Goal: Task Accomplishment & Management: Manage account settings

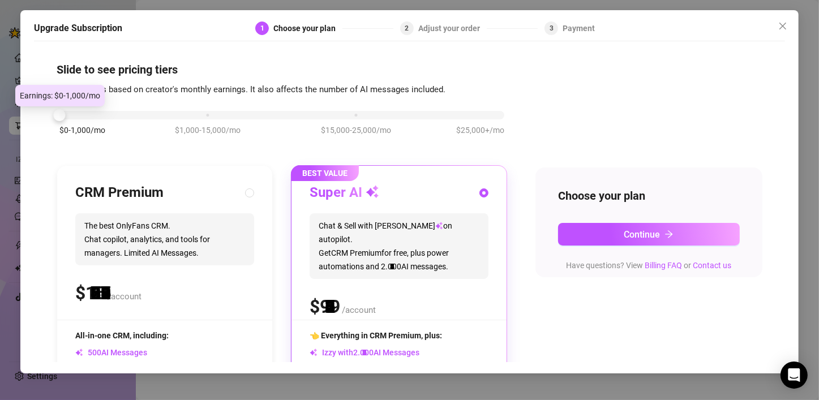
drag, startPoint x: 208, startPoint y: 118, endPoint x: 24, endPoint y: 103, distance: 184.1
click at [24, 103] on body "Setup Creator Analytics Team Analytics Purchase Subscription Izzy AI Chatter Co…" at bounding box center [409, 200] width 819 height 400
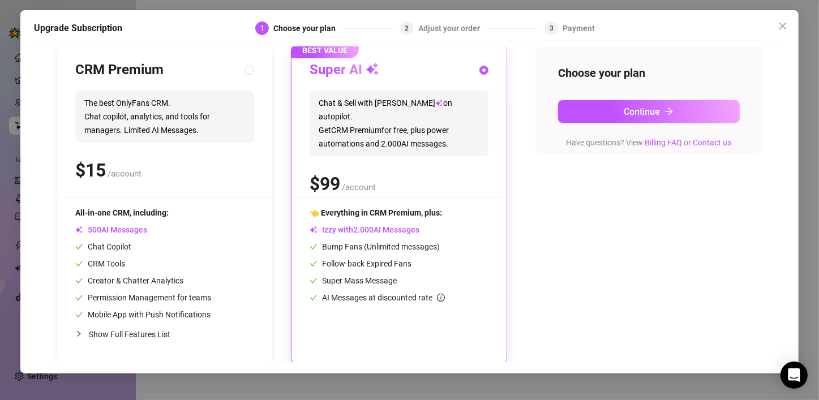
scroll to position [126, 0]
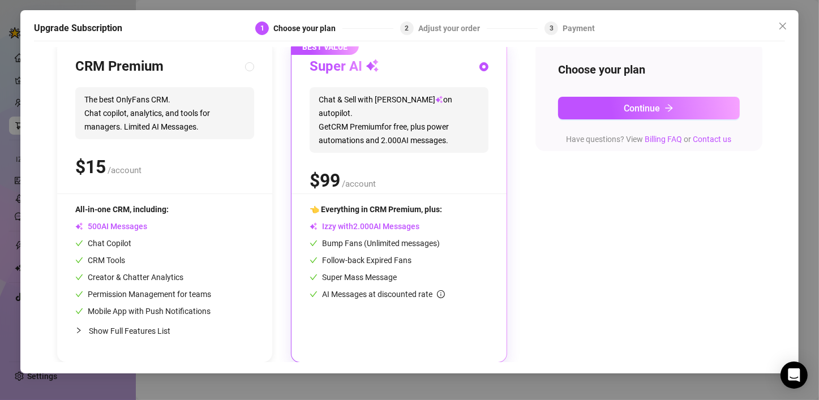
click at [85, 329] on div at bounding box center [82, 330] width 14 height 12
radio input "true"
radio input "false"
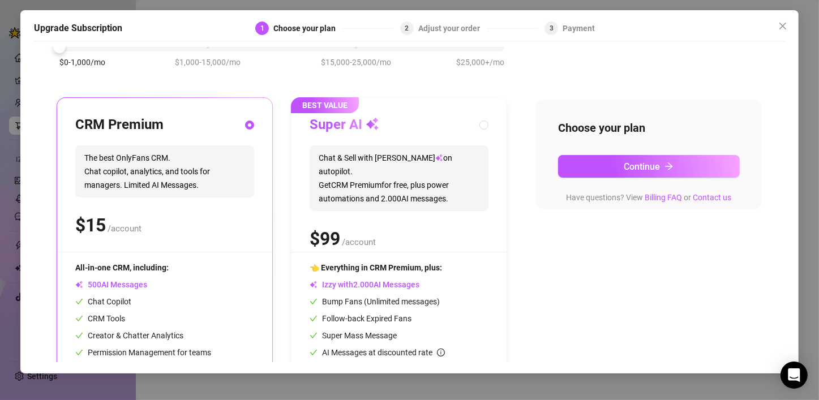
scroll to position [0, 0]
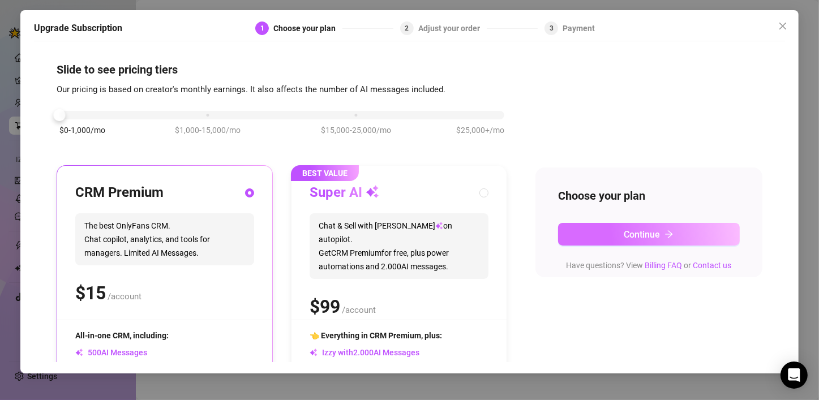
click at [606, 234] on button "Continue" at bounding box center [649, 234] width 182 height 23
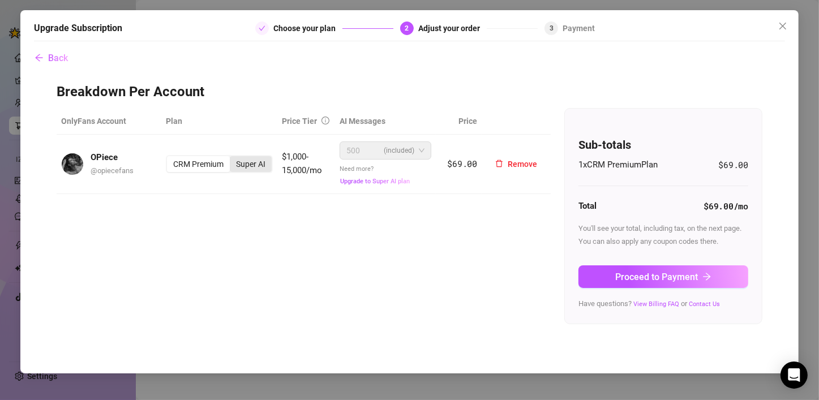
click at [242, 163] on div "Super AI" at bounding box center [251, 164] width 42 height 16
click at [233, 158] on input "Super AI" at bounding box center [233, 158] width 0 height 0
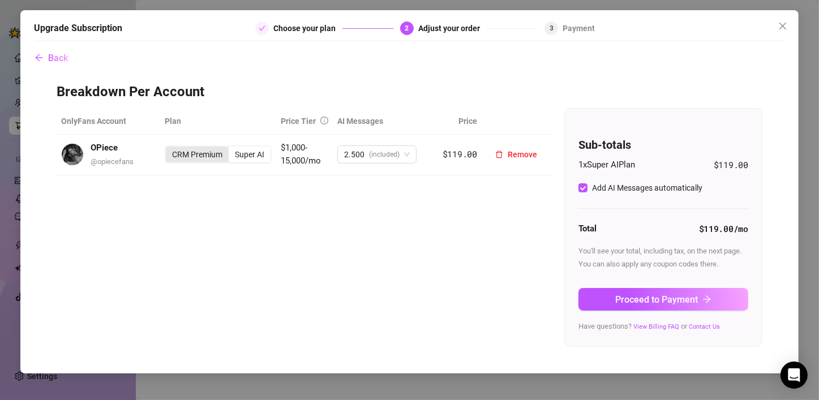
click at [217, 151] on div "CRM Premium" at bounding box center [197, 155] width 63 height 16
click at [169, 148] on input "CRM Premium" at bounding box center [169, 148] width 0 height 0
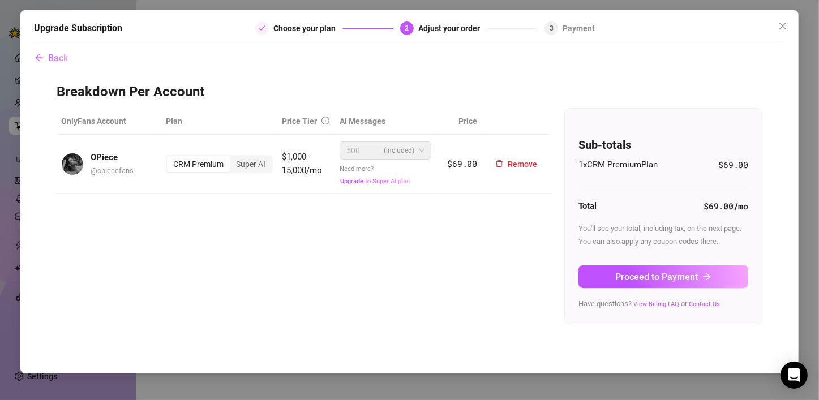
click at [389, 157] on span "(included)" at bounding box center [399, 150] width 31 height 17
click at [43, 58] on icon "arrow-left" at bounding box center [39, 57] width 9 height 9
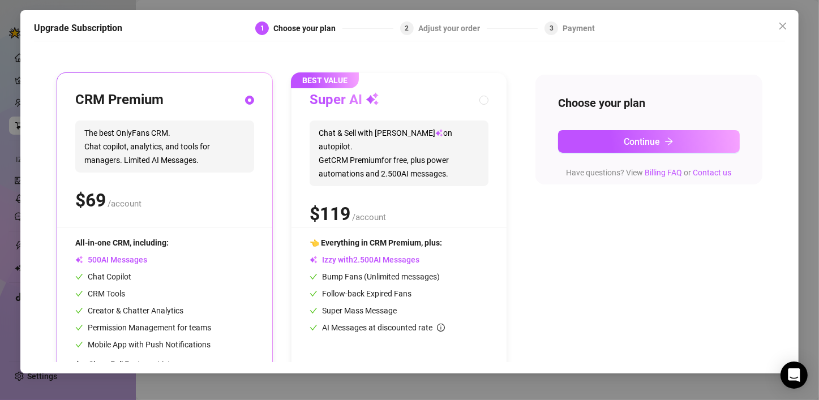
scroll to position [113, 0]
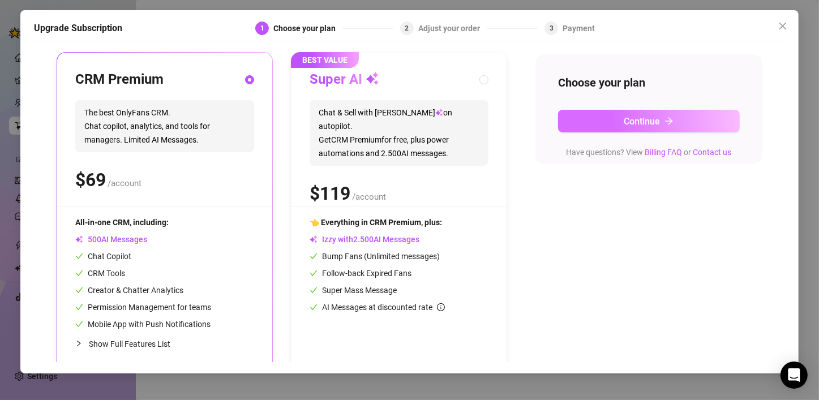
click at [598, 128] on button "Continue" at bounding box center [649, 121] width 182 height 23
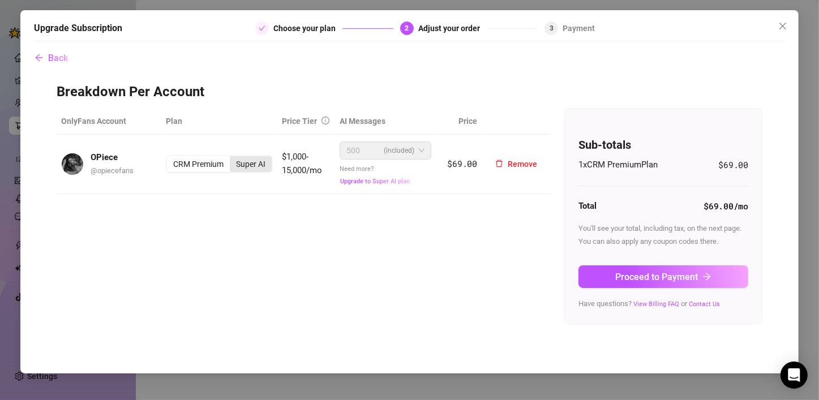
click at [255, 166] on div "Super AI" at bounding box center [251, 164] width 42 height 16
click at [233, 158] on input "Super AI" at bounding box center [233, 158] width 0 height 0
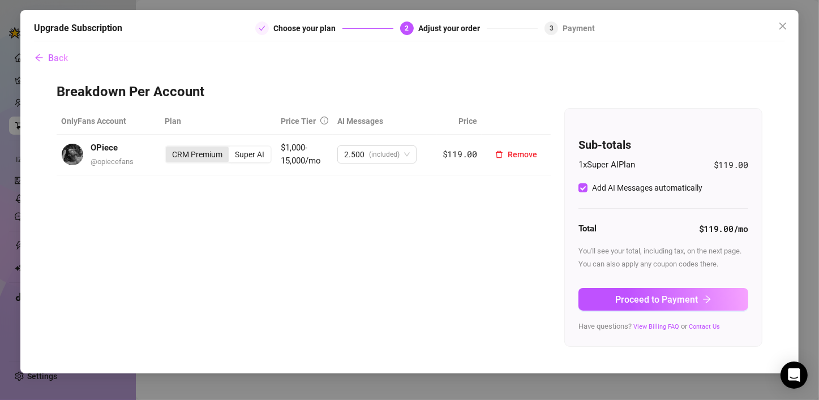
click at [208, 157] on div "CRM Premium" at bounding box center [197, 155] width 63 height 16
click at [169, 148] on input "CRM Premium" at bounding box center [169, 148] width 0 height 0
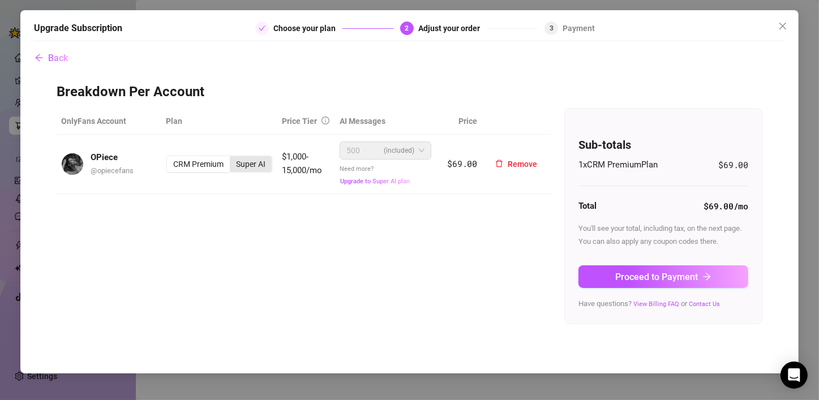
click at [266, 169] on div "Super AI" at bounding box center [251, 164] width 42 height 16
click at [233, 158] on input "Super AI" at bounding box center [233, 158] width 0 height 0
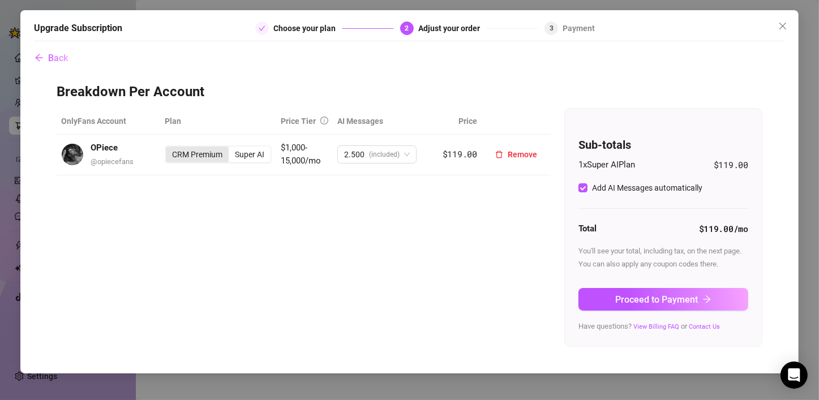
click at [209, 161] on div "CRM Premium" at bounding box center [197, 155] width 63 height 16
click at [169, 148] on input "CRM Premium" at bounding box center [169, 148] width 0 height 0
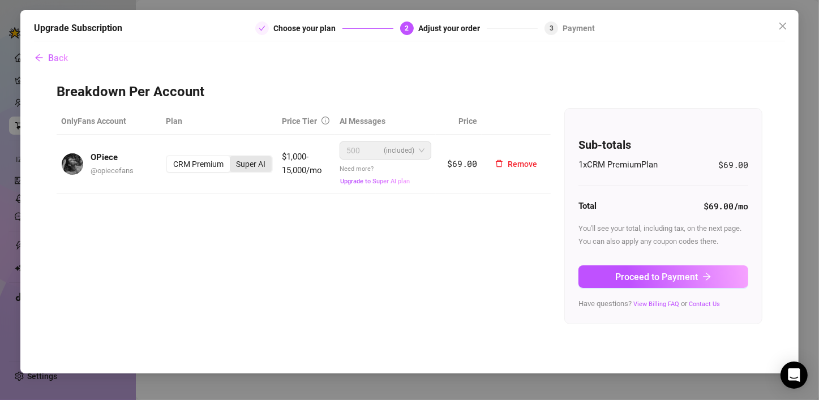
click at [259, 165] on div "Super AI" at bounding box center [251, 164] width 42 height 16
click at [233, 158] on input "Super AI" at bounding box center [233, 158] width 0 height 0
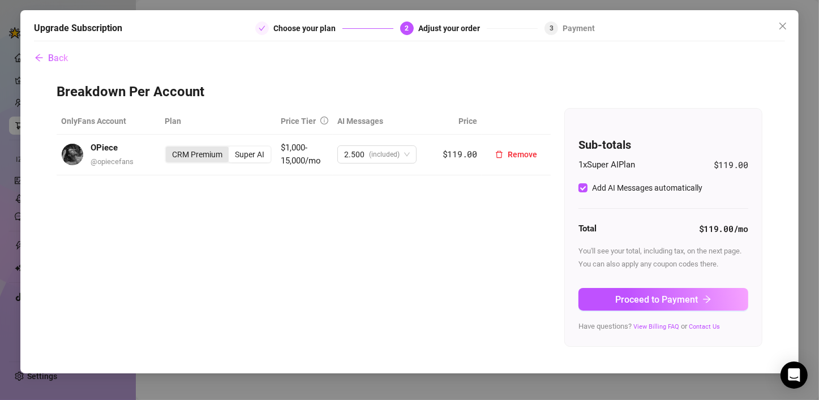
click at [192, 157] on div "CRM Premium" at bounding box center [197, 155] width 63 height 16
click at [169, 148] on input "CRM Premium" at bounding box center [169, 148] width 0 height 0
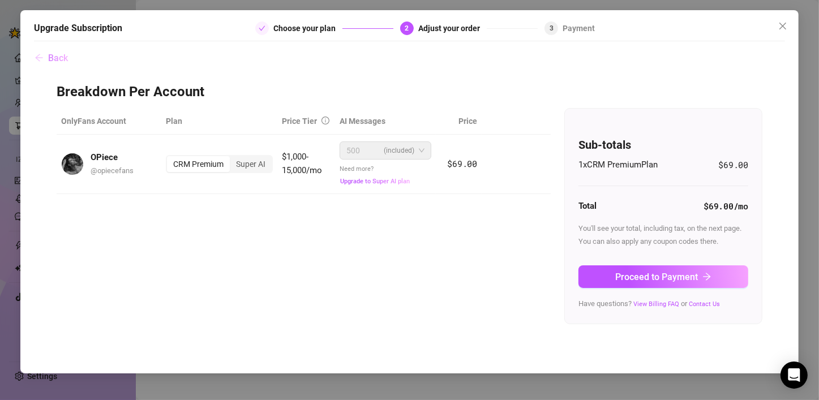
click at [43, 61] on icon "arrow-left" at bounding box center [39, 57] width 9 height 9
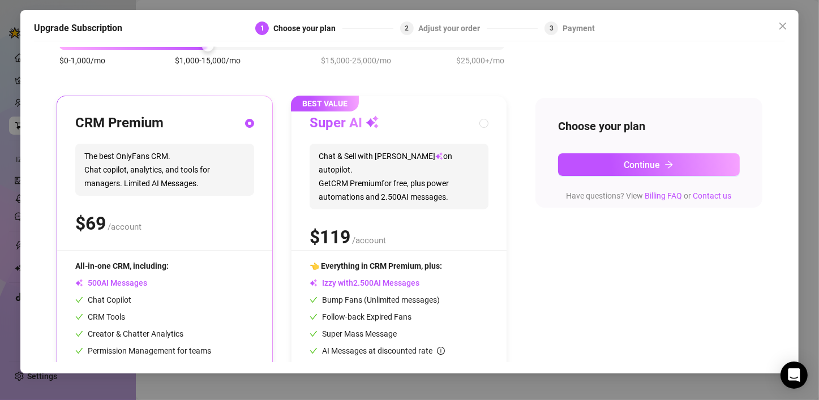
scroll to position [13, 0]
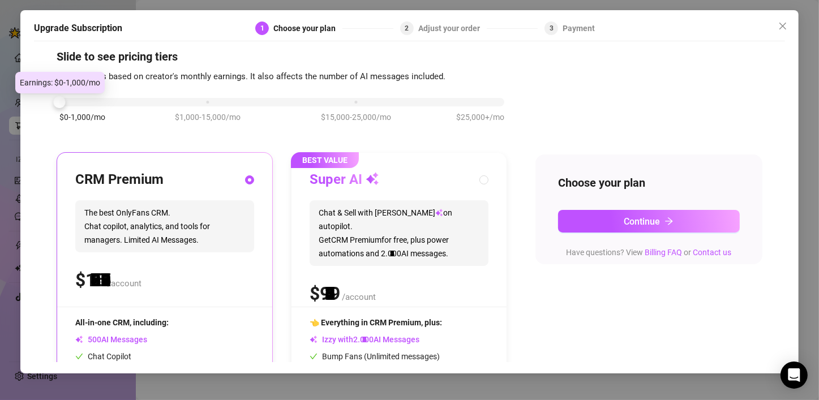
drag, startPoint x: 209, startPoint y: 104, endPoint x: 83, endPoint y: 102, distance: 125.7
click at [83, 102] on div "$0-1,000/mo $1,000-15,000/mo $15,000-25,000/mo $25,000+/mo" at bounding box center [281, 99] width 445 height 7
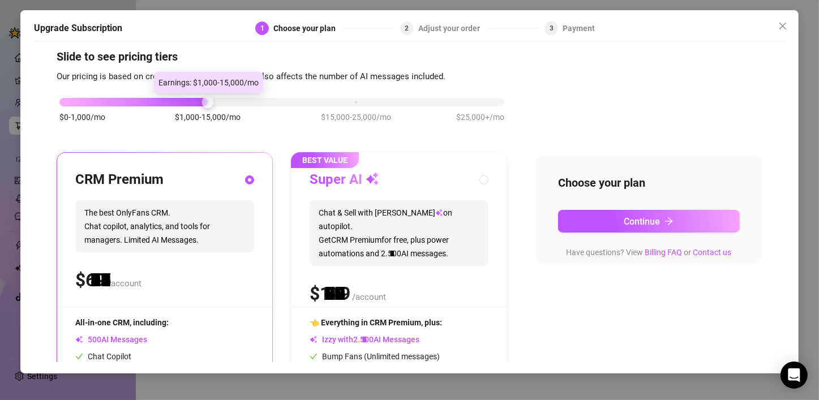
drag, startPoint x: 63, startPoint y: 105, endPoint x: 174, endPoint y: 110, distance: 111.6
click at [174, 110] on div "$0-1,000/mo $1,000-15,000/mo $15,000-25,000/mo $25,000+/mo" at bounding box center [282, 116] width 451 height 64
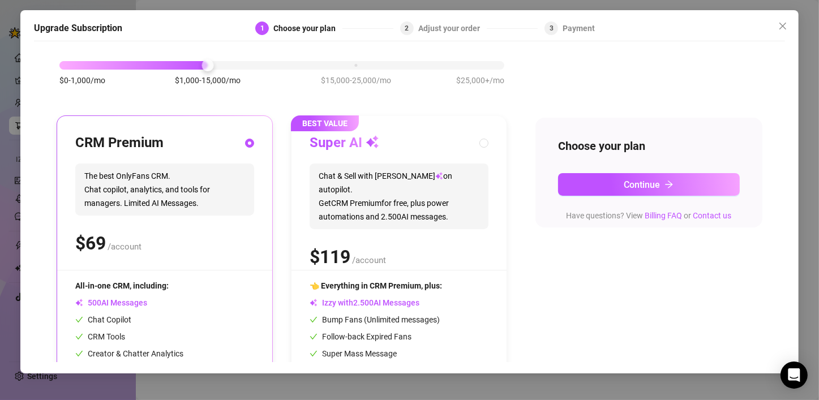
scroll to position [70, 0]
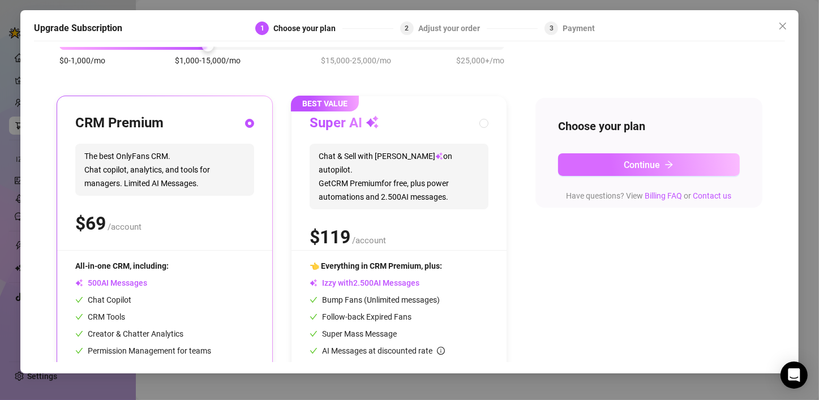
click at [614, 167] on button "Continue" at bounding box center [649, 164] width 182 height 23
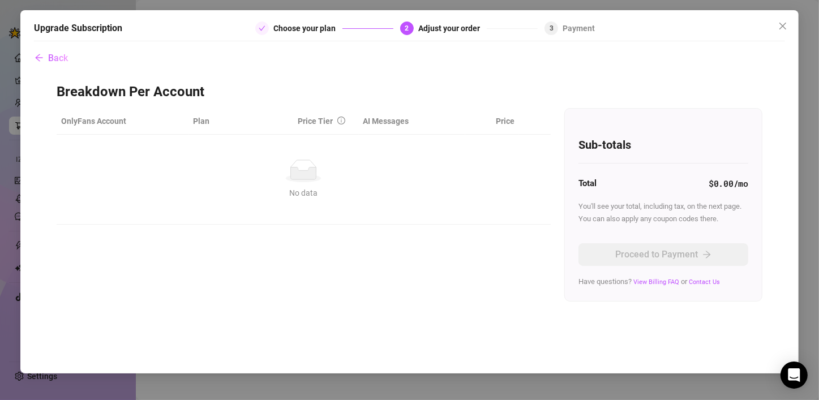
scroll to position [0, 0]
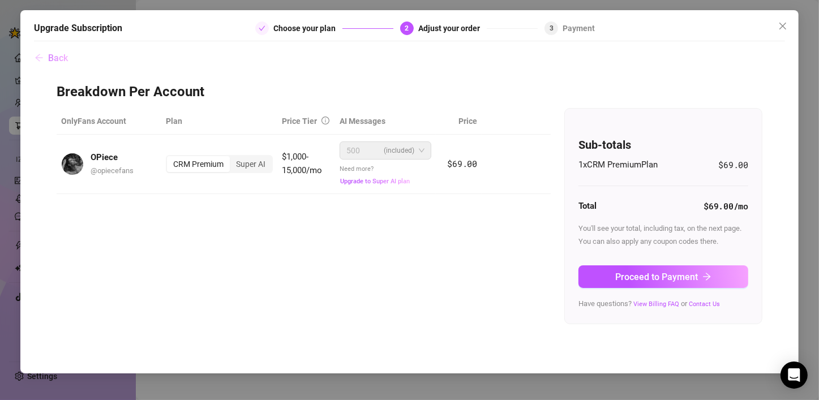
click at [66, 61] on span "Back" at bounding box center [58, 58] width 20 height 11
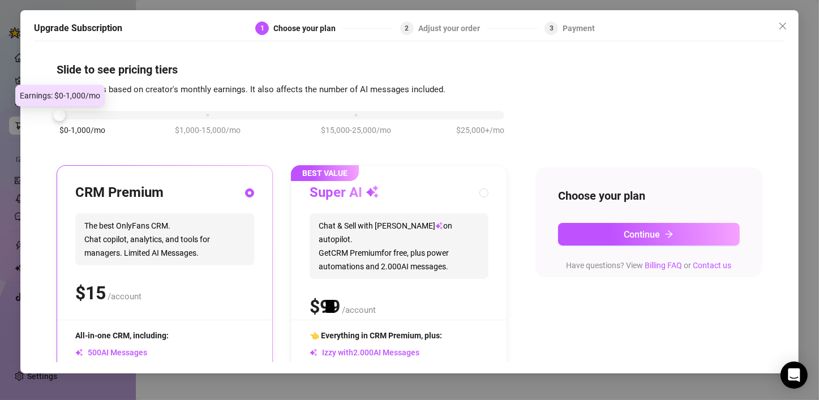
drag, startPoint x: 208, startPoint y: 121, endPoint x: 61, endPoint y: 119, distance: 146.6
click at [61, 119] on div at bounding box center [60, 115] width 12 height 12
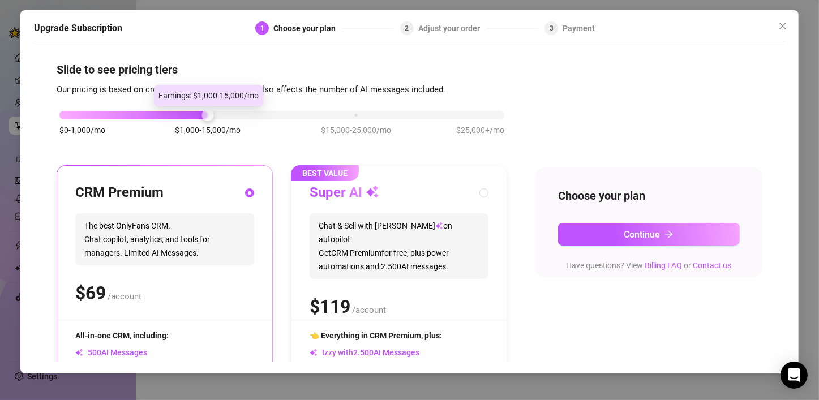
drag, startPoint x: 58, startPoint y: 118, endPoint x: 192, endPoint y: 117, distance: 134.2
click at [192, 115] on div "$0-1,000/mo $1,000-15,000/mo $15,000-25,000/mo $25,000+/mo" at bounding box center [281, 112] width 445 height 7
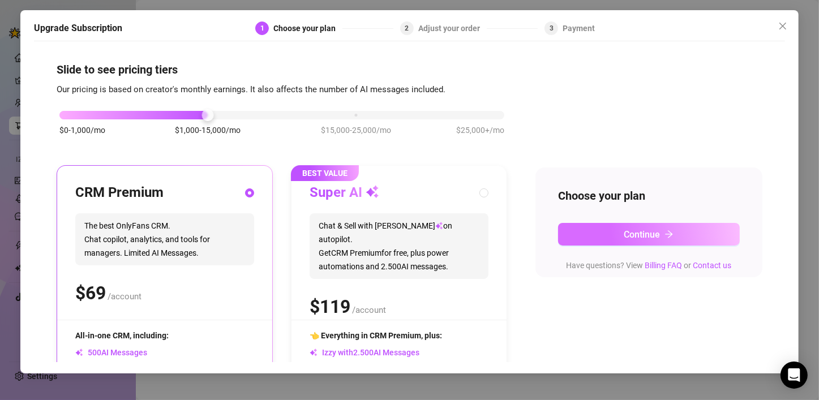
click at [657, 228] on button "Continue" at bounding box center [649, 234] width 182 height 23
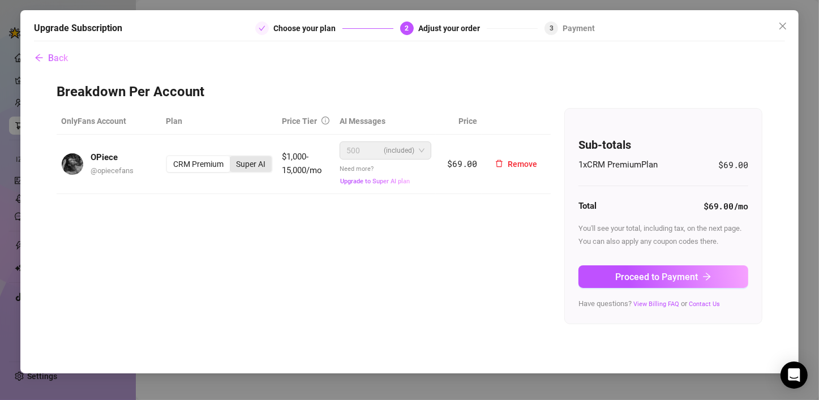
click at [254, 168] on div "Super AI" at bounding box center [251, 164] width 42 height 16
click at [233, 158] on input "Super AI" at bounding box center [233, 158] width 0 height 0
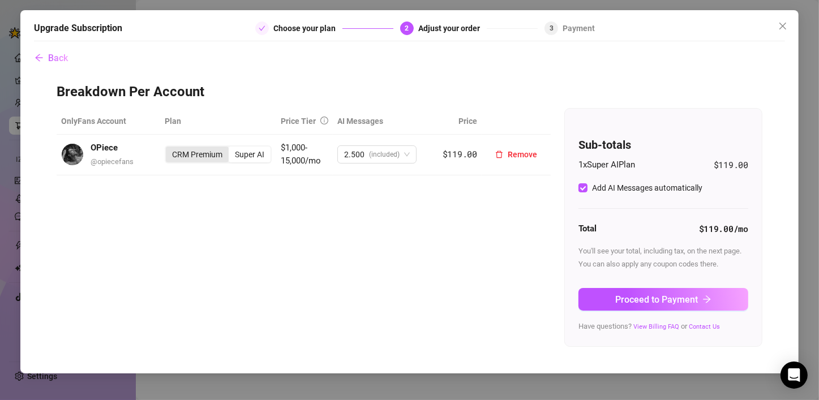
click at [219, 155] on div "CRM Premium" at bounding box center [197, 155] width 63 height 16
click at [169, 148] on input "CRM Premium" at bounding box center [169, 148] width 0 height 0
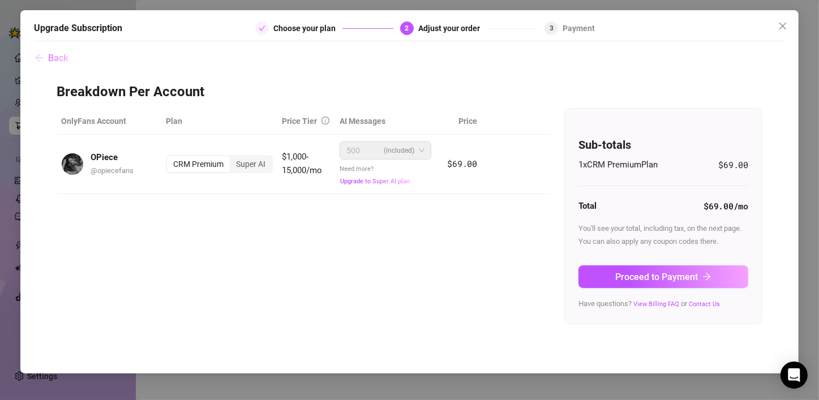
click at [42, 59] on icon "arrow-left" at bounding box center [39, 57] width 9 height 9
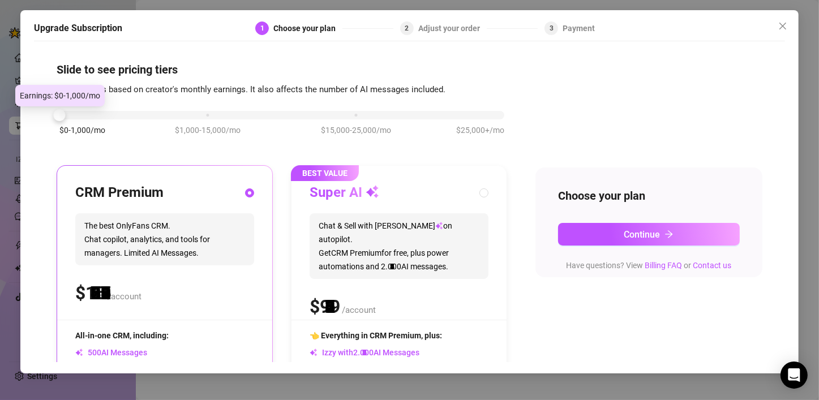
drag, startPoint x: 197, startPoint y: 114, endPoint x: 45, endPoint y: 120, distance: 151.8
click at [45, 120] on div "Slide to see pricing tiers Our pricing is based on creator's monthly earnings. …" at bounding box center [409, 204] width 751 height 315
click at [427, 28] on div "Adjust your order" at bounding box center [452, 29] width 68 height 14
click at [404, 23] on div "2" at bounding box center [407, 29] width 14 height 14
click at [405, 23] on div "2" at bounding box center [407, 29] width 14 height 14
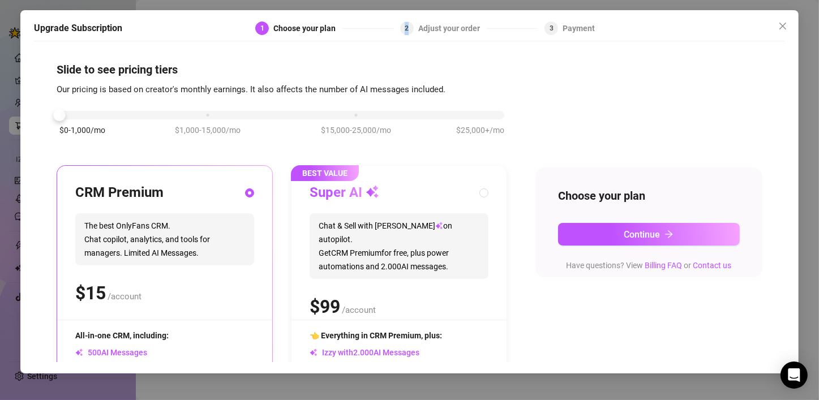
drag, startPoint x: 404, startPoint y: 25, endPoint x: 418, endPoint y: 33, distance: 16.0
click at [418, 33] on div "2 Adjust your order" at bounding box center [469, 29] width 138 height 14
drag, startPoint x: 483, startPoint y: 27, endPoint x: 365, endPoint y: 23, distance: 118.4
click at [365, 23] on div "1 Choose your plan 2 Adjust your order 3 Payment" at bounding box center [425, 29] width 340 height 14
click at [403, 36] on div "Upgrade Subscription 1 Choose your plan 2 Adjust your order 3 Payment" at bounding box center [409, 32] width 751 height 20
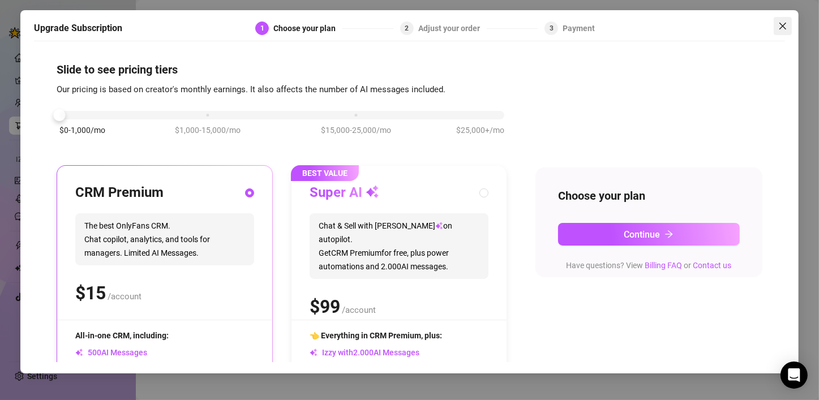
click at [680, 31] on button "Close" at bounding box center [783, 26] width 18 height 18
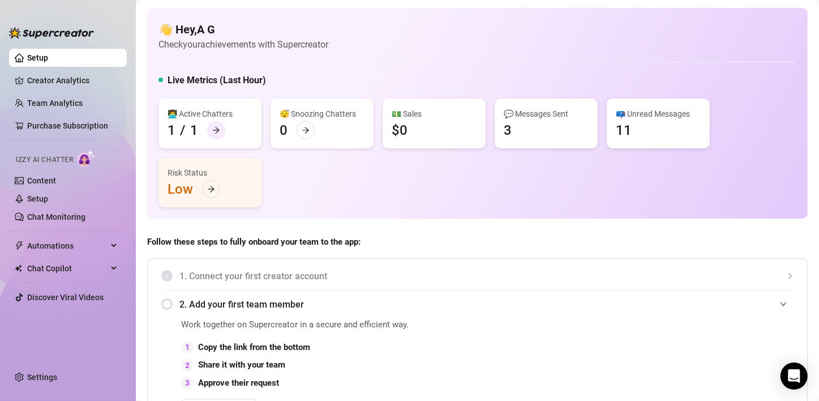
click at [217, 131] on icon "arrow-right" at bounding box center [216, 130] width 8 height 8
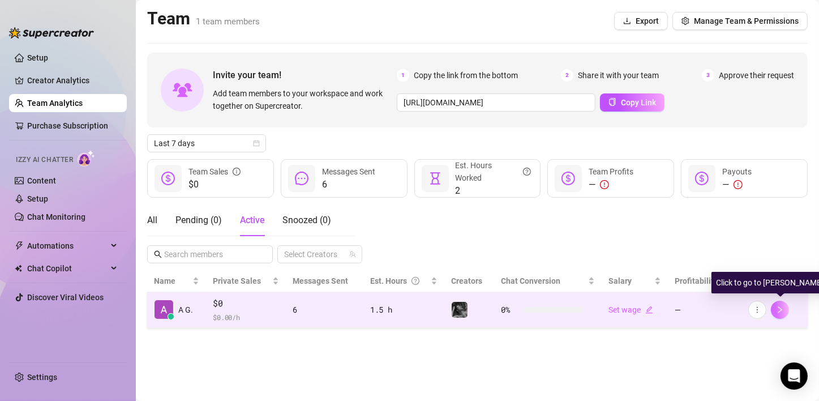
click at [680, 310] on icon "right" at bounding box center [780, 310] width 8 height 8
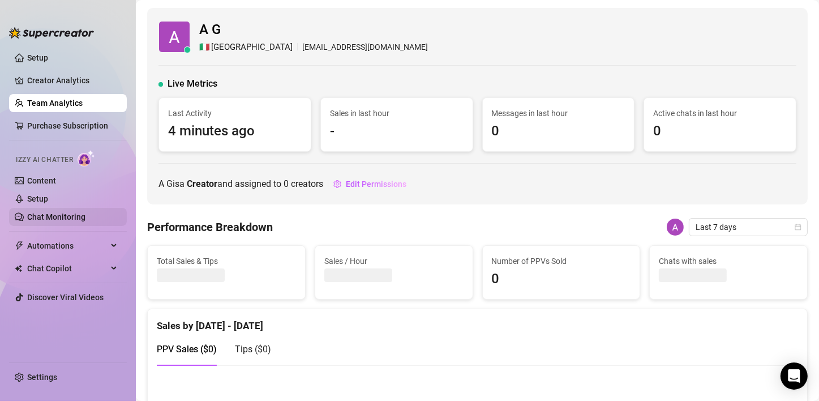
click at [43, 217] on link "Chat Monitoring" at bounding box center [56, 216] width 58 height 9
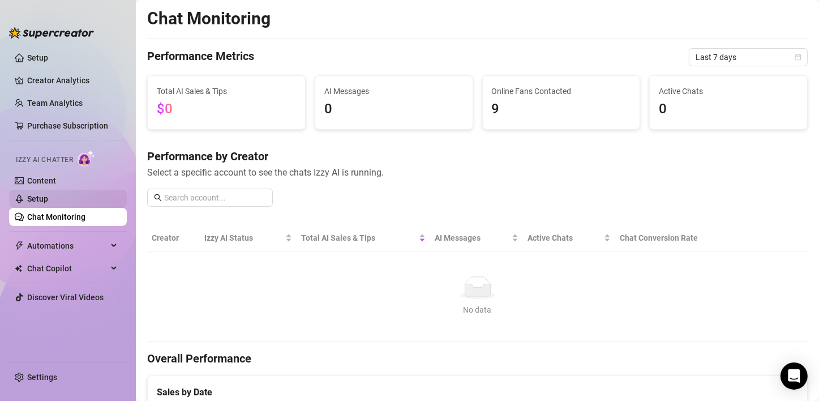
click at [45, 196] on link "Setup" at bounding box center [37, 198] width 21 height 9
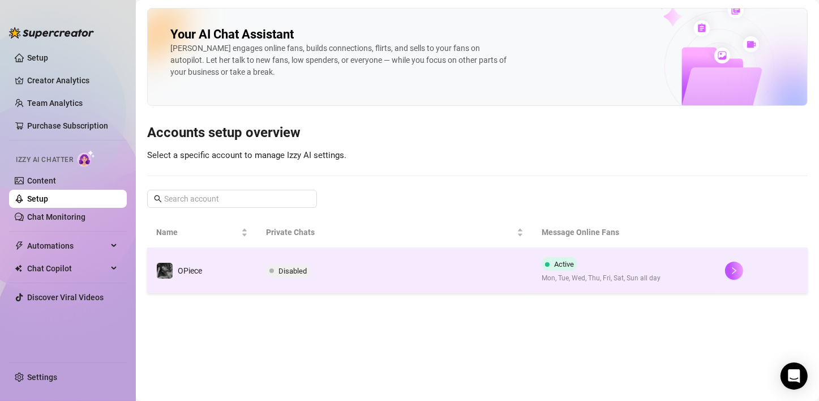
click at [294, 267] on span "Disabled" at bounding box center [293, 271] width 28 height 8
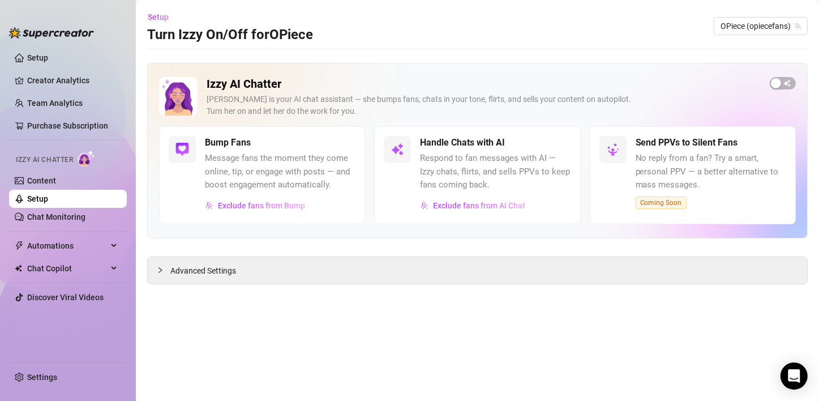
click at [39, 201] on link "Setup" at bounding box center [37, 198] width 21 height 9
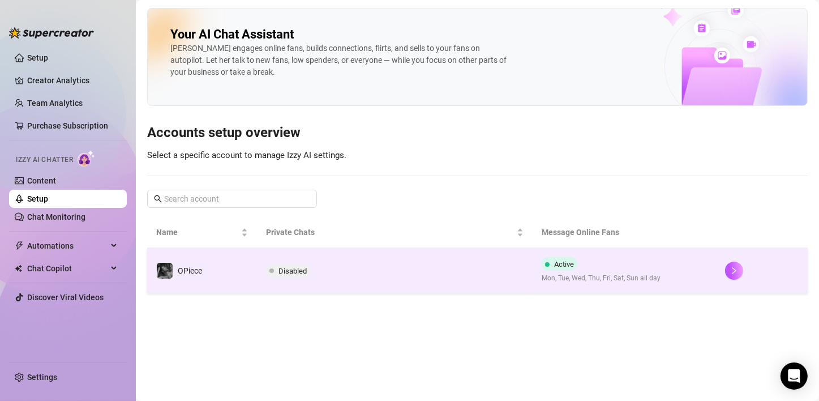
click at [563, 264] on span "Active" at bounding box center [564, 264] width 20 height 8
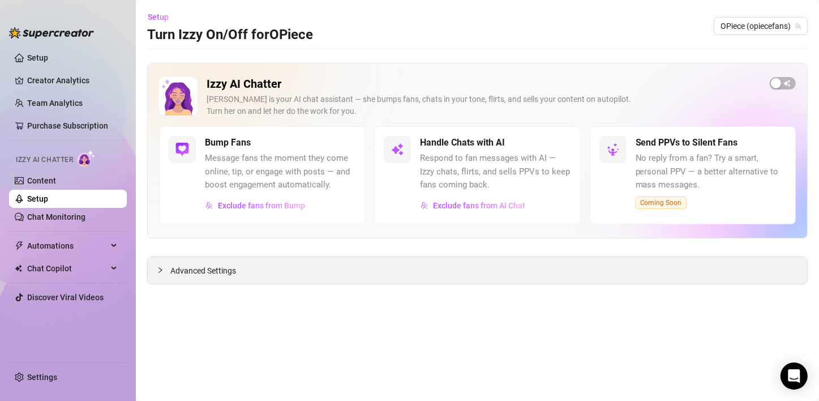
click at [166, 262] on div "Advanced Settings" at bounding box center [478, 270] width 660 height 27
click at [160, 267] on icon "collapsed" at bounding box center [160, 270] width 7 height 7
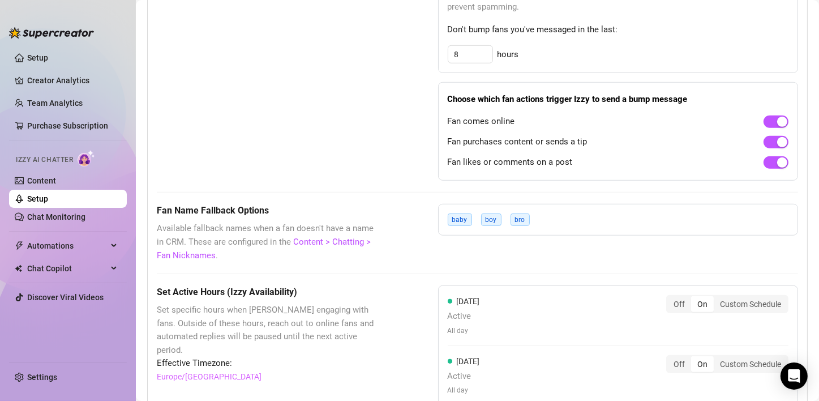
scroll to position [736, 0]
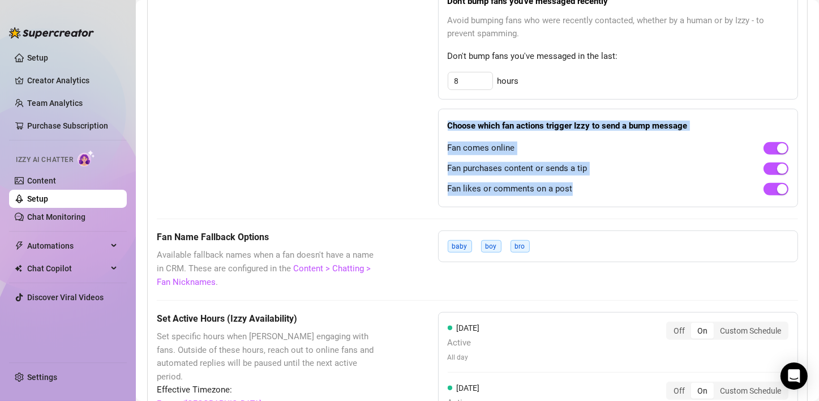
drag, startPoint x: 442, startPoint y: 119, endPoint x: 658, endPoint y: 203, distance: 232.4
click at [658, 203] on div "Choose which fan actions trigger Izzy to send a bump message Fan comes online F…" at bounding box center [618, 158] width 360 height 99
copy div "Choose which fan actions trigger Izzy to send a bump message Fan comes online F…"
click at [680, 151] on div "button" at bounding box center [782, 148] width 10 height 10
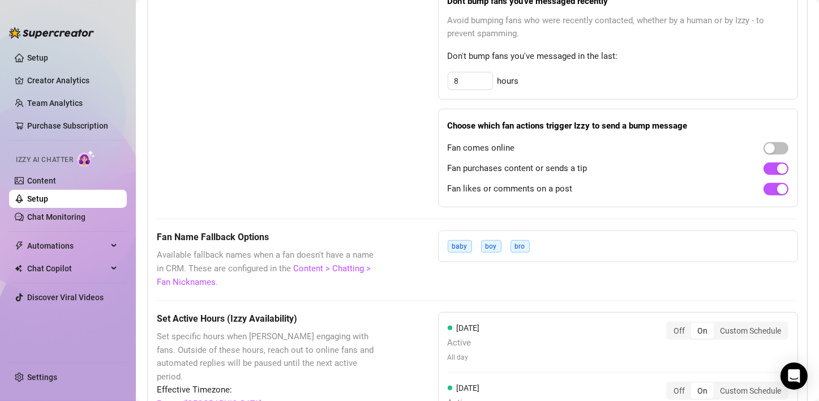
click at [403, 125] on div "Bump Fans Settings Unsend Automatically Automatically unsend Bump Messages if t…" at bounding box center [477, 26] width 641 height 363
click at [347, 181] on div "Bump Fans Settings" at bounding box center [269, 26] width 225 height 363
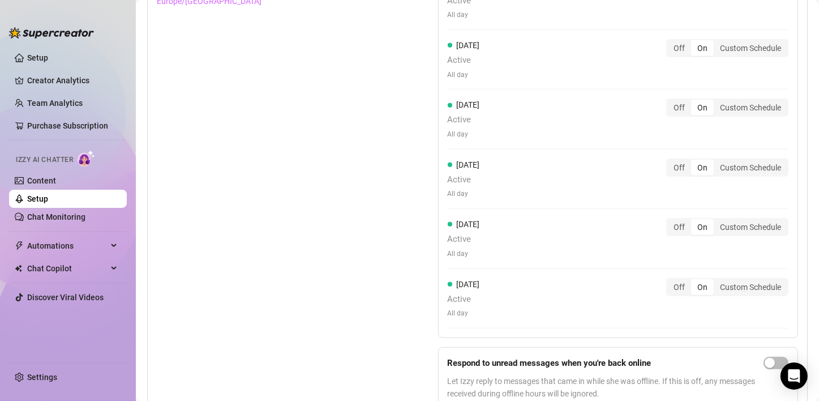
scroll to position [1195, 0]
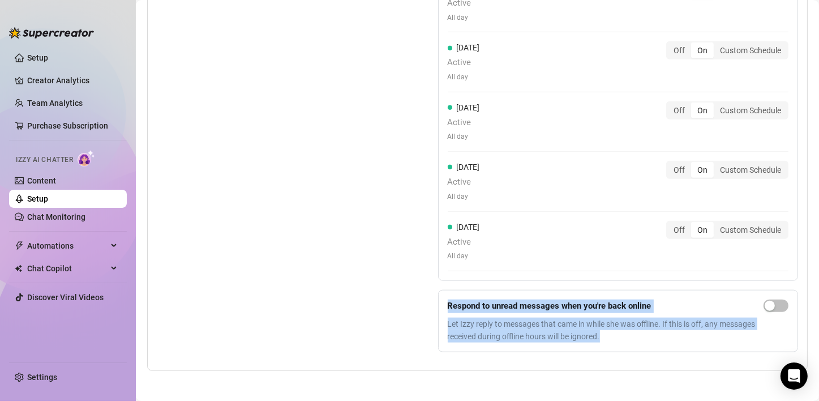
drag, startPoint x: 439, startPoint y: 301, endPoint x: 663, endPoint y: 341, distance: 227.7
click at [663, 341] on form "Respond to unread messages when you're back online Let Izzy reply to messages t…" at bounding box center [618, 321] width 360 height 62
copy div "Respond to unread messages when you're back online Let Izzy reply to messages t…"
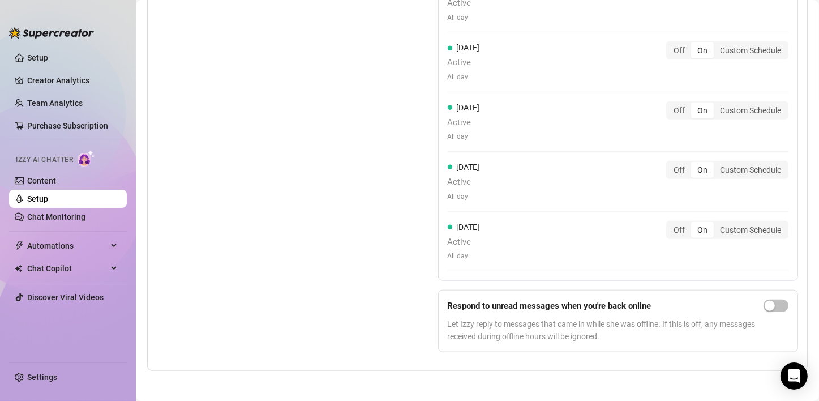
click at [353, 221] on div "Set Active Hours (Izzy Availability) Set specific hours when Izzy engaging with…" at bounding box center [269, 107] width 225 height 508
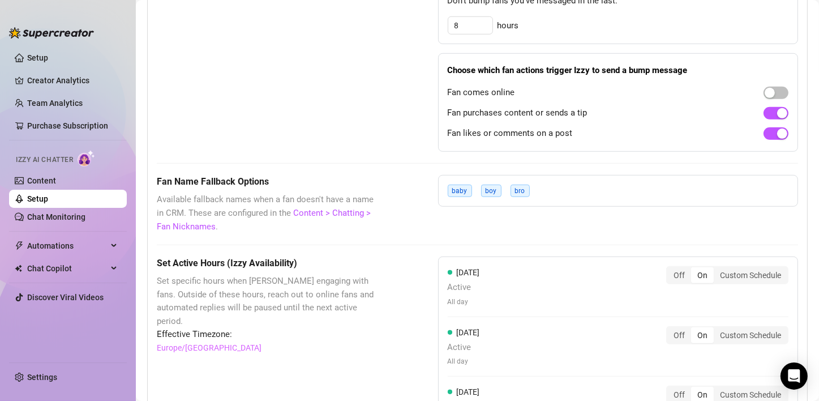
scroll to position [572, 0]
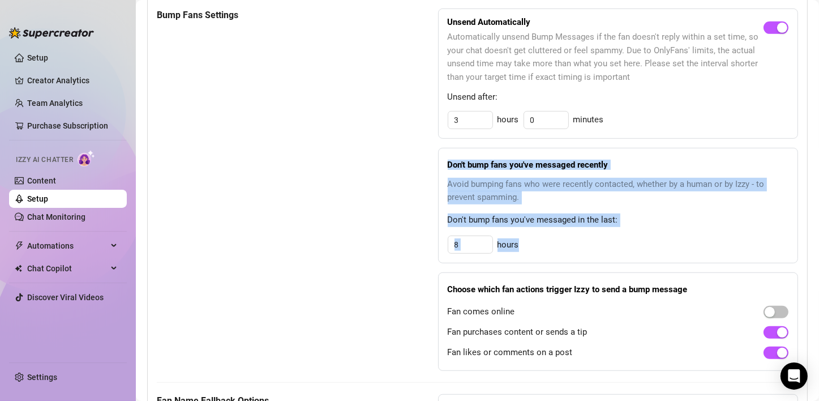
drag, startPoint x: 438, startPoint y: 160, endPoint x: 519, endPoint y: 237, distance: 111.7
click at [519, 237] on div "Don't bump fans you've messaged recently Avoid bumping fans who were recently c…" at bounding box center [618, 206] width 360 height 116
copy div "Don't bump fans you've messaged recently Avoid bumping fans who were recently c…"
click at [464, 243] on input "8" at bounding box center [470, 244] width 44 height 17
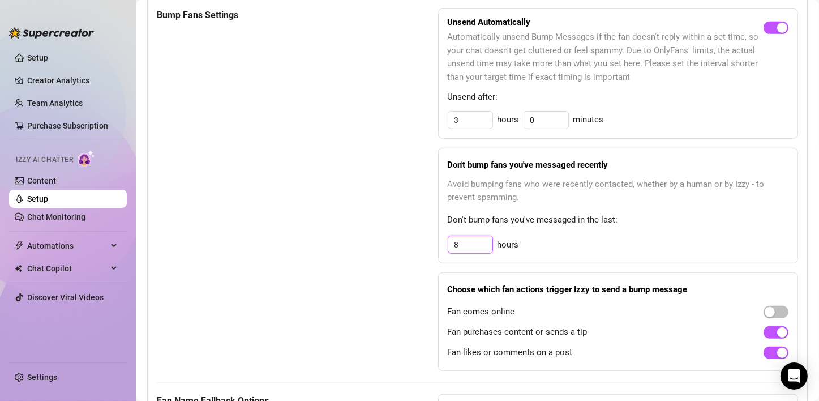
drag, startPoint x: 476, startPoint y: 240, endPoint x: 436, endPoint y: 240, distance: 39.6
click at [438, 240] on div "Don't bump fans you've messaged recently Avoid bumping fans who were recently c…" at bounding box center [618, 206] width 360 height 116
click at [369, 236] on div "Bump Fans Settings" at bounding box center [269, 189] width 225 height 363
drag, startPoint x: 464, startPoint y: 245, endPoint x: 450, endPoint y: 245, distance: 13.6
click at [450, 245] on input "36" at bounding box center [470, 244] width 44 height 17
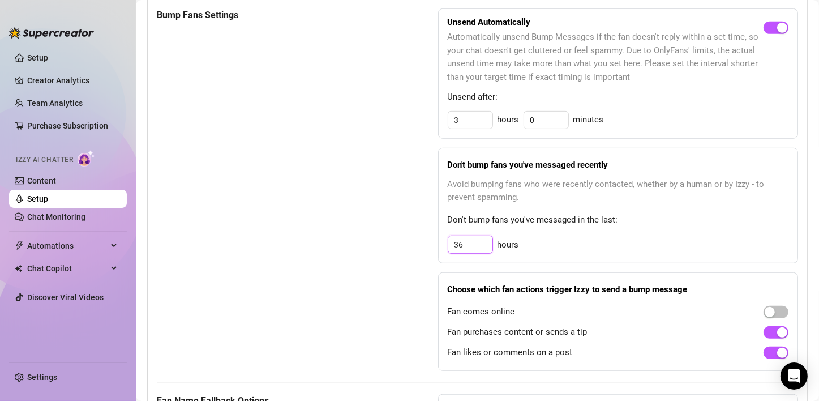
click at [469, 244] on input "36" at bounding box center [470, 244] width 44 height 17
drag, startPoint x: 473, startPoint y: 245, endPoint x: 430, endPoint y: 245, distance: 43.0
click at [430, 245] on div "Bump Fans Settings Unsend Automatically Automatically unsend Bump Messages if t…" at bounding box center [477, 189] width 641 height 363
type input "120"
click at [350, 240] on div "Bump Fans Settings" at bounding box center [269, 189] width 225 height 363
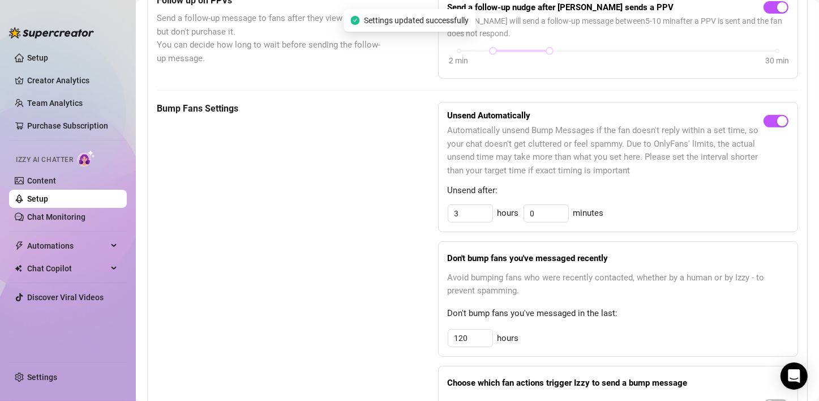
scroll to position [459, 0]
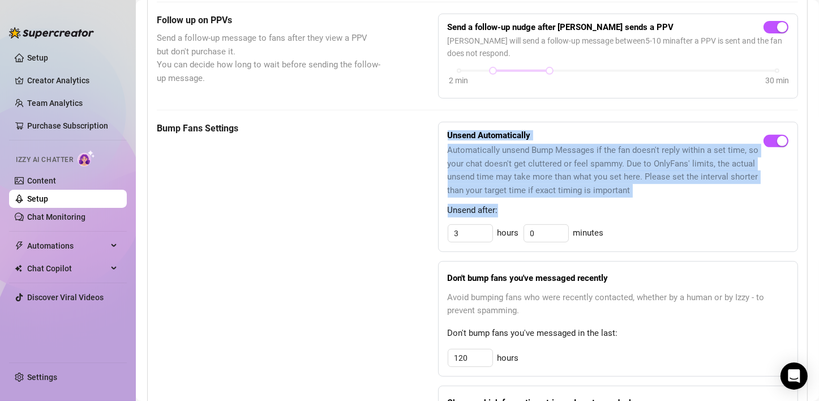
drag, startPoint x: 438, startPoint y: 132, endPoint x: 611, endPoint y: 208, distance: 189.3
click at [611, 208] on div "Unsend Automatically Automatically unsend Bump Messages if the fan doesn't repl…" at bounding box center [618, 187] width 360 height 130
copy div "Unsend Automatically Automatically unsend Bump Messages if the fan doesn't repl…"
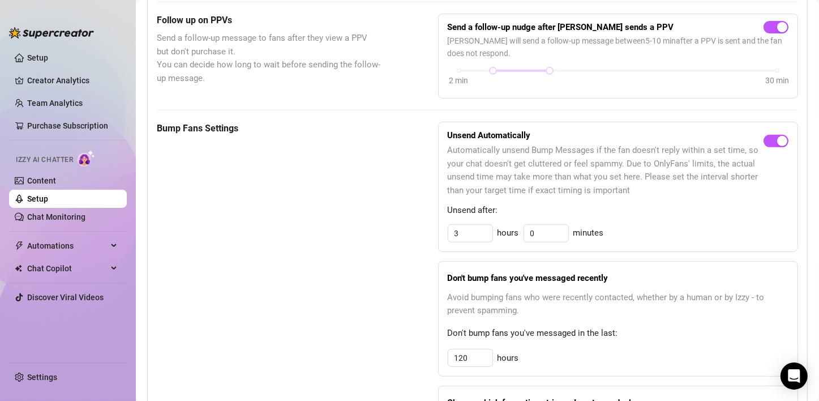
click at [392, 246] on div "Bump Fans Settings Unsend Automatically Automatically unsend Bump Messages if t…" at bounding box center [477, 303] width 641 height 363
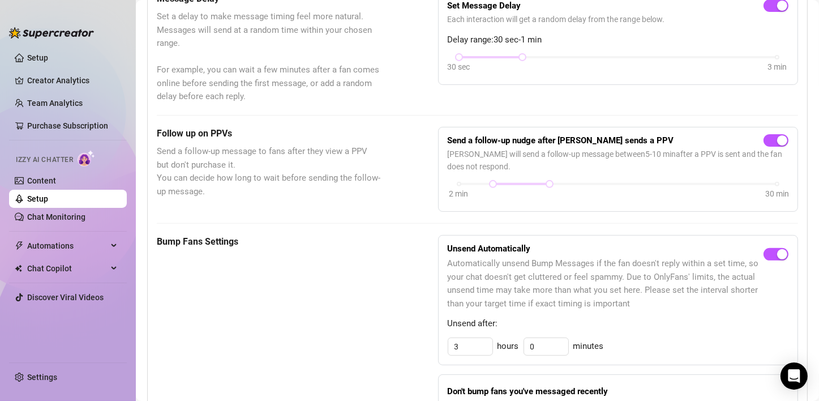
scroll to position [289, 0]
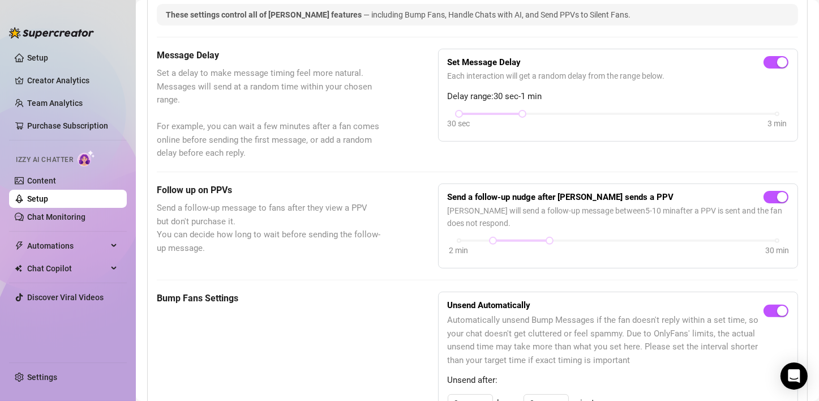
drag, startPoint x: 441, startPoint y: 194, endPoint x: 500, endPoint y: 223, distance: 65.8
click at [500, 223] on div "Send a follow-up nudge after Izzy sends a PPV Izzy will send a follow-up messag…" at bounding box center [618, 225] width 360 height 85
copy div "Send a follow-up nudge after Izzy sends a PPV Izzy will send a follow-up messag…"
click at [424, 258] on div "Follow up on PPVs Send a follow-up message to fans after they view a PPV but do…" at bounding box center [477, 225] width 641 height 85
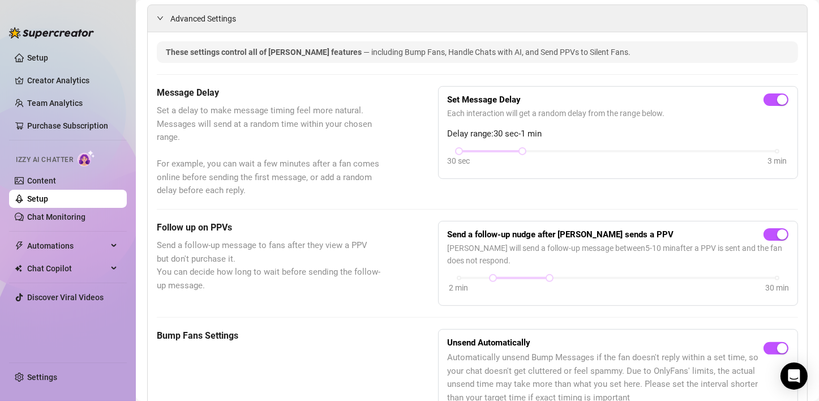
scroll to position [233, 0]
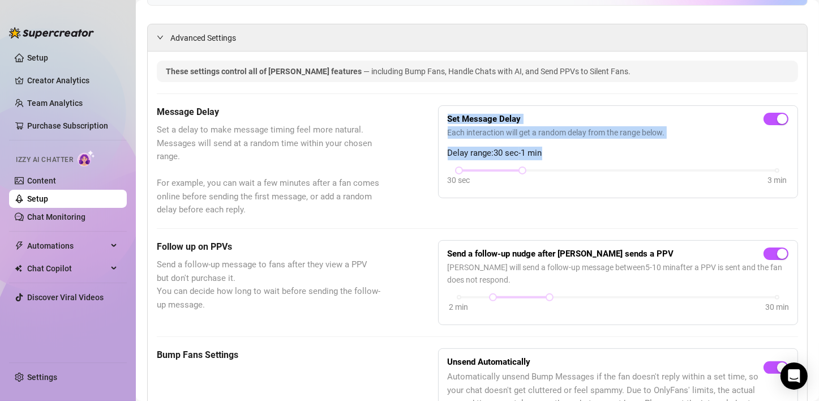
drag, startPoint x: 439, startPoint y: 118, endPoint x: 552, endPoint y: 146, distance: 116.6
click at [552, 146] on div "Set Message Delay Each interaction will get a random delay from the range below…" at bounding box center [618, 151] width 360 height 93
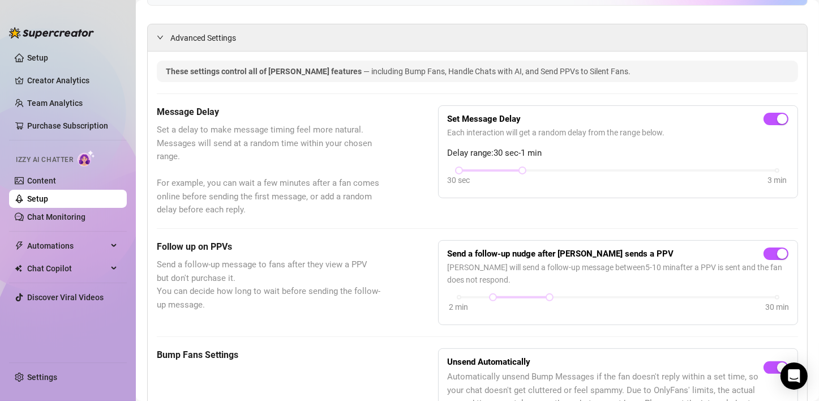
click at [270, 118] on div "Message Delay Set a delay to make message timing feel more natural. Messages wi…" at bounding box center [269, 161] width 225 height 112
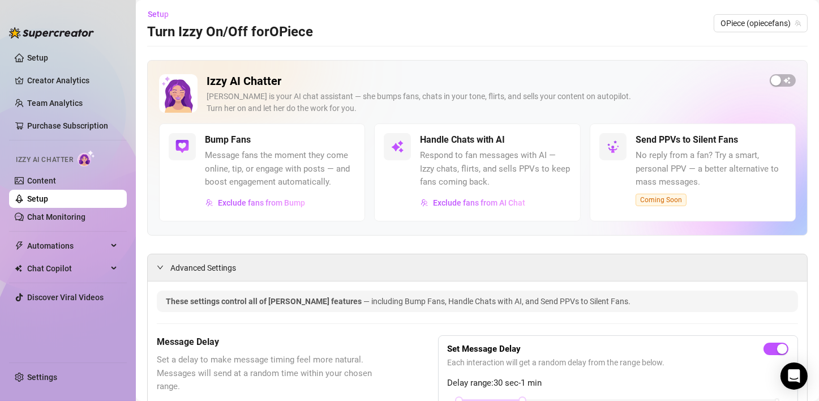
scroll to position [0, 0]
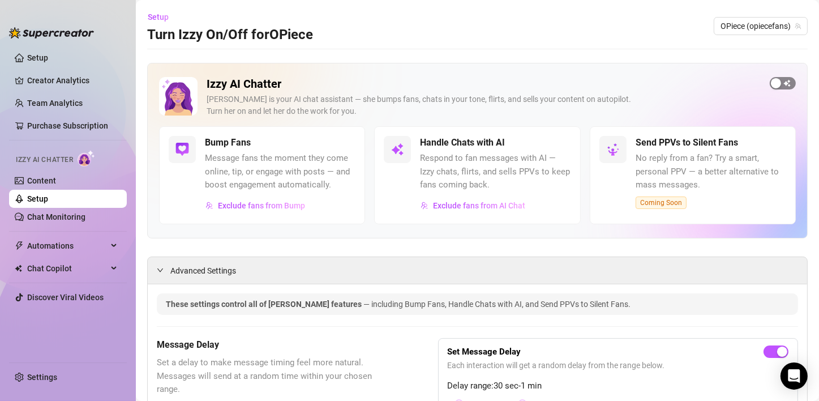
click at [680, 84] on div "button" at bounding box center [776, 83] width 10 height 10
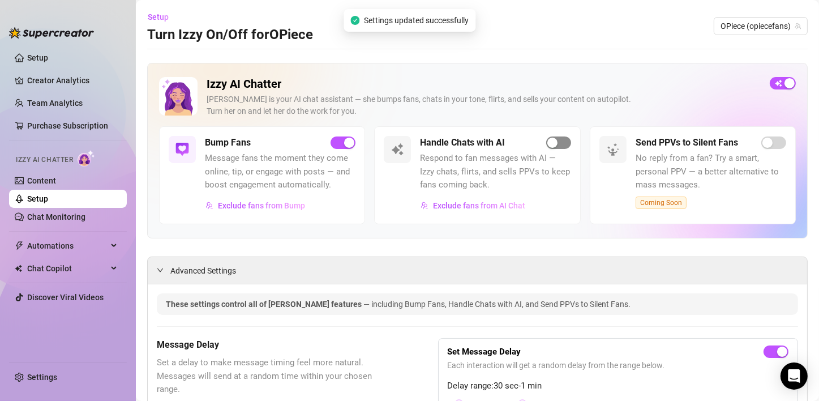
click at [550, 140] on div "button" at bounding box center [552, 143] width 10 height 10
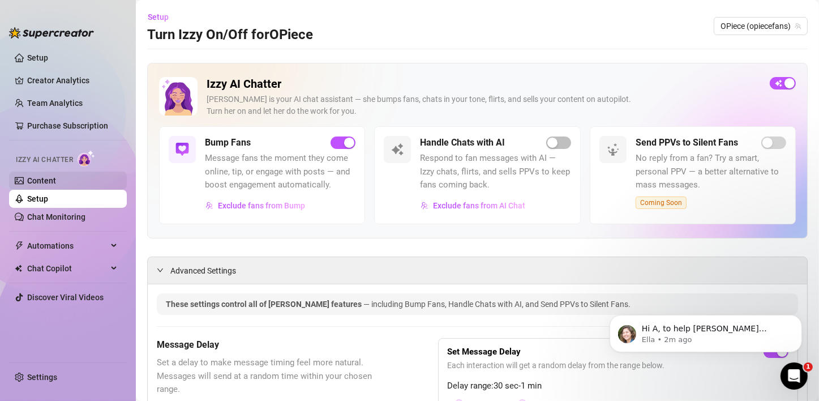
click at [30, 182] on link "Content" at bounding box center [41, 180] width 29 height 9
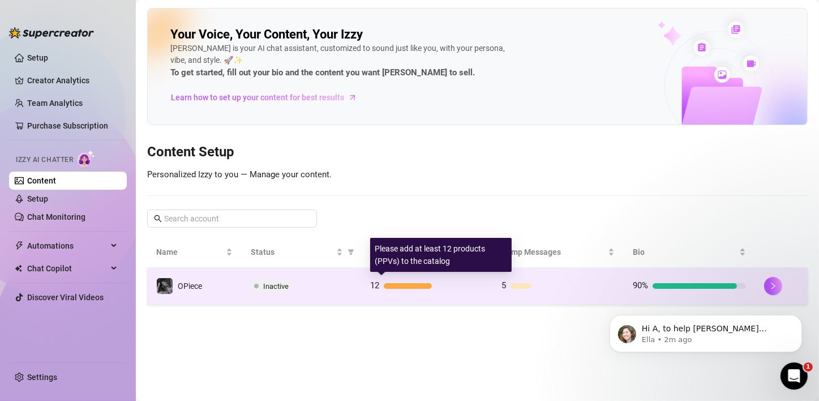
click at [409, 283] on div at bounding box center [408, 286] width 48 height 6
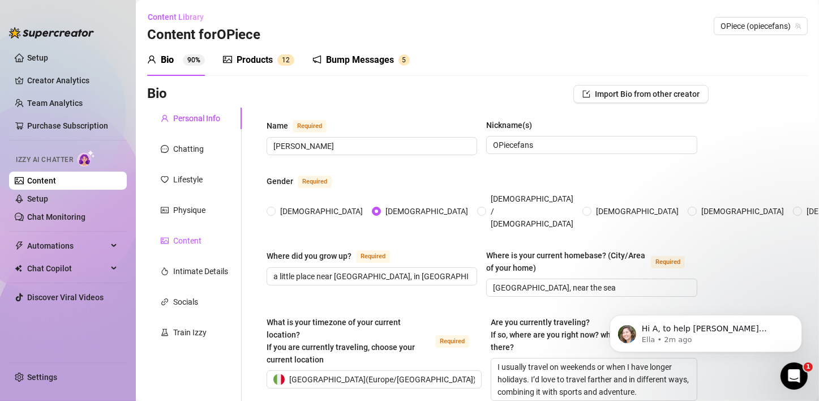
click at [186, 238] on div "Content" at bounding box center [187, 240] width 28 height 12
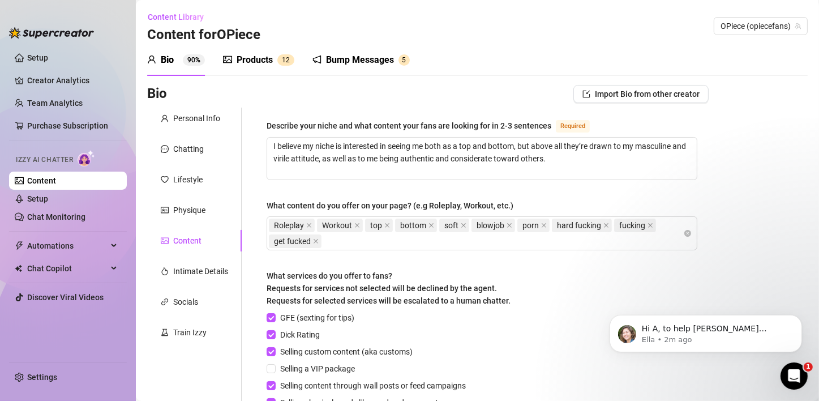
click at [259, 62] on div "Products" at bounding box center [255, 60] width 36 height 14
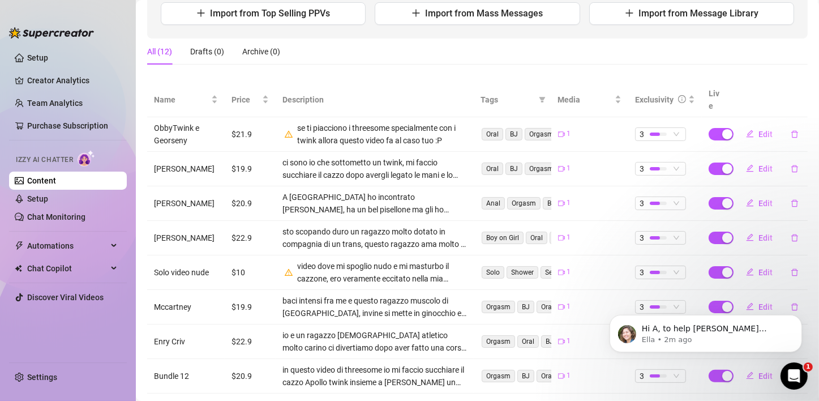
scroll to position [170, 0]
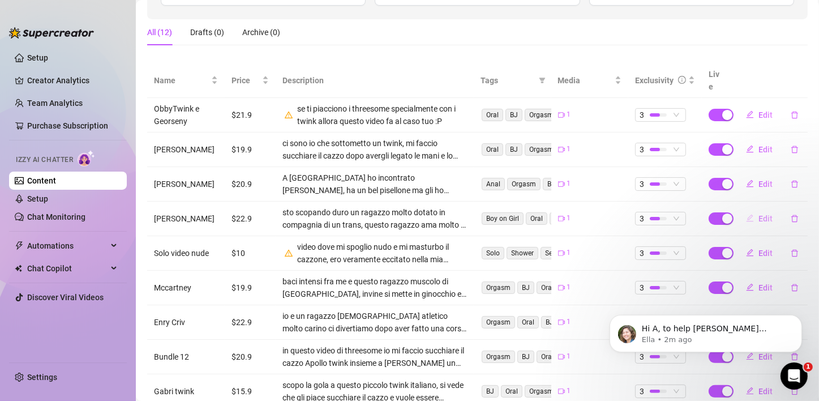
click at [680, 214] on span "Edit" at bounding box center [766, 218] width 14 height 9
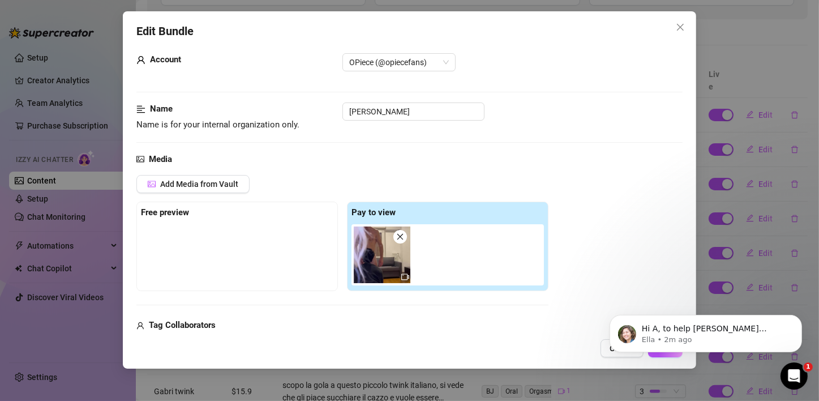
scroll to position [0, 0]
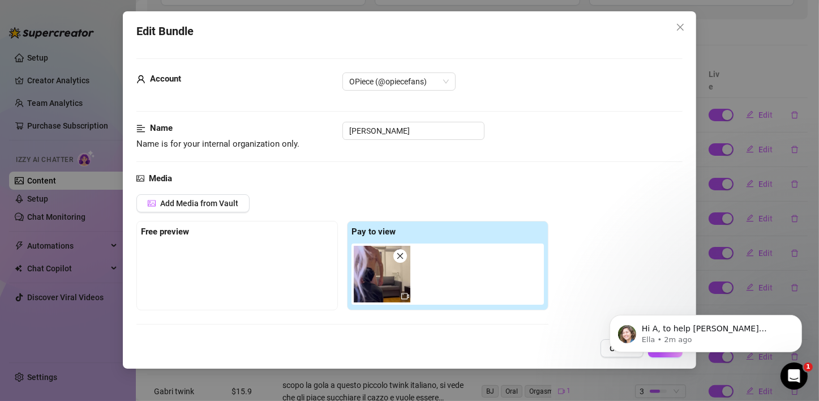
click at [579, 175] on div "Media" at bounding box center [409, 179] width 546 height 14
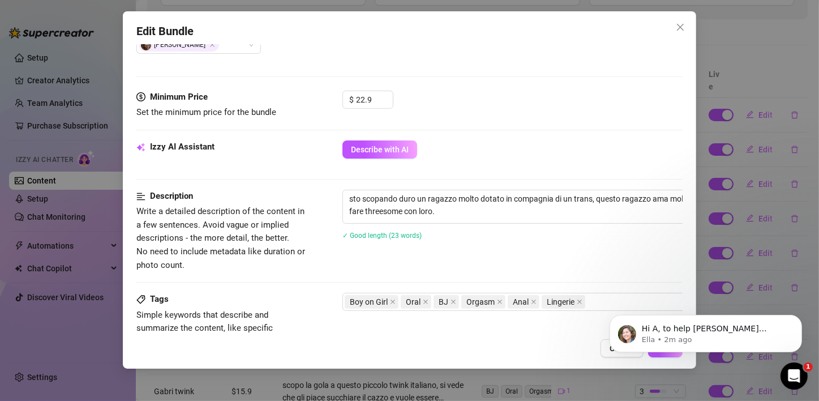
scroll to position [340, 0]
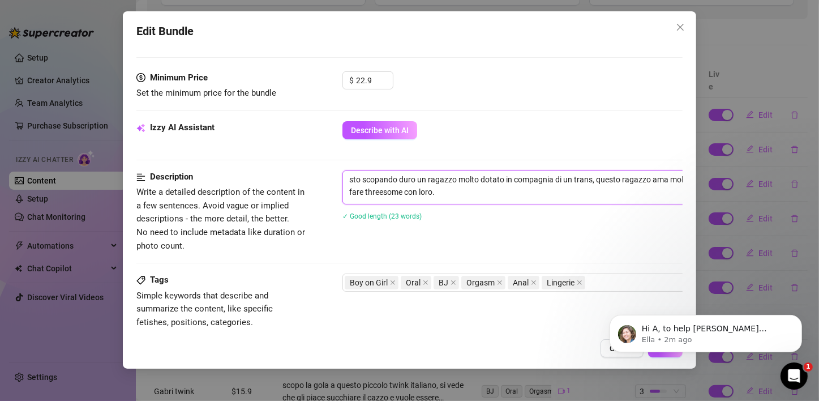
click at [441, 190] on textarea "sto scopando duro un ragazzo molto dotato in compagnia di un trans, questo raga…" at bounding box center [540, 185] width 395 height 29
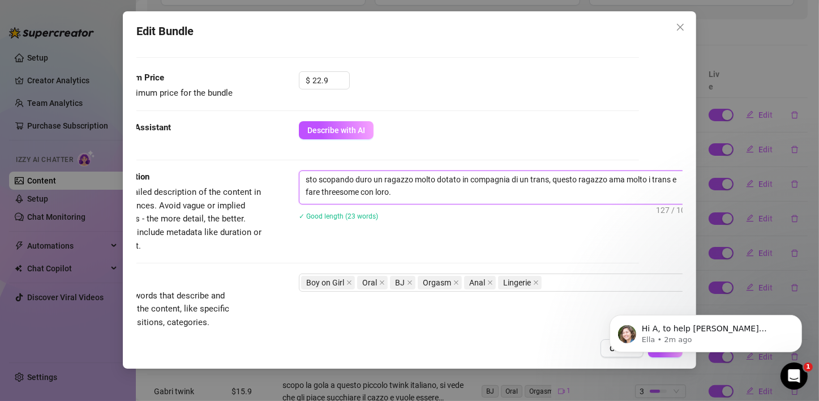
scroll to position [340, 66]
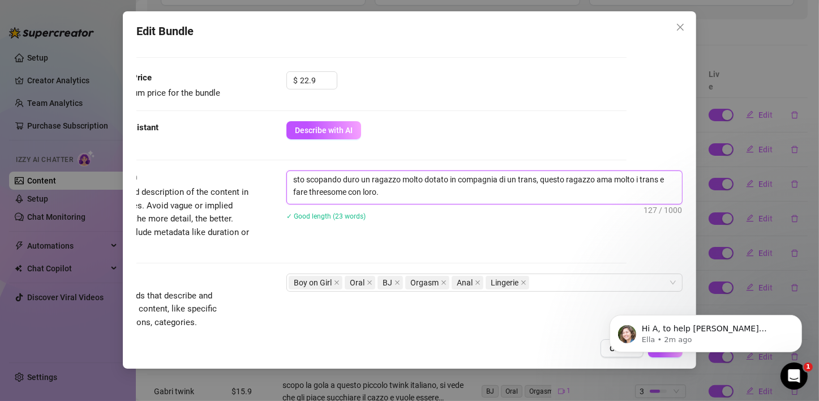
drag, startPoint x: 644, startPoint y: 178, endPoint x: 676, endPoint y: 178, distance: 32.3
click at [676, 178] on div "Account OPiece (@opiecefans) Name Name is for your internal organization only. …" at bounding box center [409, 189] width 546 height 288
click at [643, 178] on textarea "sto scopando duro un ragazzo molto dotato in compagnia di un trans, questo raga…" at bounding box center [484, 185] width 395 height 29
click at [392, 189] on textarea "sto scopando duro un ragazzo molto dotato in compagnia di un trans, questo raga…" at bounding box center [484, 185] width 395 height 29
click at [297, 192] on textarea "sto scopando duro un ragazzo molto dotato in compagnia di un trans, questo raga…" at bounding box center [484, 185] width 395 height 29
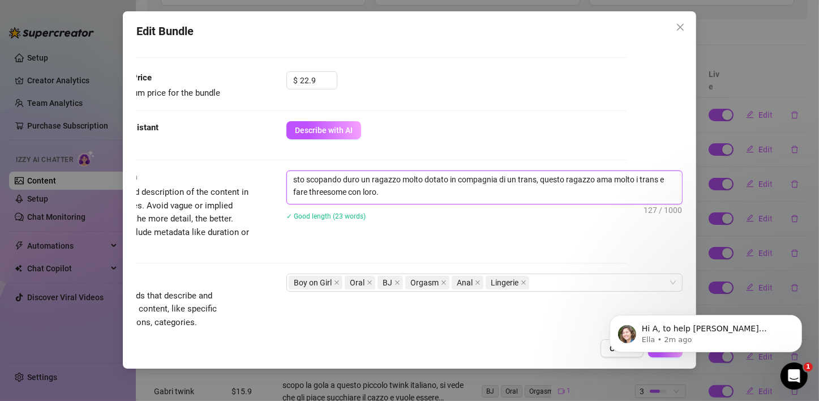
click at [661, 179] on textarea "sto scopando duro un ragazzo molto dotato in compagnia di un trans, questo raga…" at bounding box center [484, 185] width 395 height 29
type textarea "sto scopando duro un ragazzo molto dotato in compagnia di un trans, questo raga…"
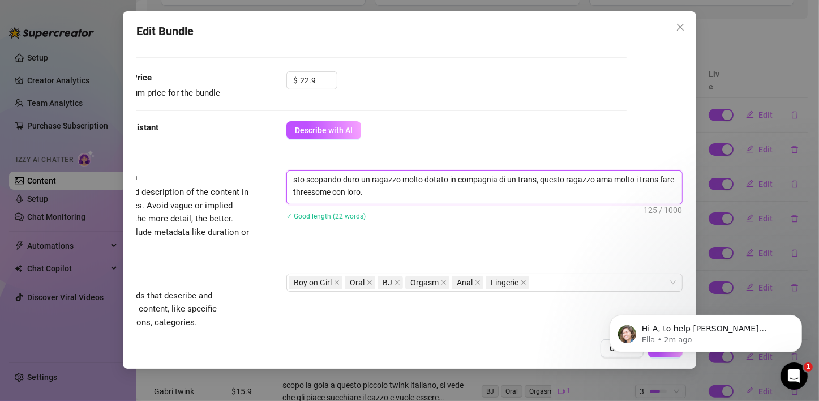
type textarea "sto scopando duro un ragazzo molto dotato in compagnia di un trans, questo raga…"
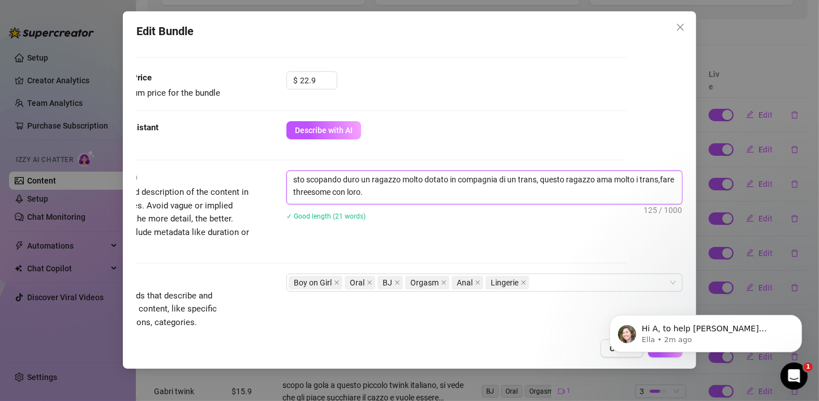
type textarea "sto scopando duro un ragazzo molto dotato in compagnia di un trans, questo raga…"
click at [397, 187] on textarea "sto scopando duro un ragazzo molto dotato in compagnia di un trans, questo raga…" at bounding box center [484, 185] width 395 height 29
type textarea "sto scopando duro un ragazzo molto dotato in compagnia di un trans, questo raga…"
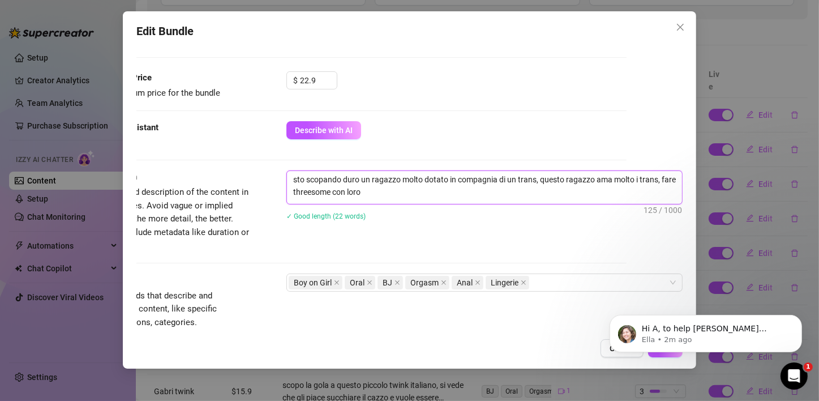
type textarea "sto scopando duro un ragazzo molto dotato in compagnia di un trans, questo raga…"
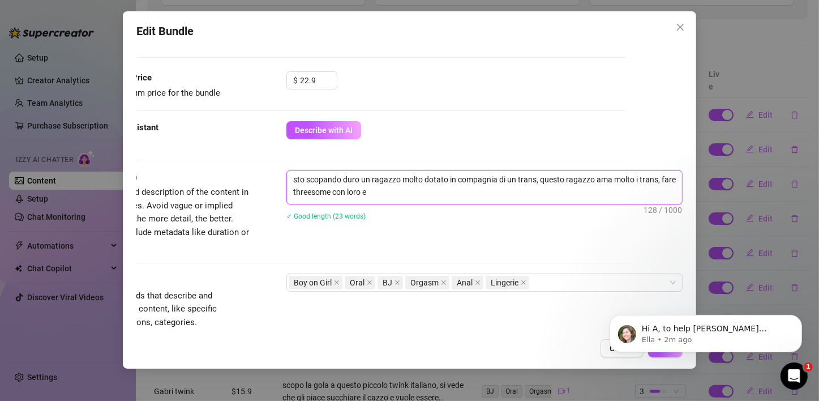
type textarea "sto scopando duro un ragazzo molto dotato in compagnia di un trans, questo raga…"
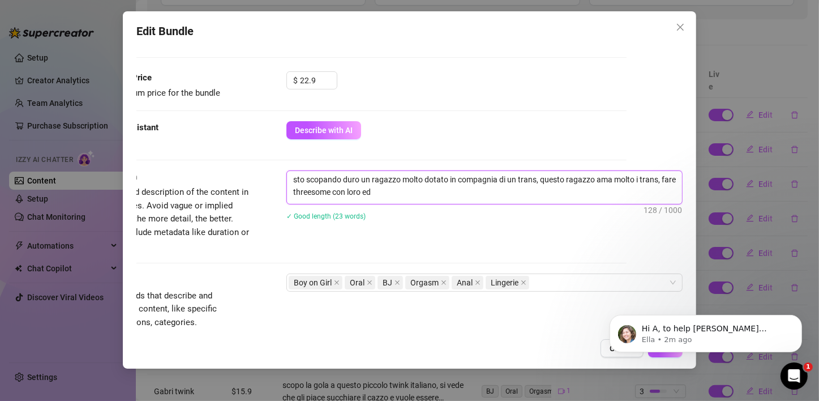
type textarea "sto scopando duro un ragazzo molto dotato in compagnia di un trans, questo raga…"
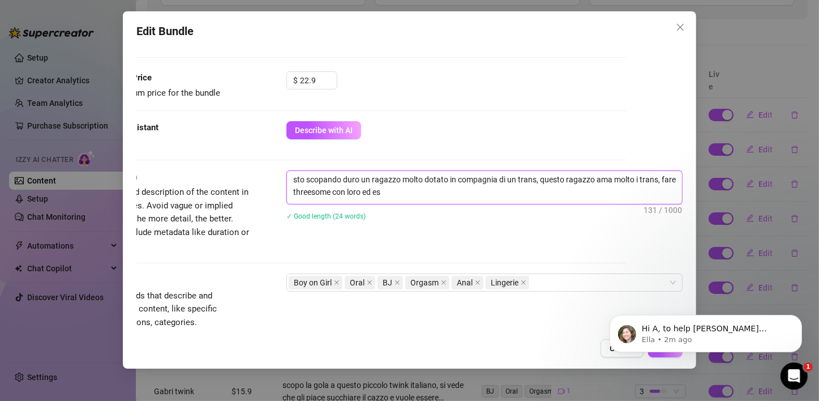
type textarea "sto scopando duro un ragazzo molto dotato in compagnia di un trans, questo raga…"
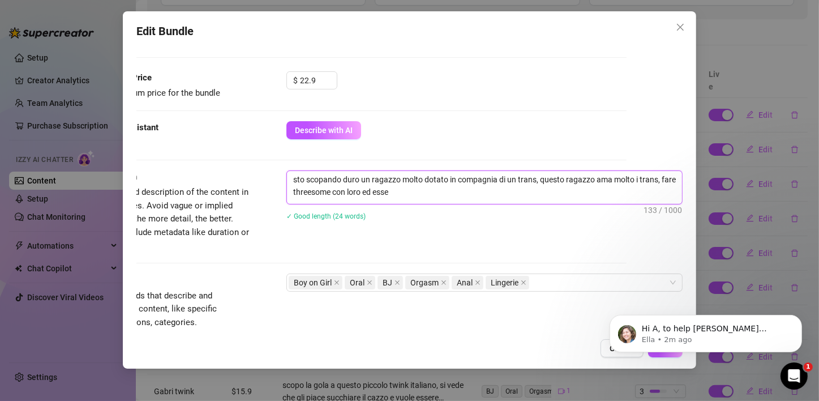
type textarea "sto scopando duro un ragazzo molto dotato in compagnia di un trans, questo raga…"
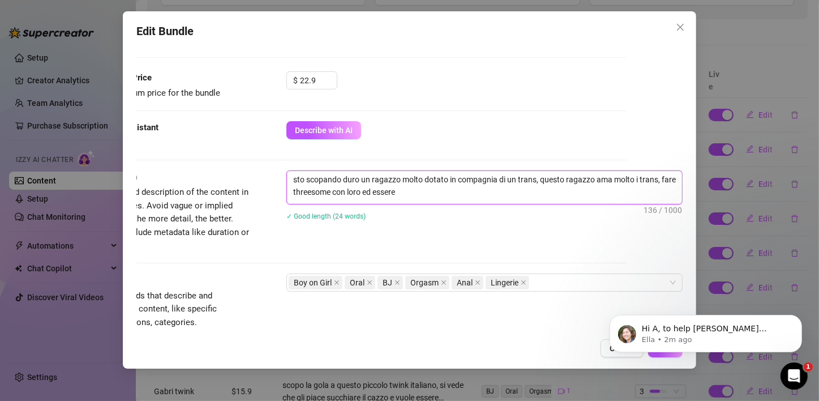
type textarea "sto scopando duro un ragazzo molto dotato in compagnia di un trans, questo raga…"
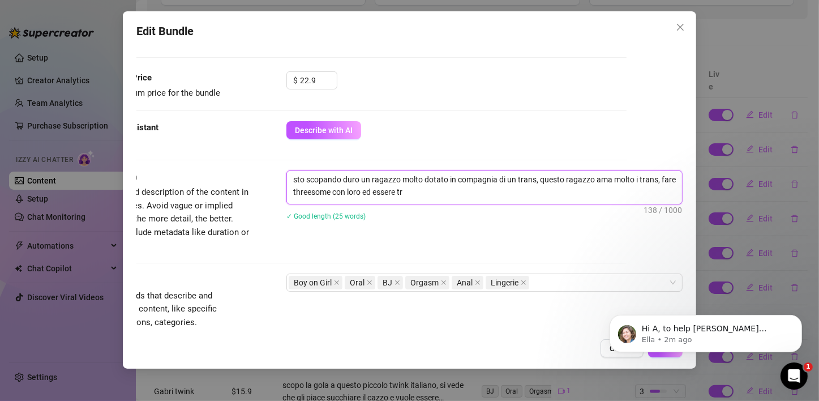
type textarea "sto scopando duro un ragazzo molto dotato in compagnia di un trans, questo raga…"
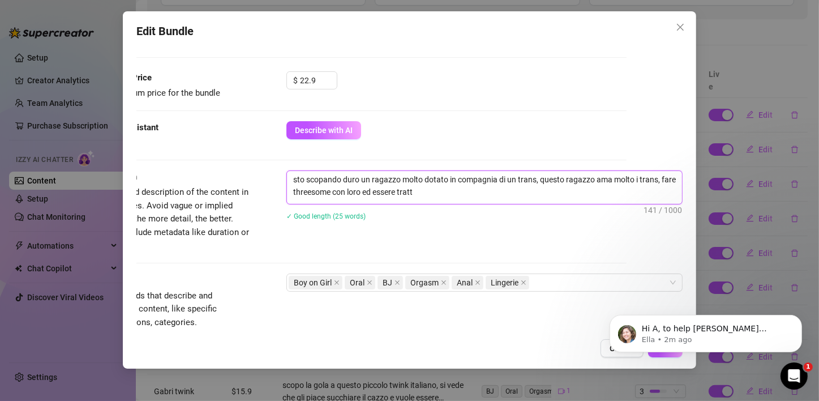
type textarea "sto scopando duro un ragazzo molto dotato in compagnia di un trans, questo raga…"
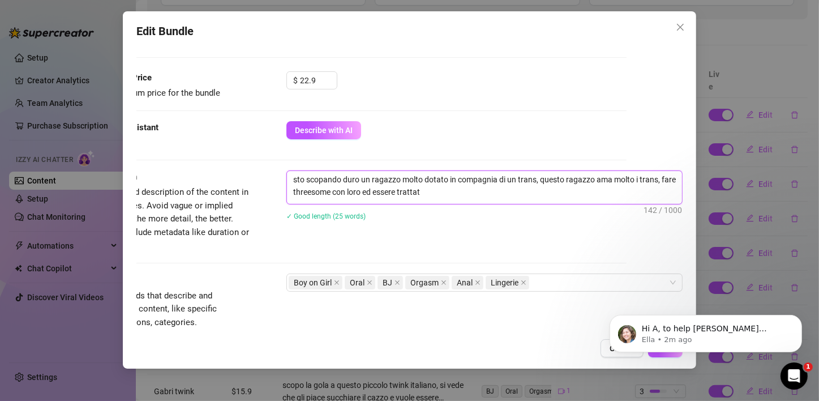
type textarea "sto scopando duro un ragazzo molto dotato in compagnia di un trans, questo raga…"
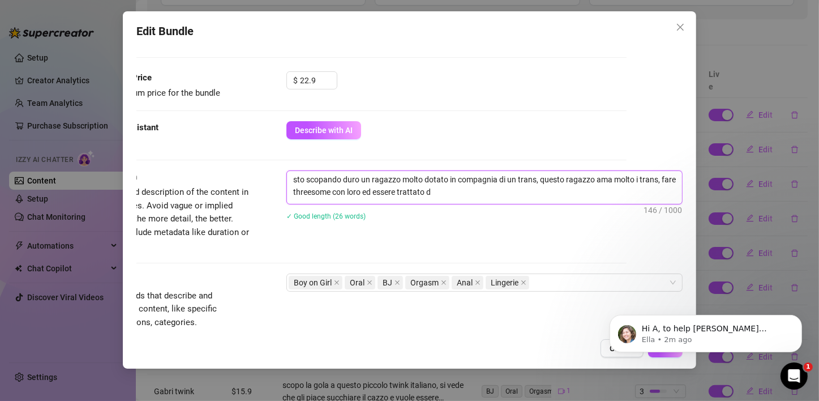
type textarea "sto scopando duro un ragazzo molto dotato in compagnia di un trans, questo raga…"
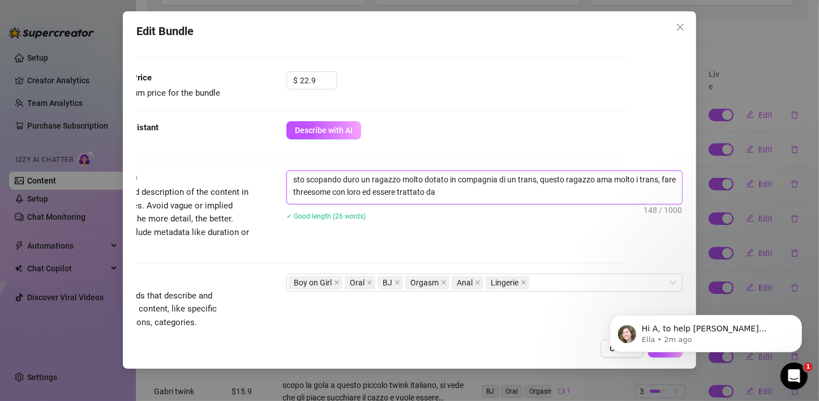
type textarea "sto scopando duro un ragazzo molto dotato in compagnia di un trans, questo raga…"
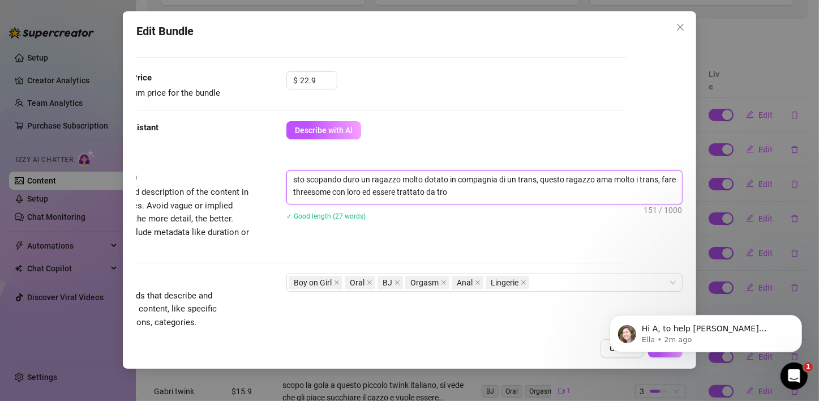
type textarea "sto scopando duro un ragazzo molto dotato in compagnia di un trans, questo raga…"
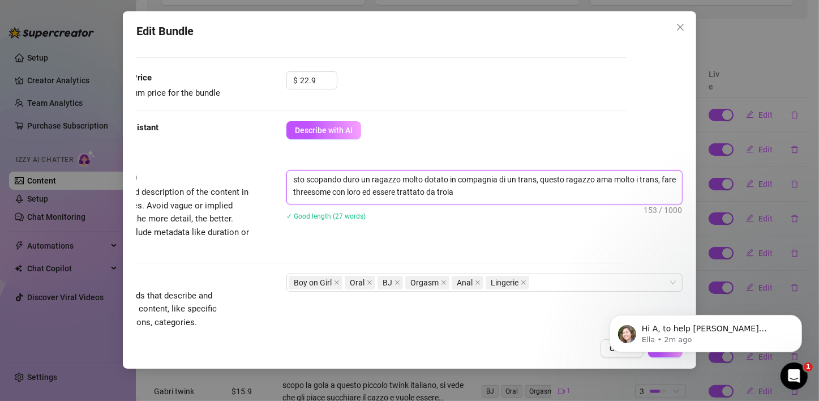
type textarea "sto scopando duro un ragazzo molto dotato in compagnia di un trans, questo raga…"
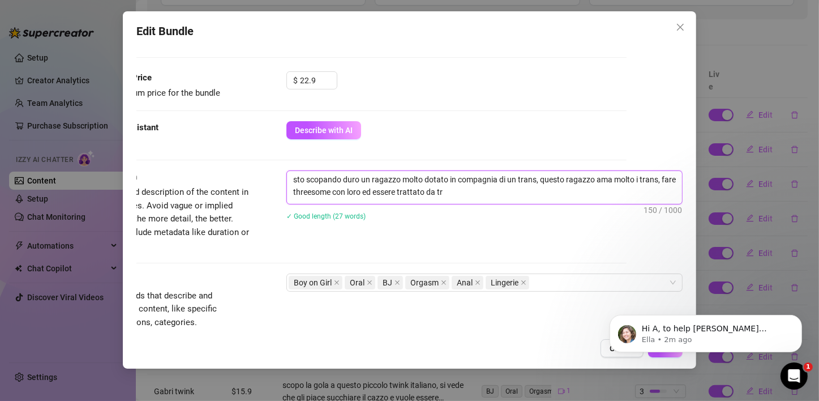
type textarea "sto scopando duro un ragazzo molto dotato in compagnia di un trans, questo raga…"
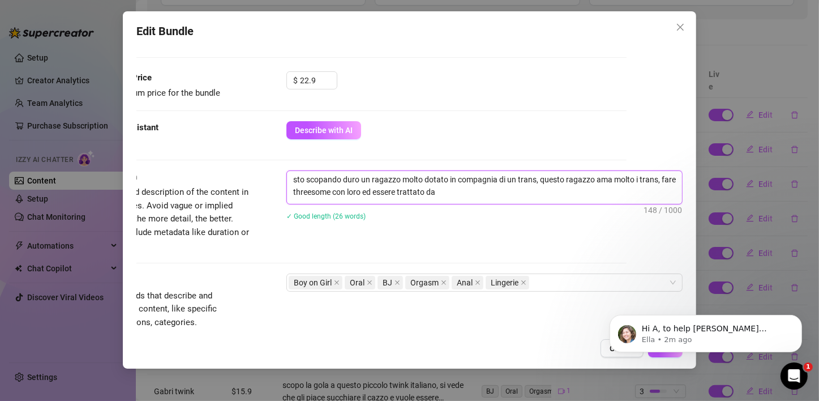
type textarea "sto scopando duro un ragazzo molto dotato in compagnia di un trans, questo raga…"
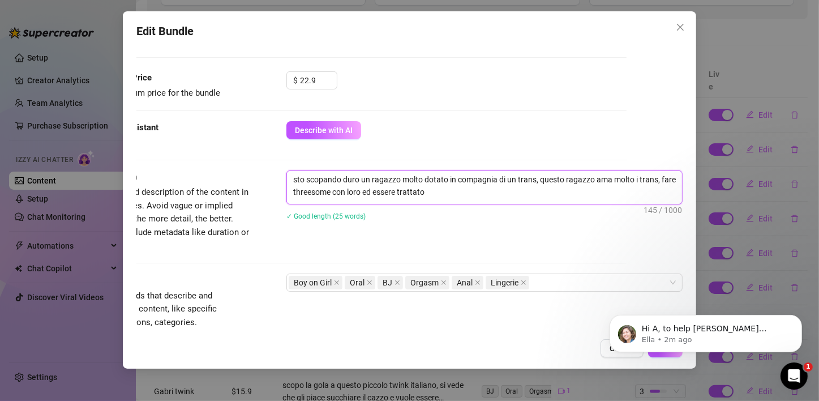
type textarea "sto scopando duro un ragazzo molto dotato in compagnia di un trans, questo raga…"
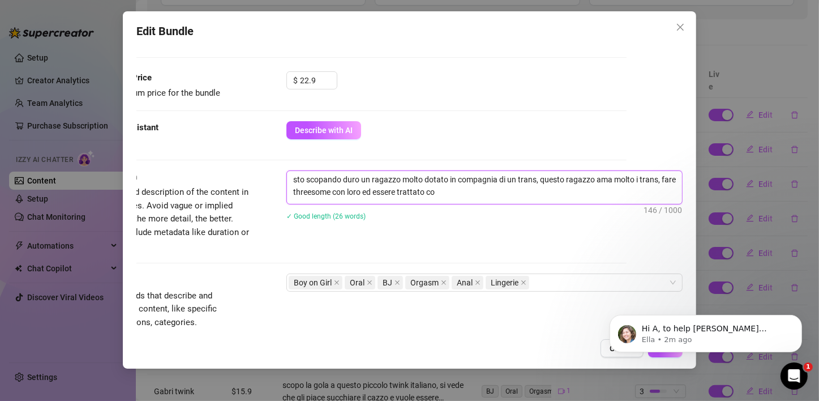
type textarea "sto scopando duro un ragazzo molto dotato in compagnia di un trans, questo raga…"
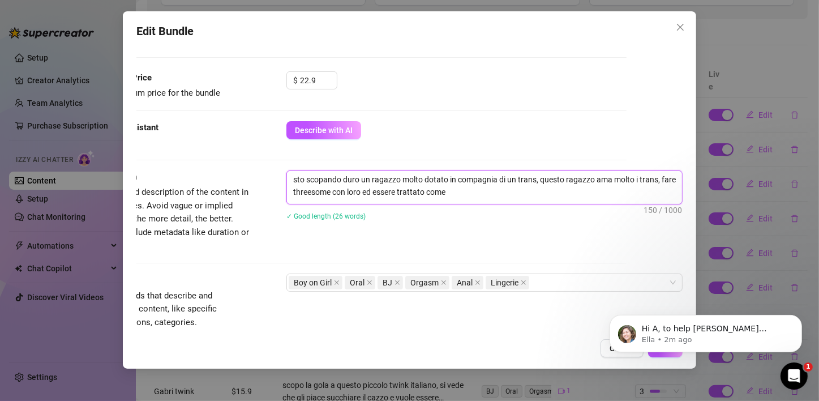
type textarea "sto scopando duro un ragazzo molto dotato in compagnia di un trans, questo raga…"
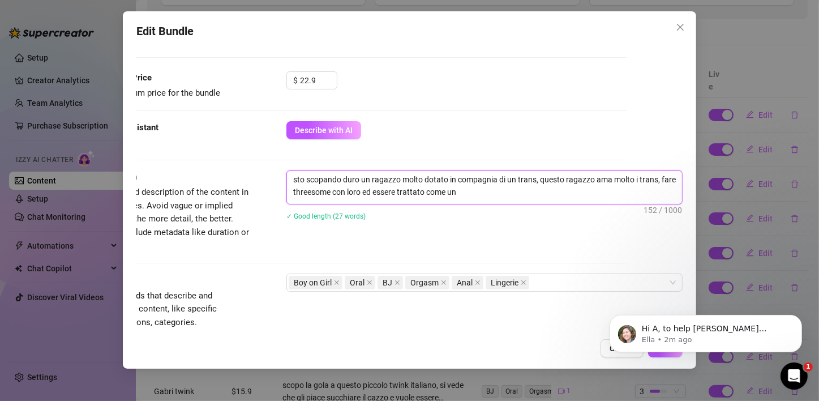
type textarea "sto scopando duro un ragazzo molto dotato in compagnia di un trans, questo raga…"
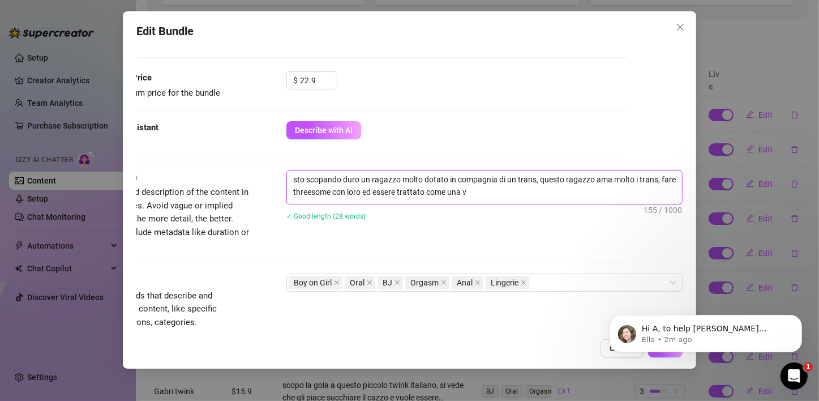
type textarea "sto scopando duro un ragazzo molto dotato in compagnia di un trans, questo raga…"
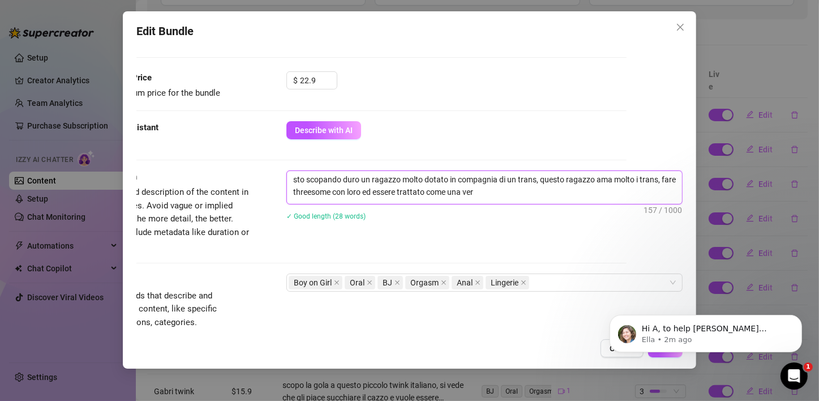
type textarea "sto scopando duro un ragazzo molto dotato in compagnia di un trans, questo raga…"
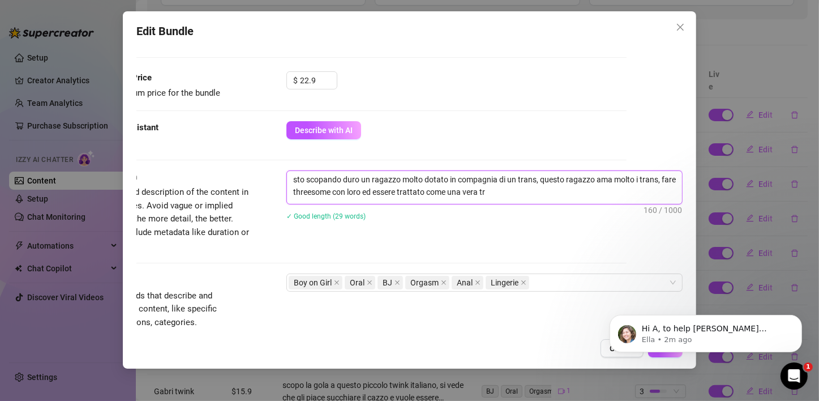
type textarea "sto scopando duro un ragazzo molto dotato in compagnia di un trans, questo raga…"
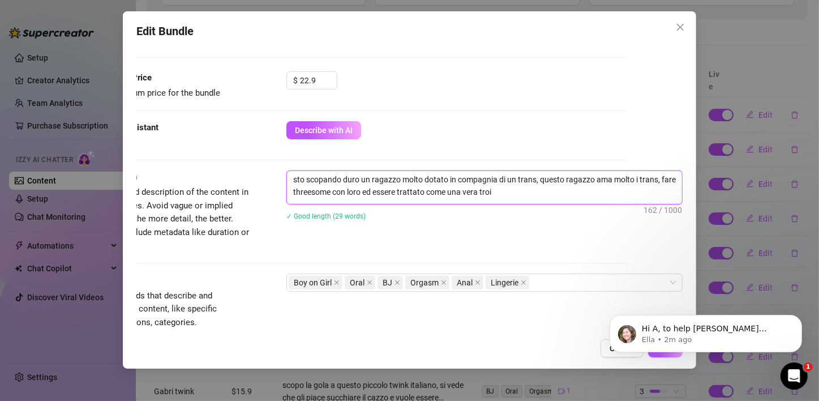
type textarea "sto scopando duro un ragazzo molto dotato in compagnia di un trans, questo raga…"
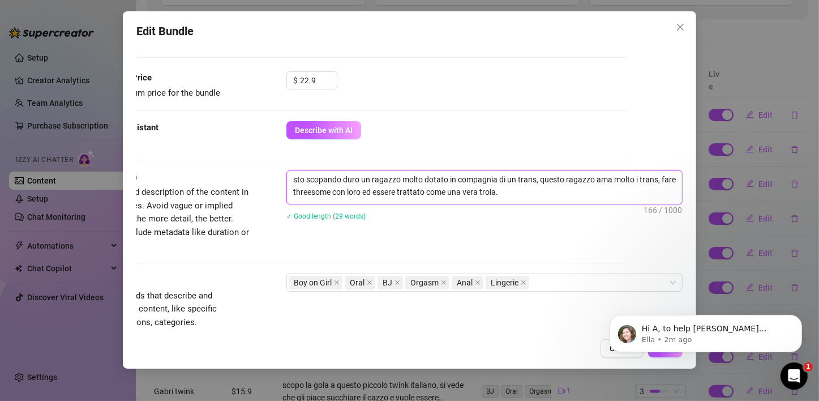
type textarea "sto scopando duro un ragazzo molto dotato in compagnia di un trans, questo raga…"
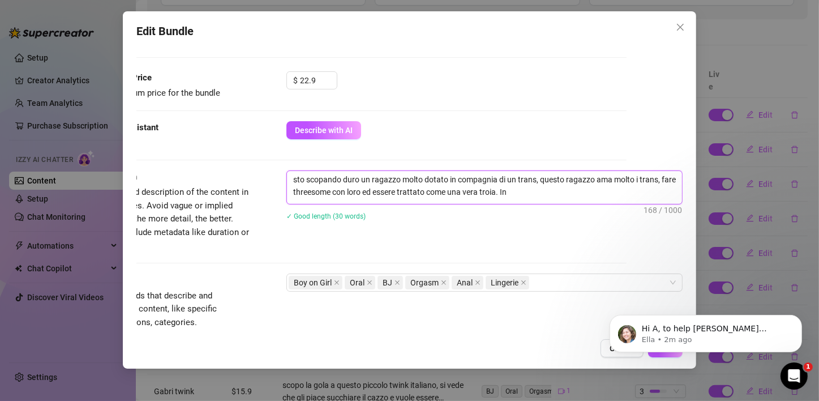
type textarea "sto scopando duro un ragazzo molto dotato in compagnia di un trans, questo raga…"
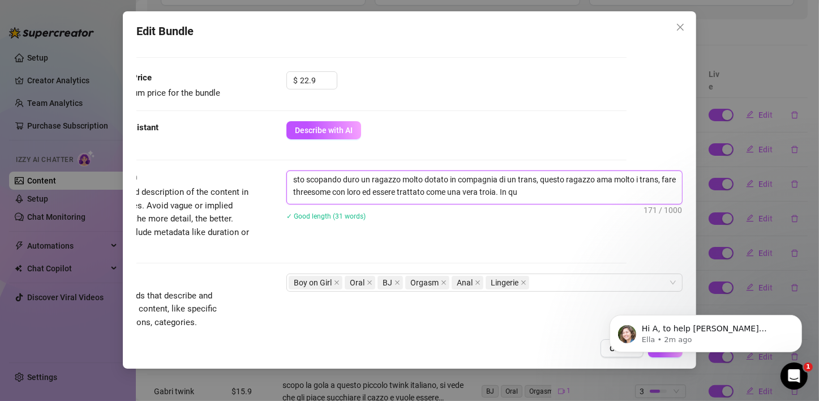
type textarea "sto scopando duro un ragazzo molto dotato in compagnia di un trans, questo raga…"
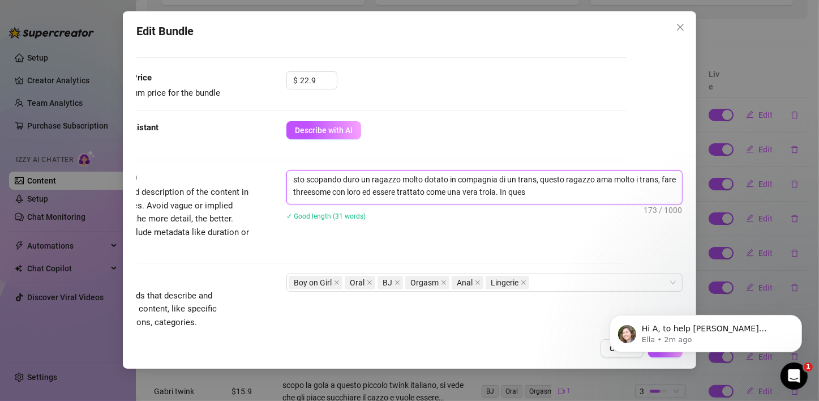
type textarea "sto scopando duro un ragazzo molto dotato in compagnia di un trans, questo raga…"
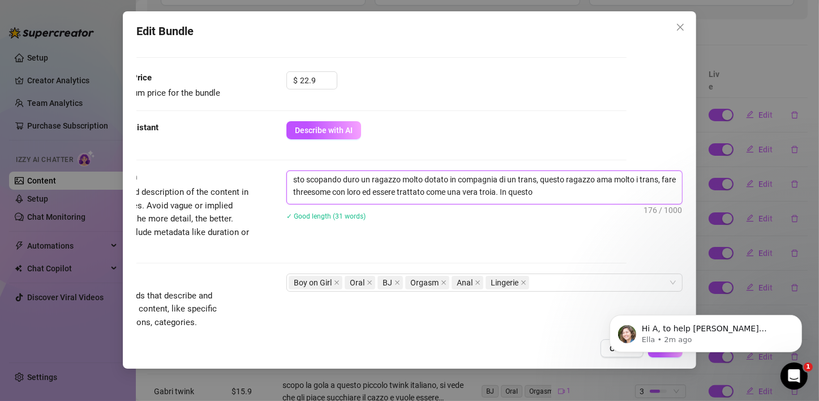
type textarea "sto scopando duro un ragazzo molto dotato in compagnia di un trans, questo raga…"
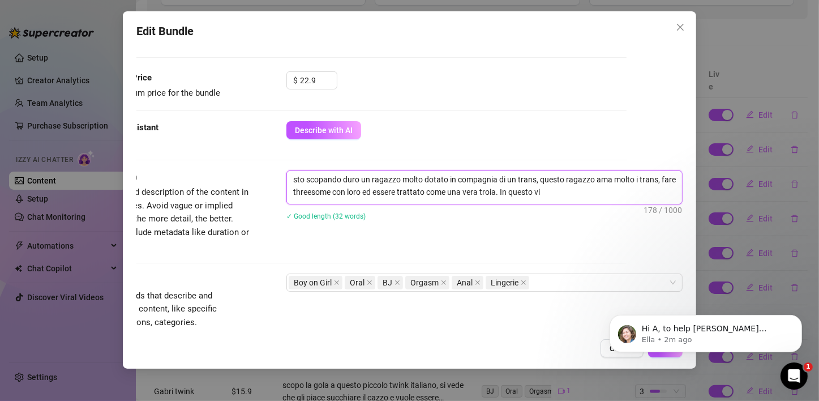
type textarea "sto scopando duro un ragazzo molto dotato in compagnia di un trans, questo raga…"
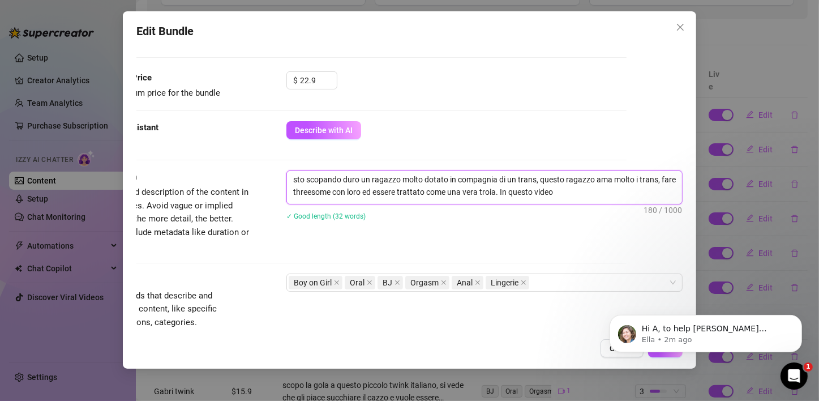
type textarea "sto scopando duro un ragazzo molto dotato in compagnia di un trans, questo raga…"
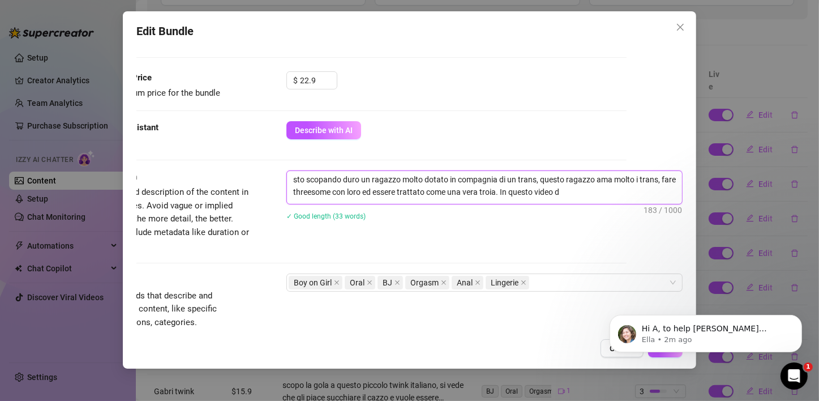
type textarea "sto scopando duro un ragazzo molto dotato in compagnia di un trans, questo raga…"
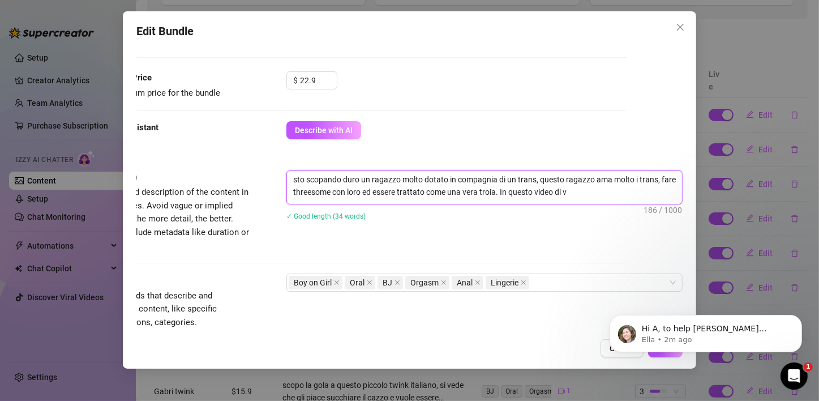
type textarea "sto scopando duro un ragazzo molto dotato in compagnia di un trans, questo raga…"
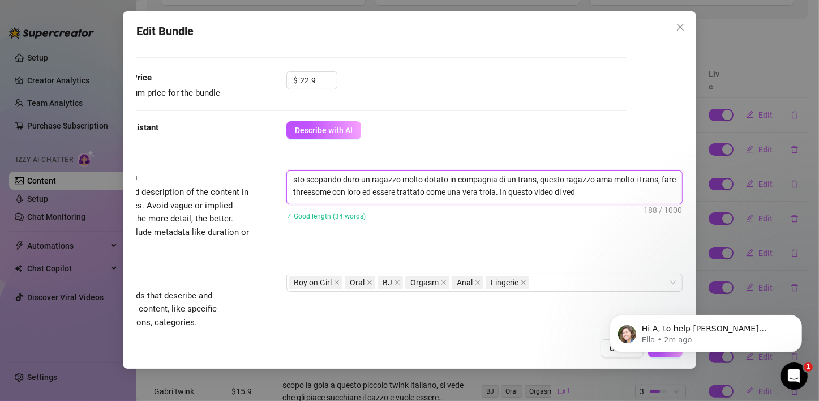
type textarea "sto scopando duro un ragazzo molto dotato in compagnia di un trans, questo raga…"
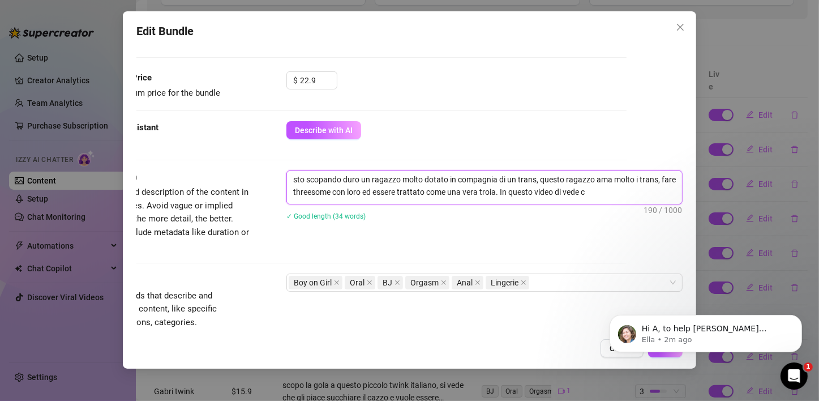
type textarea "sto scopando duro un ragazzo molto dotato in compagnia di un trans, questo raga…"
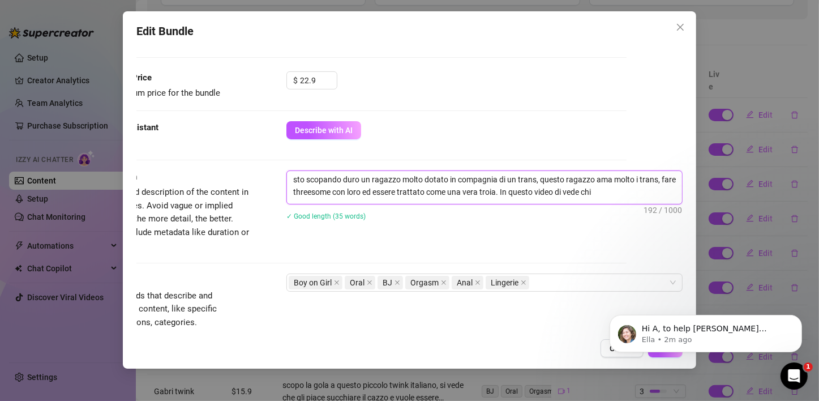
type textarea "sto scopando duro un ragazzo molto dotato in compagnia di un trans, questo raga…"
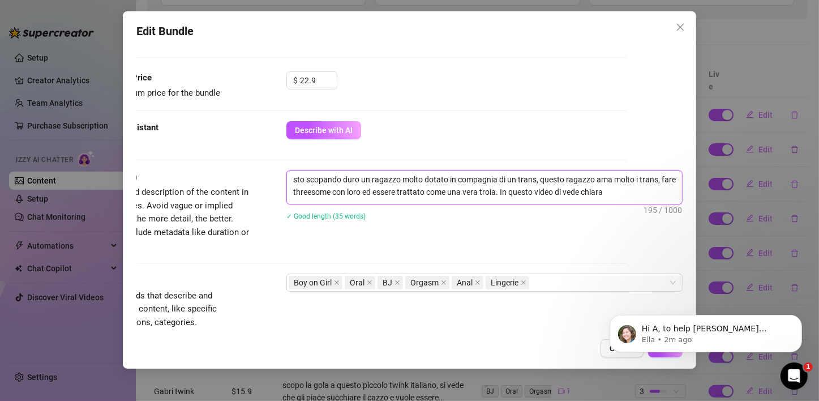
type textarea "sto scopando duro un ragazzo molto dotato in compagnia di un trans, questo raga…"
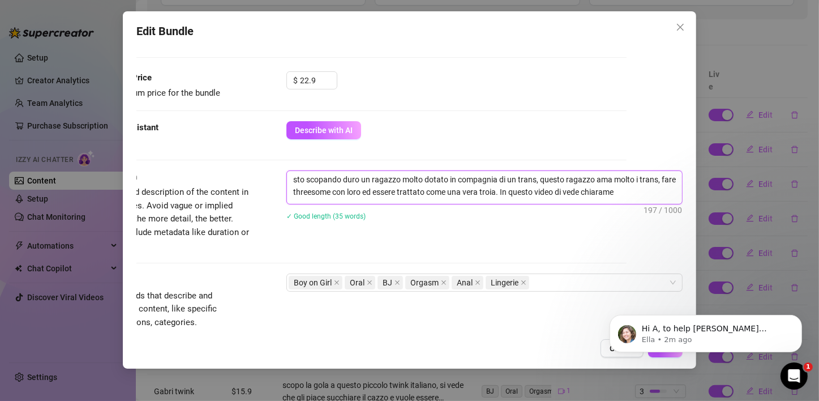
type textarea "sto scopando duro un ragazzo molto dotato in compagnia di un trans, questo raga…"
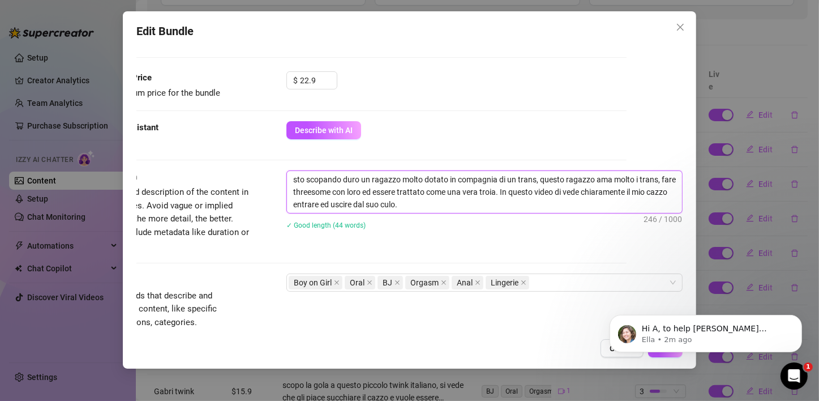
click at [288, 180] on textarea "sto scopando duro un ragazzo molto dotato in compagnia di un trans, questo raga…" at bounding box center [484, 192] width 395 height 42
click at [443, 132] on div "Describe with AI" at bounding box center [456, 130] width 340 height 18
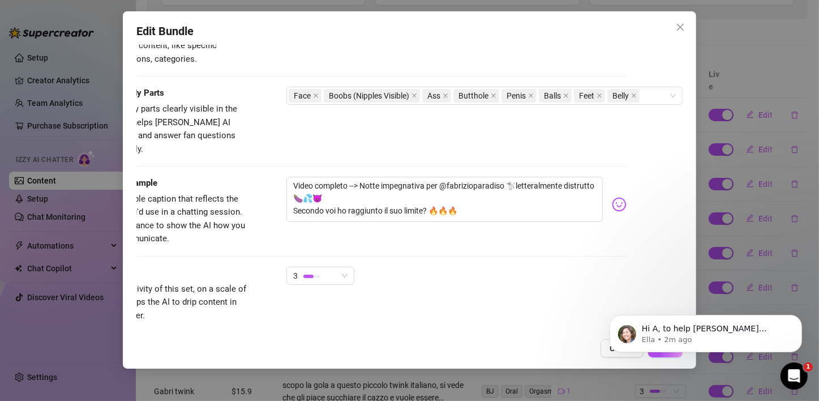
scroll to position [671, 65]
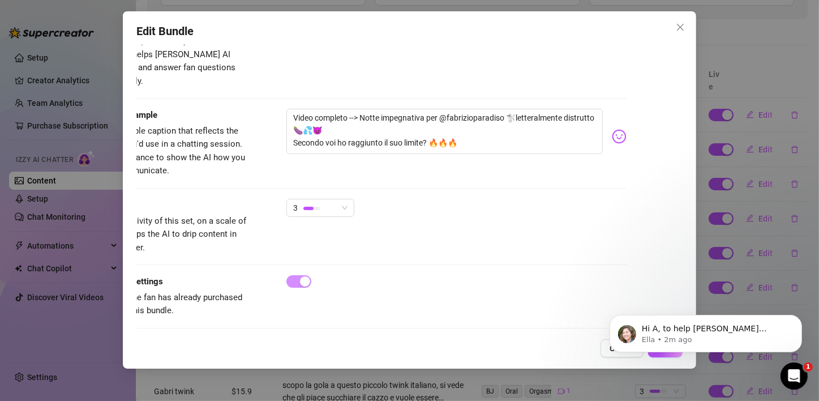
click at [665, 341] on body "Hi A, to help Izzy perform at her best, a couple of updates are needed. Some of…" at bounding box center [705, 330] width 217 height 70
click at [664, 341] on body "Hi A, to help Izzy perform at her best, a couple of updates are needed. Some of…" at bounding box center [705, 330] width 217 height 70
click at [659, 341] on body "Hi A, to help Izzy perform at her best, a couple of updates are needed. Some of…" at bounding box center [705, 330] width 217 height 70
drag, startPoint x: 726, startPoint y: 331, endPoint x: 767, endPoint y: 306, distance: 47.5
click at [680, 297] on div "Hi A, to help Izzy perform at her best, a couple of updates are needed. Some of…" at bounding box center [705, 281] width 208 height 142
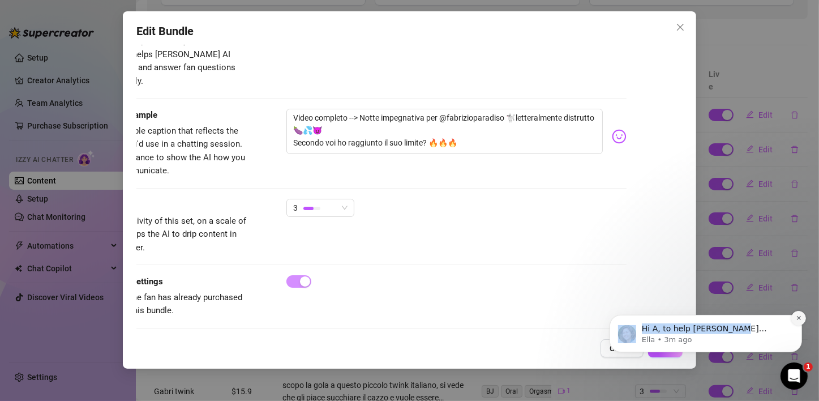
click at [680, 321] on button "Dismiss notification" at bounding box center [798, 317] width 15 height 15
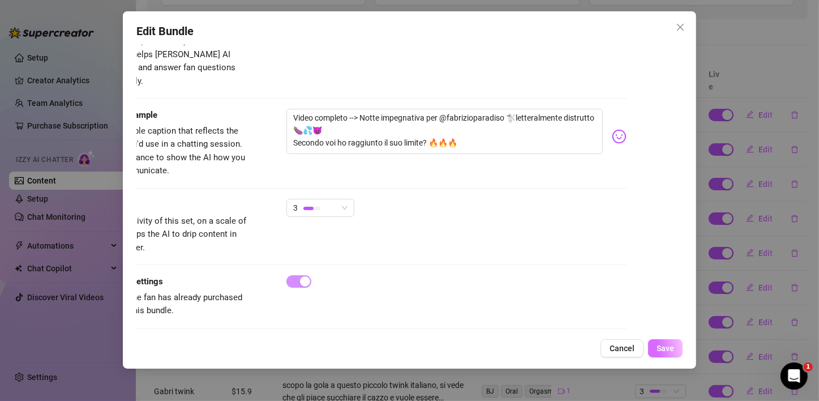
click at [658, 341] on span "Save" at bounding box center [666, 348] width 18 height 9
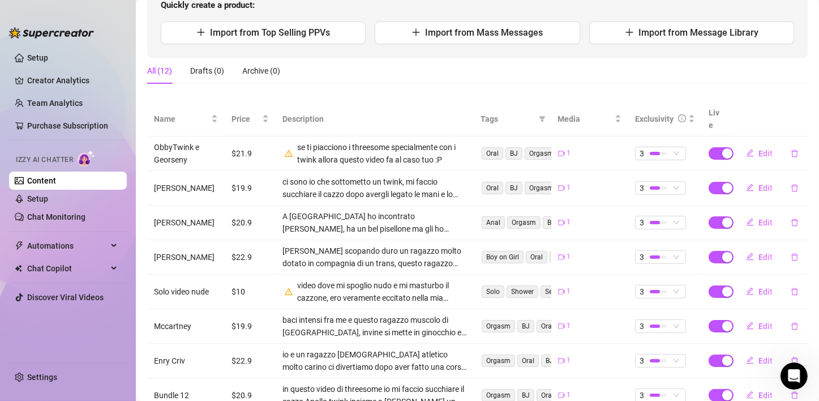
scroll to position [113, 0]
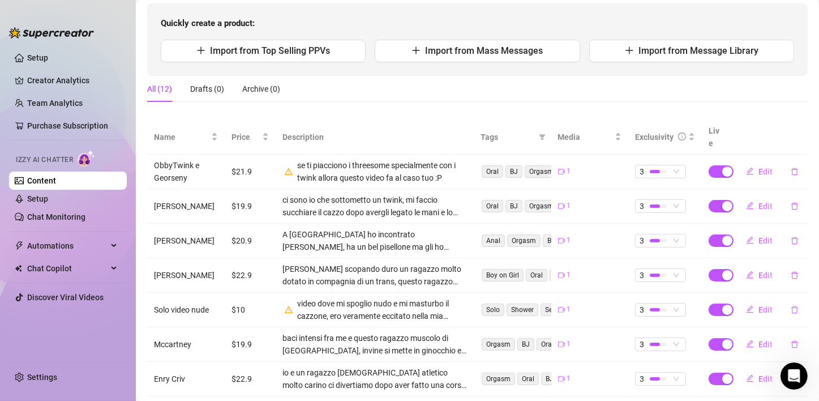
click at [386, 160] on div "se ti piacciono i threesome specialmente con i twink allora questo video fa al …" at bounding box center [382, 171] width 170 height 25
click at [680, 162] on button "Edit" at bounding box center [759, 171] width 45 height 18
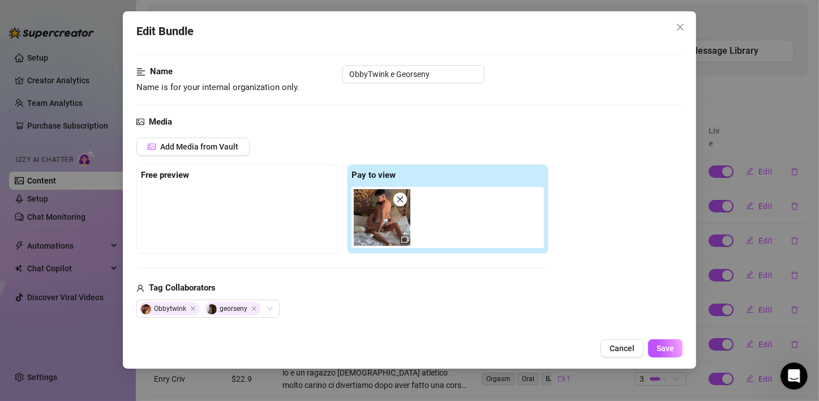
scroll to position [57, 0]
click at [405, 239] on icon "video-camera" at bounding box center [405, 240] width 8 height 8
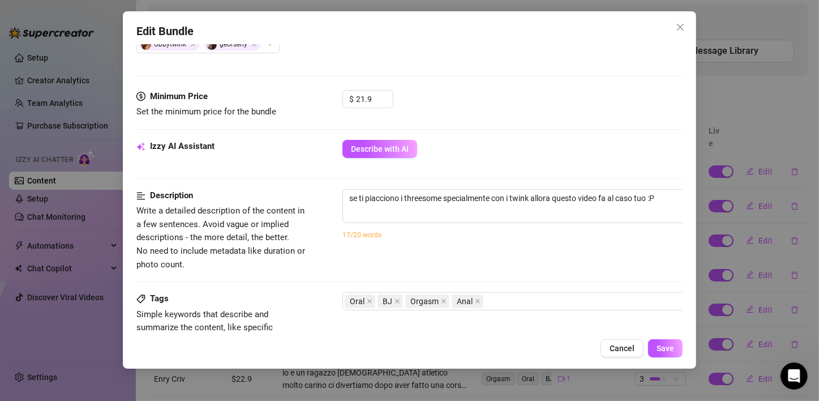
scroll to position [340, 0]
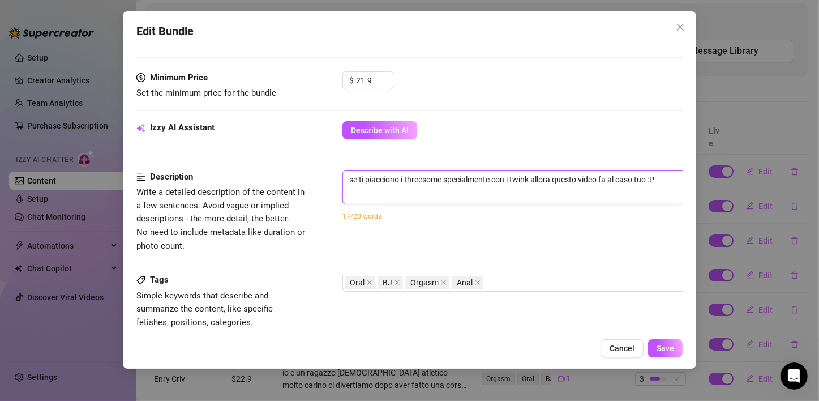
click at [666, 177] on textarea "se ti piacciono i threesome specialmente con i twink allora questo video fa al …" at bounding box center [540, 179] width 395 height 17
click at [353, 179] on textarea "se ti piacciono i threesome specialmente con i twink allora questo video fa al …" at bounding box center [540, 179] width 395 height 17
click at [658, 178] on textarea "Se ti piacciono i threesome specialmente con i twink allora questo video fa al …" at bounding box center [540, 179] width 395 height 17
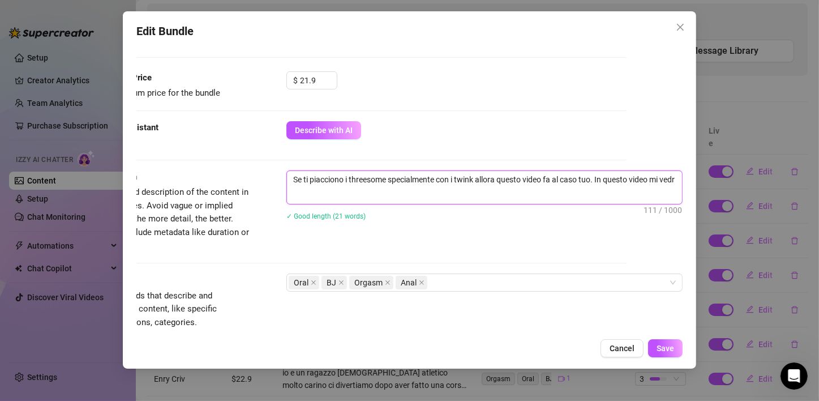
scroll to position [0, 0]
click at [568, 192] on textarea "Se ti piacciono i threesome specialmente con i twink allora questo video fa al …" at bounding box center [484, 185] width 395 height 29
drag, startPoint x: 391, startPoint y: 191, endPoint x: 570, endPoint y: 200, distance: 179.1
click at [568, 203] on span "Se ti piacciono i threesome specialmente con i twink allora questo video fa al …" at bounding box center [484, 187] width 396 height 34
click at [494, 195] on textarea "Se ti piacciono i threesome specialmente con i twink allora questo video fa al …" at bounding box center [484, 185] width 395 height 29
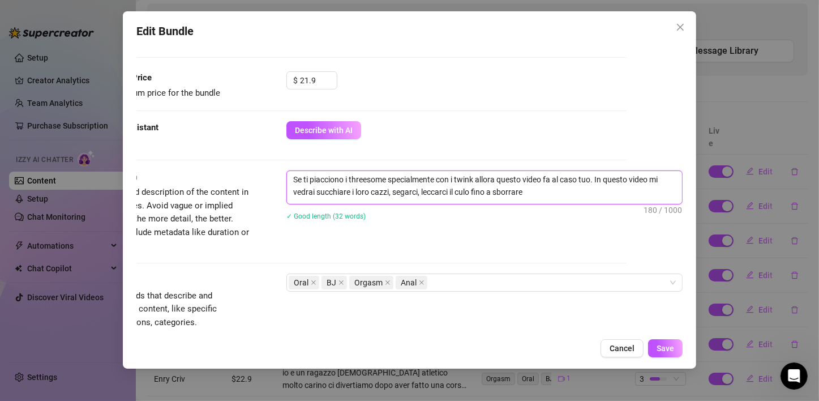
click at [547, 191] on textarea "Se ti piacciono i threesome specialmente con i twink allora questo video fa al …" at bounding box center [484, 185] width 395 height 29
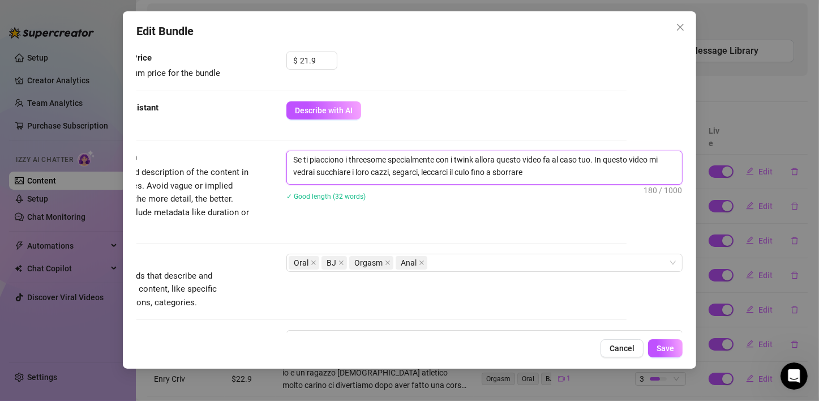
scroll to position [340, 57]
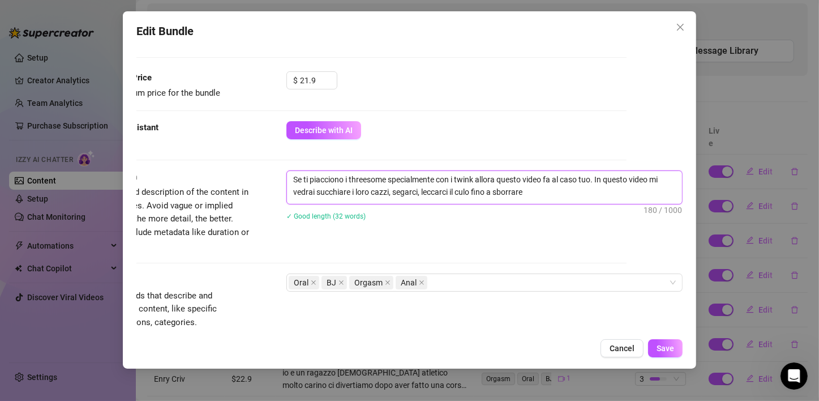
click at [594, 185] on textarea "Se ti piacciono i threesome specialmente con i twink allora questo video fa al …" at bounding box center [484, 185] width 395 height 29
drag, startPoint x: 555, startPoint y: 198, endPoint x: 473, endPoint y: 196, distance: 82.7
click at [473, 196] on textarea "Se ti piacciono i threesome specialmente con i twink allora questo video fa al …" at bounding box center [484, 185] width 395 height 29
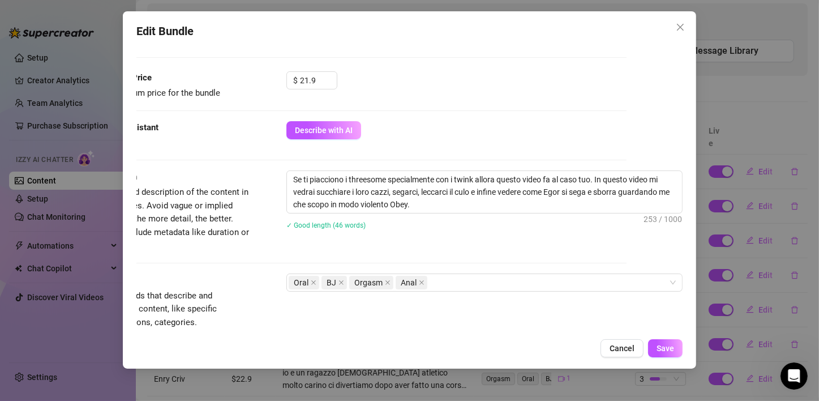
click at [478, 237] on div "Se ti piacciono i threesome specialmente con i twink allora questo video fa al …" at bounding box center [484, 207] width 396 height 74
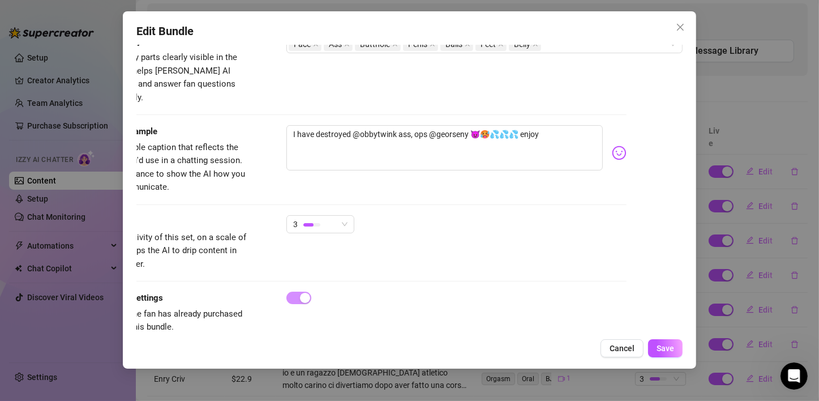
scroll to position [671, 57]
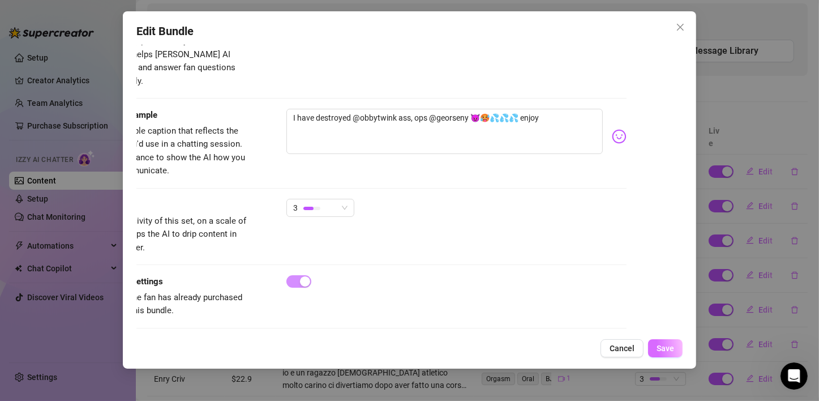
click at [665, 341] on span "Save" at bounding box center [666, 348] width 18 height 9
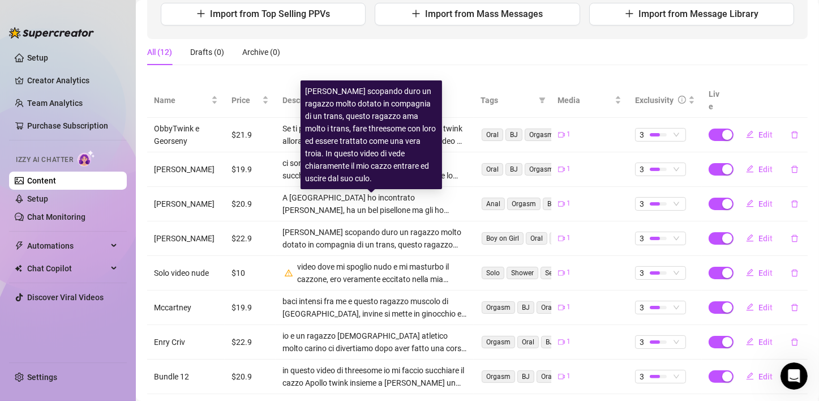
scroll to position [170, 0]
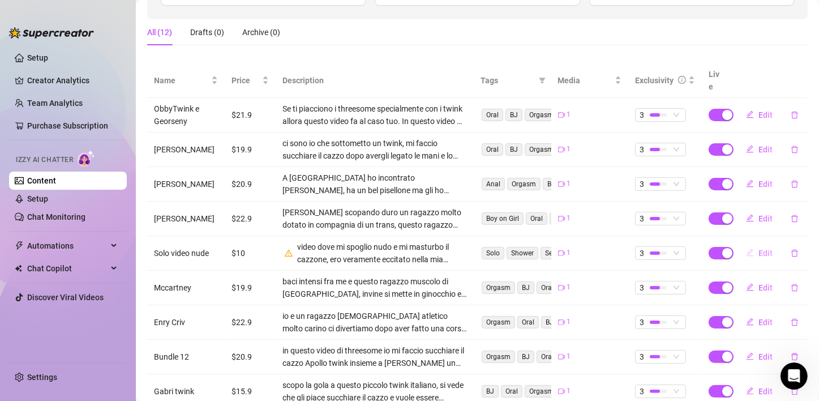
click at [680, 249] on span "Edit" at bounding box center [766, 253] width 14 height 9
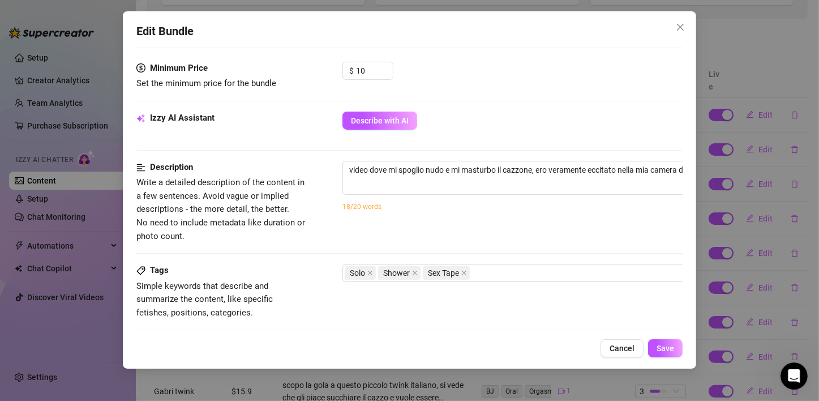
scroll to position [340, 0]
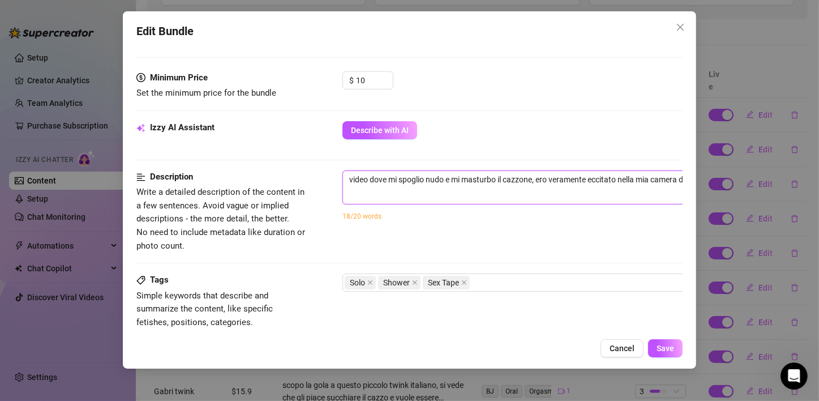
click at [349, 175] on textarea "video dove mi spoglio nudo e mi masturbo il cazzone, ero veramente eccitato nel…" at bounding box center [540, 179] width 395 height 17
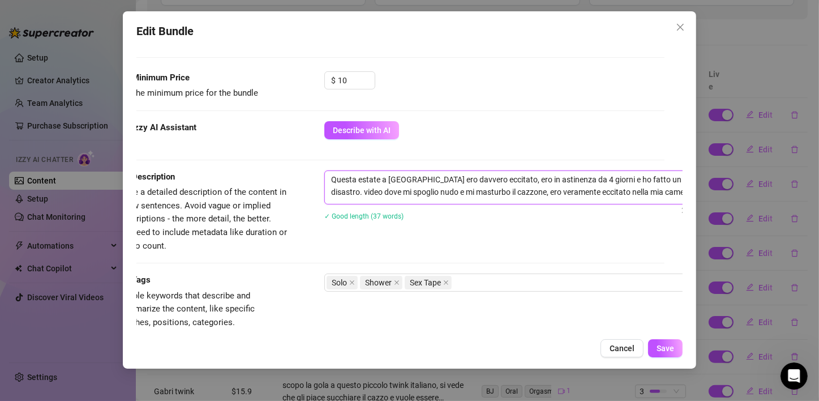
scroll to position [340, 20]
drag, startPoint x: 333, startPoint y: 190, endPoint x: 326, endPoint y: 188, distance: 7.7
click at [328, 191] on textarea "Questa estate a Rimini ero davvero eccitato, ero in astinenza da 4 giorni e ho …" at bounding box center [520, 185] width 395 height 29
click at [504, 195] on textarea "Questa estate a Rimini ero davvero eccitato, ero in astinenza da 4 giorni e ho …" at bounding box center [520, 185] width 395 height 29
click at [558, 188] on textarea "Questa estate a Rimini ero davvero eccitato, ero in astinenza da 4 giorni e ho …" at bounding box center [520, 185] width 395 height 29
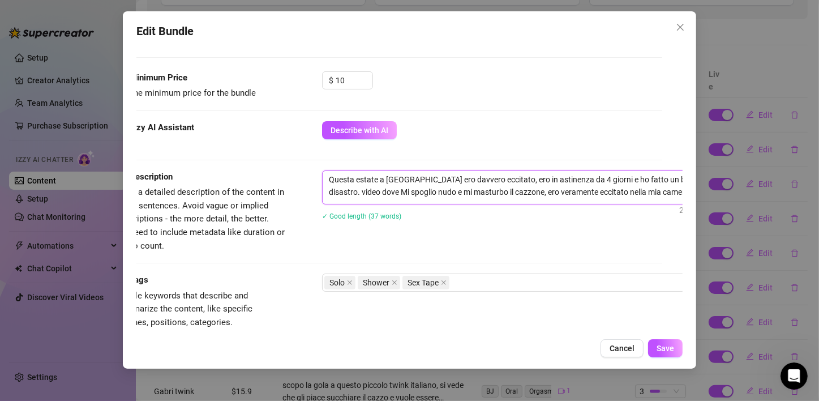
click at [656, 191] on textarea "Questa estate a Rimini ero davvero eccitato, ero in astinenza da 4 giorni e ho …" at bounding box center [520, 185] width 395 height 29
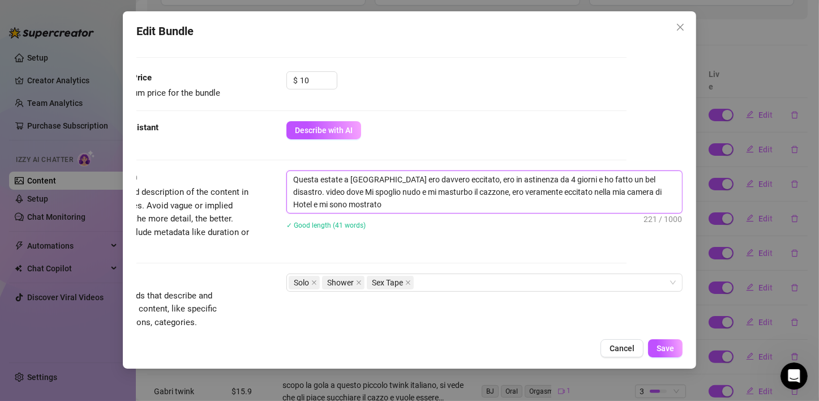
scroll to position [0, 0]
click at [667, 339] on button "Save" at bounding box center [665, 348] width 35 height 18
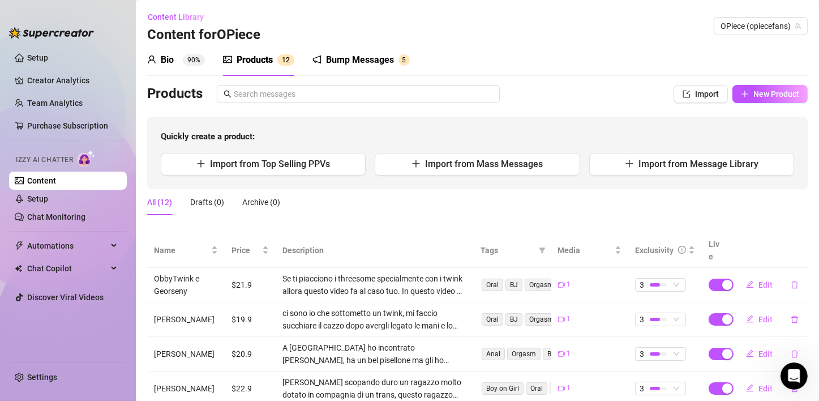
click at [179, 60] on div "Bio 90%" at bounding box center [176, 60] width 58 height 14
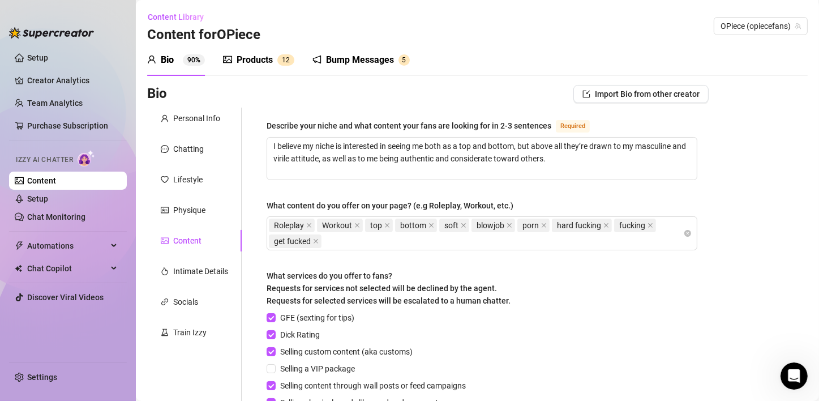
click at [330, 62] on div "Bump Messages" at bounding box center [360, 60] width 68 height 14
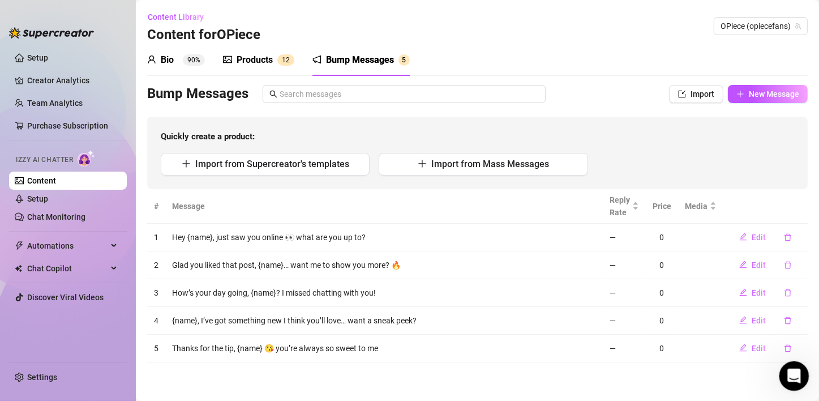
click at [680, 341] on icon "Open Intercom Messenger" at bounding box center [792, 374] width 19 height 19
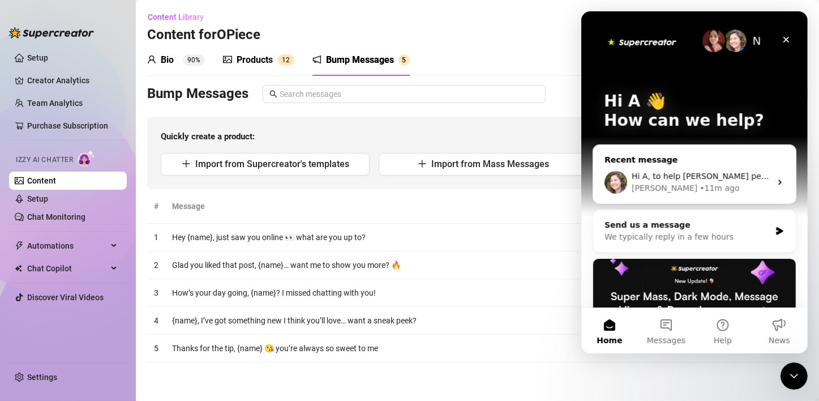
click at [680, 185] on div "Ella • 11m ago" at bounding box center [700, 188] width 139 height 12
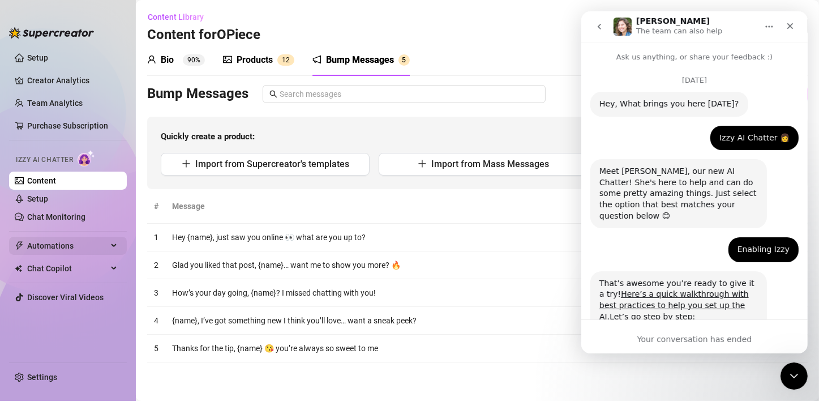
click at [112, 241] on div "Automations" at bounding box center [68, 246] width 118 height 18
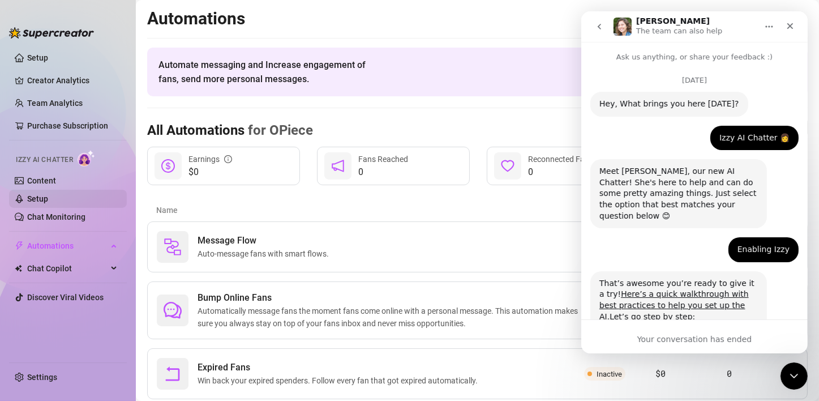
click at [48, 195] on link "Setup" at bounding box center [37, 198] width 21 height 9
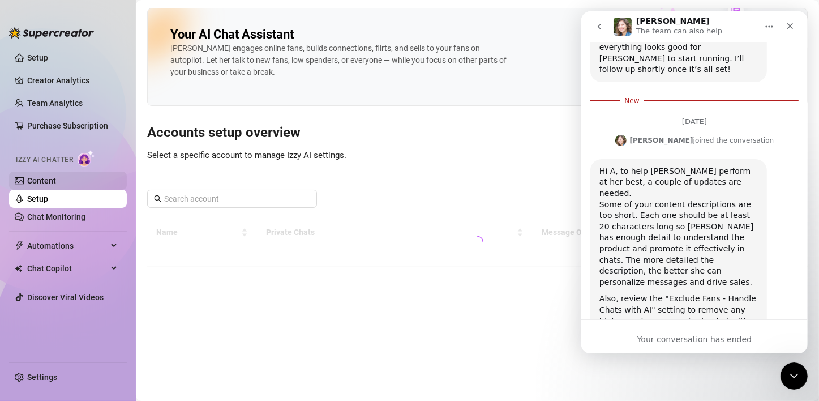
scroll to position [1025, 0]
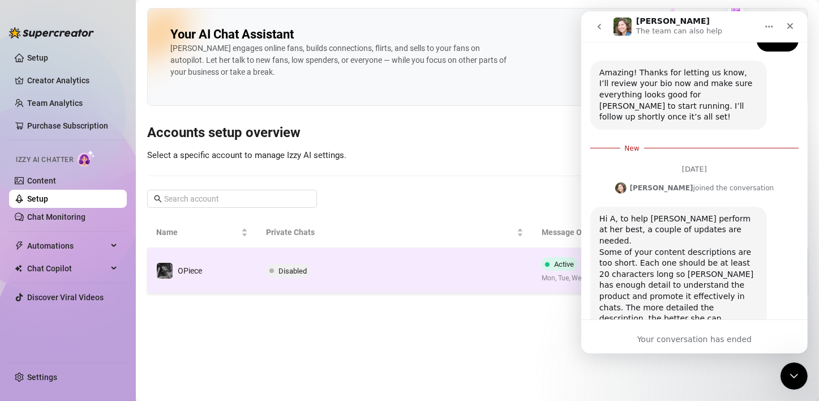
click at [288, 273] on span "Disabled" at bounding box center [293, 271] width 28 height 8
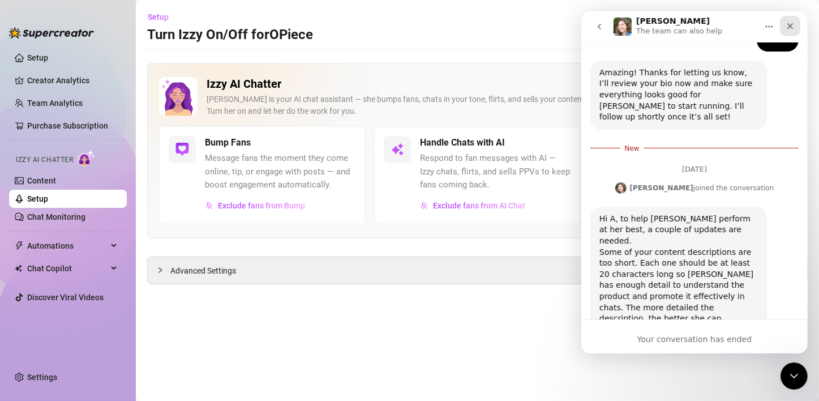
click at [680, 27] on icon "Close" at bounding box center [789, 26] width 9 height 9
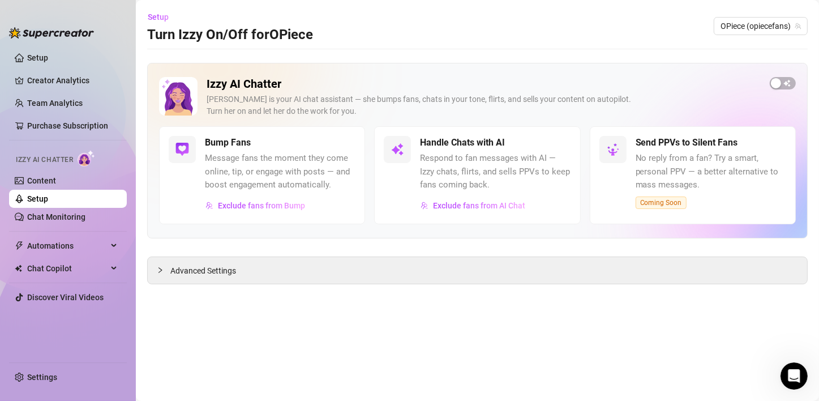
scroll to position [1046, 0]
click at [442, 205] on span "Exclude fans from AI Chat" at bounding box center [479, 205] width 92 height 9
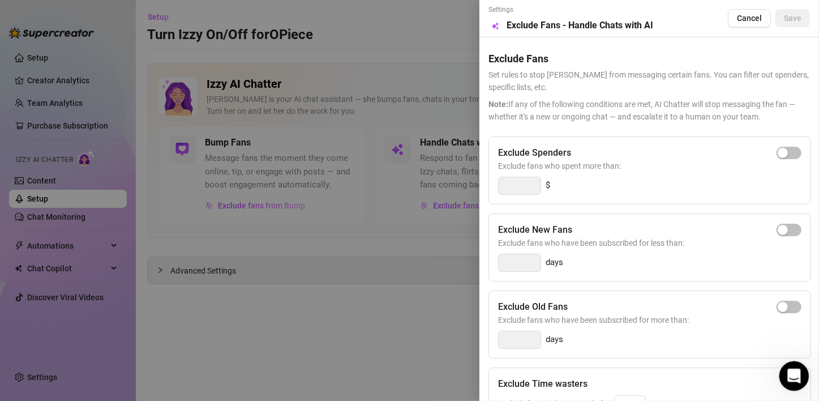
click at [680, 341] on icon "Open Intercom Messenger" at bounding box center [792, 374] width 19 height 19
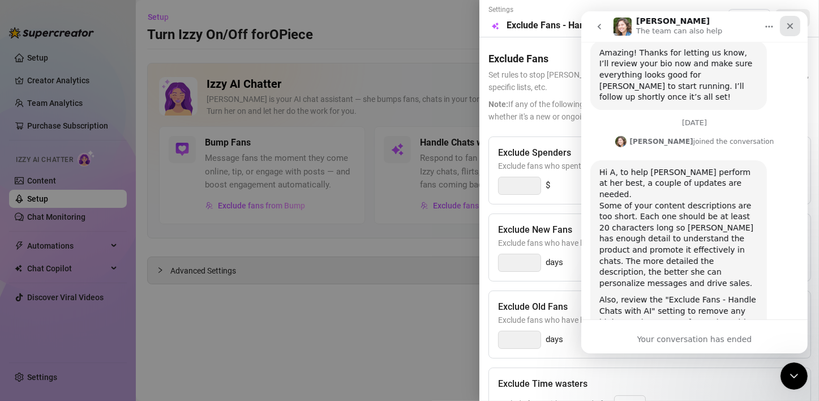
click at [680, 26] on icon "Close" at bounding box center [790, 26] width 6 height 6
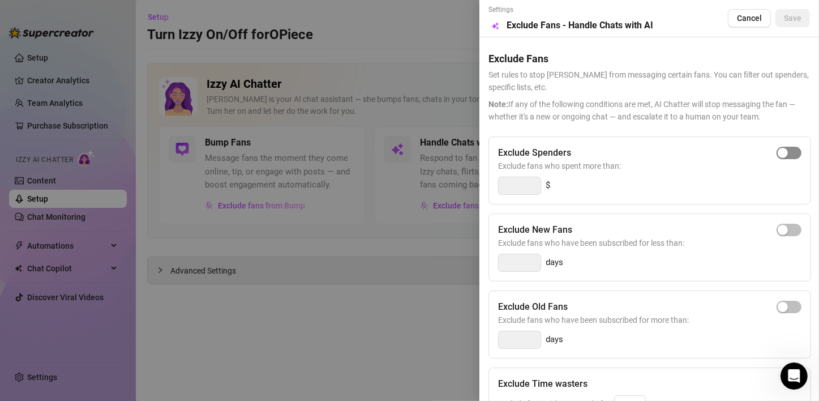
click at [680, 155] on div "button" at bounding box center [783, 153] width 10 height 10
drag, startPoint x: 525, startPoint y: 189, endPoint x: 483, endPoint y: 183, distance: 42.3
click at [483, 183] on div "Settings Preview Exclude Fans - Handle Chats with AI Cancel Save Exclude Fans S…" at bounding box center [649, 200] width 340 height 401
click at [598, 169] on span "Exclude fans who spent more than:" at bounding box center [649, 166] width 303 height 12
click at [680, 230] on div "Exclude New Fans" at bounding box center [649, 230] width 303 height 14
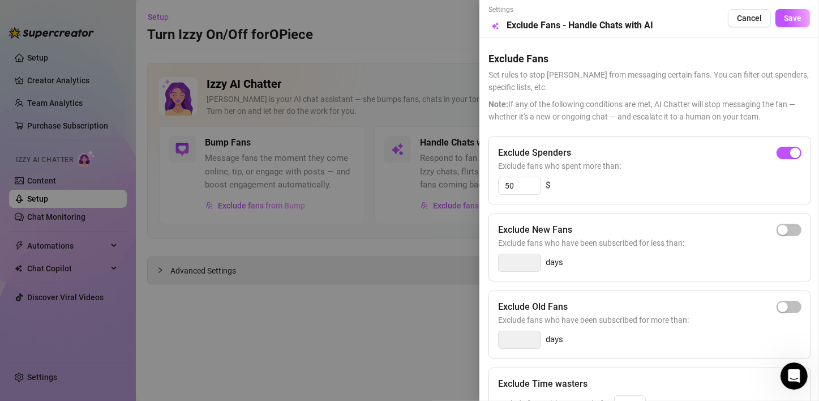
scroll to position [57, 0]
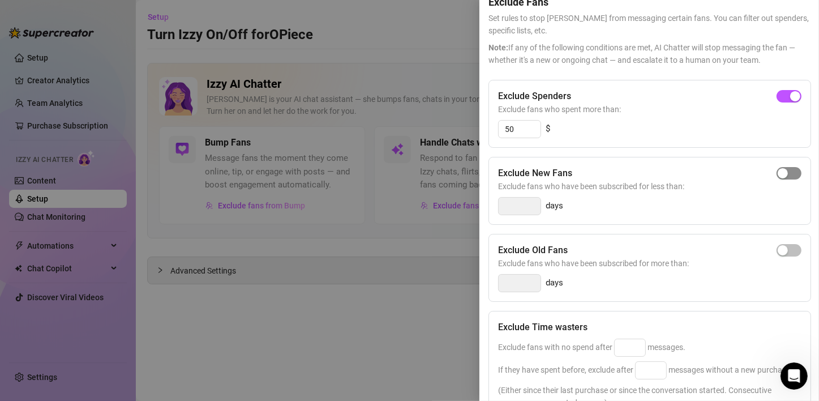
click at [680, 172] on span "button" at bounding box center [789, 173] width 25 height 12
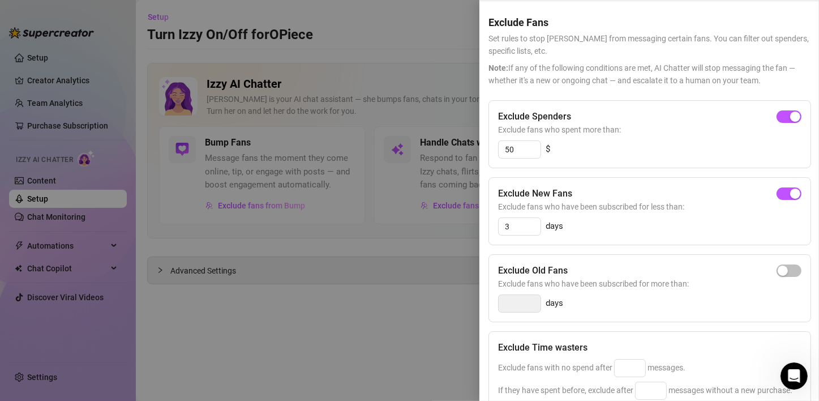
scroll to position [32, 0]
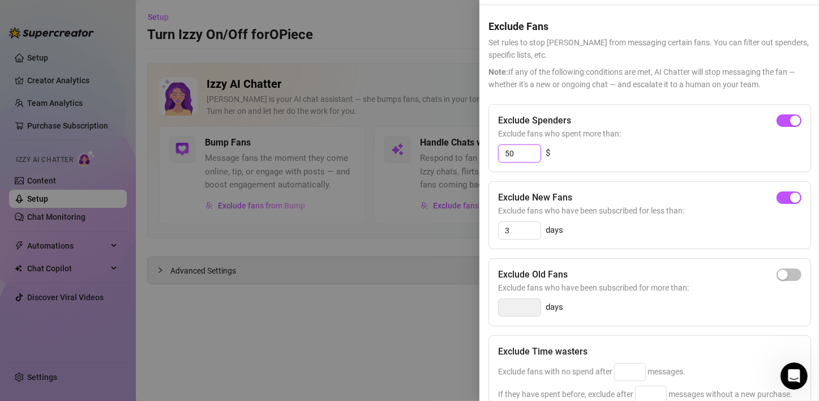
click at [530, 151] on input "50" at bounding box center [520, 153] width 42 height 17
drag, startPoint x: 520, startPoint y: 154, endPoint x: 503, endPoint y: 156, distance: 17.1
click at [503, 156] on input "50" at bounding box center [520, 153] width 42 height 17
click at [602, 144] on div "100 $" at bounding box center [649, 153] width 303 height 18
drag, startPoint x: 531, startPoint y: 150, endPoint x: 504, endPoint y: 150, distance: 26.6
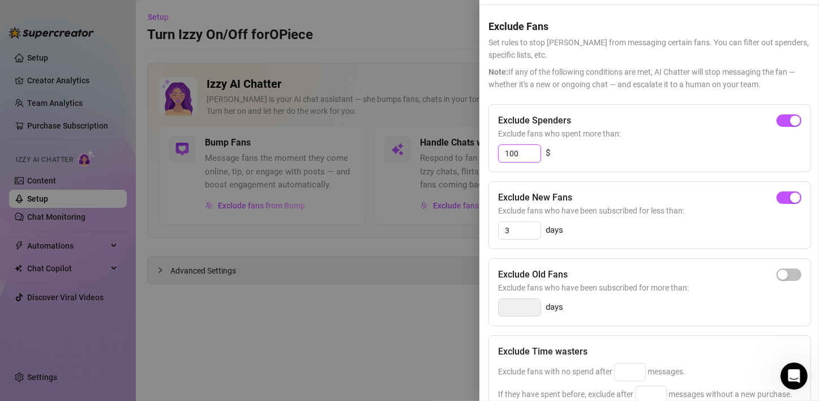
click at [504, 150] on input "100" at bounding box center [520, 153] width 42 height 17
click at [630, 114] on div "Exclude Spenders" at bounding box center [649, 121] width 303 height 14
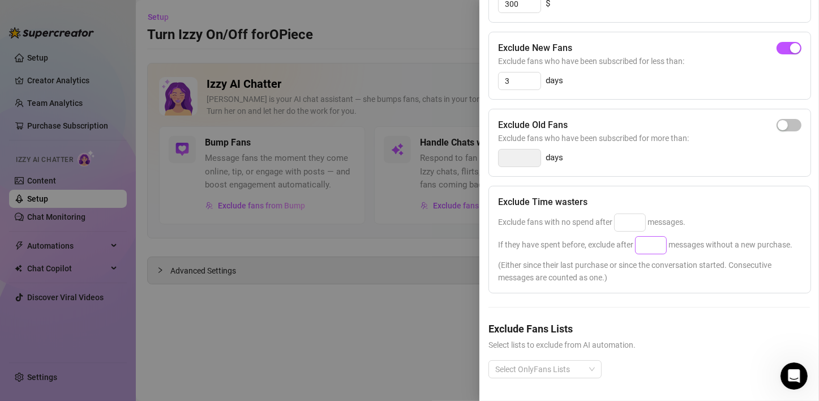
scroll to position [0, 0]
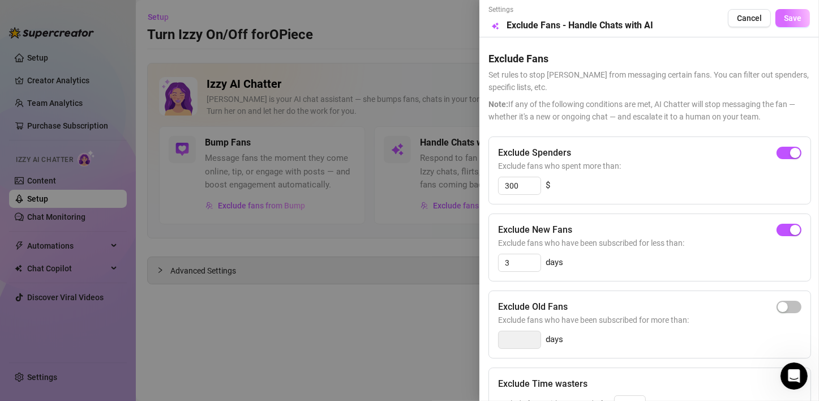
click at [680, 18] on span "Save" at bounding box center [793, 18] width 18 height 9
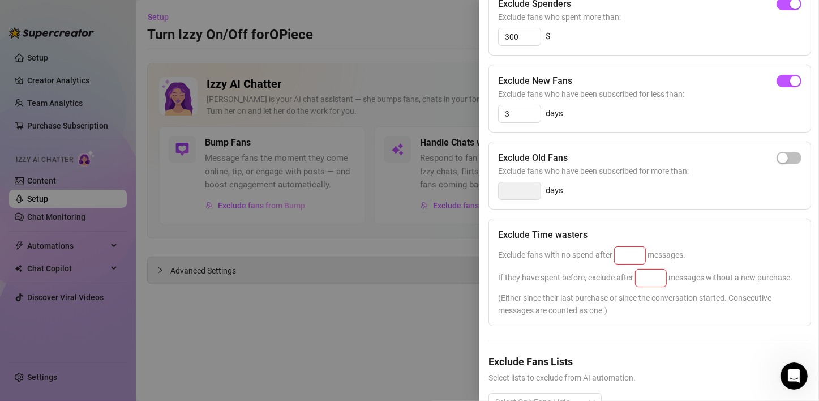
scroll to position [170, 0]
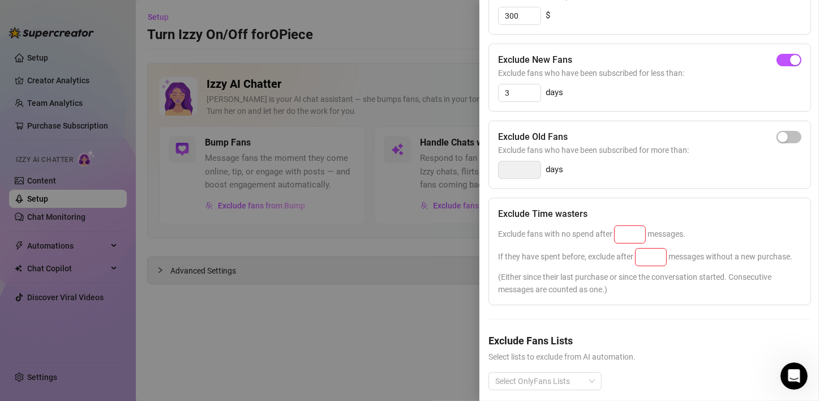
click at [667, 216] on div "Exclude Time wasters" at bounding box center [649, 214] width 303 height 14
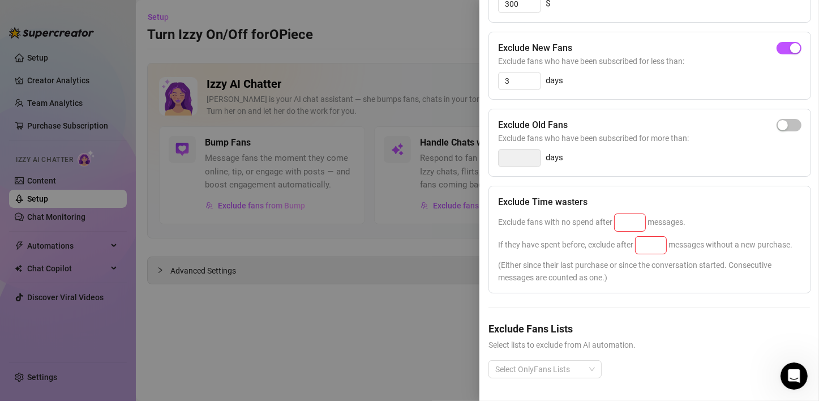
scroll to position [202, 0]
click at [626, 214] on input at bounding box center [630, 222] width 31 height 17
click at [677, 195] on div "Exclude Time wasters" at bounding box center [649, 202] width 303 height 14
drag, startPoint x: 631, startPoint y: 203, endPoint x: 619, endPoint y: 204, distance: 12.6
click at [619, 214] on input "25" at bounding box center [630, 222] width 31 height 17
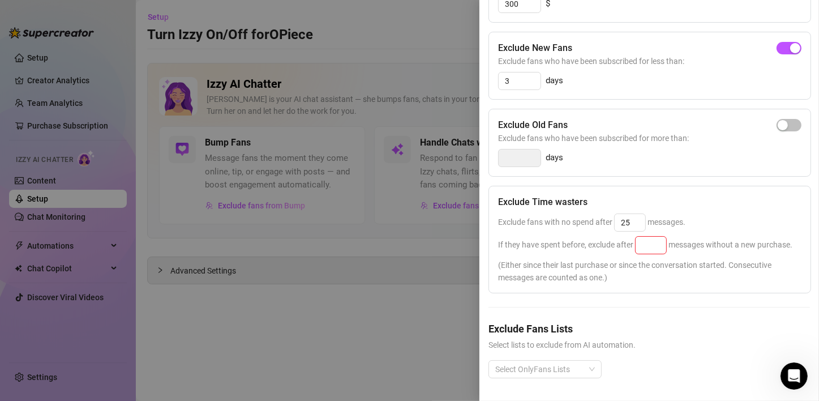
click at [680, 187] on div "Exclude Time wasters Exclude fans with no spend after 25 messages. If they have…" at bounding box center [650, 240] width 323 height 108
click at [648, 237] on input at bounding box center [651, 245] width 31 height 17
click at [643, 238] on div "If they have spent before, exclude after messages without a new purchase." at bounding box center [649, 245] width 303 height 18
click at [654, 237] on input at bounding box center [651, 245] width 31 height 17
click at [662, 243] on div "If they have spent before, exclude after 25 messages without a new purchase." at bounding box center [649, 245] width 303 height 18
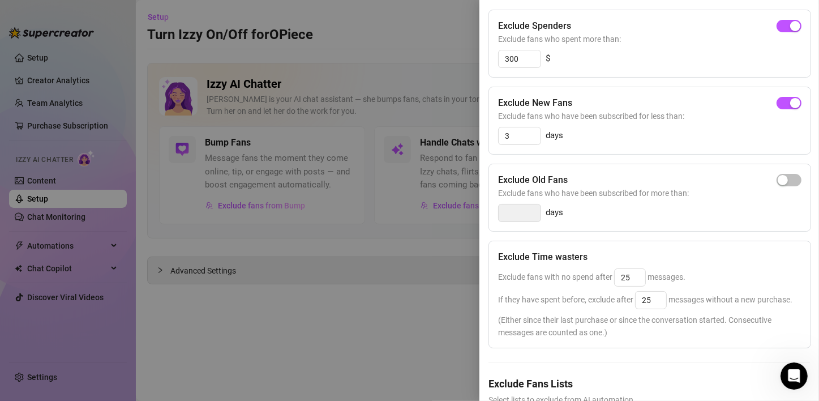
scroll to position [0, 0]
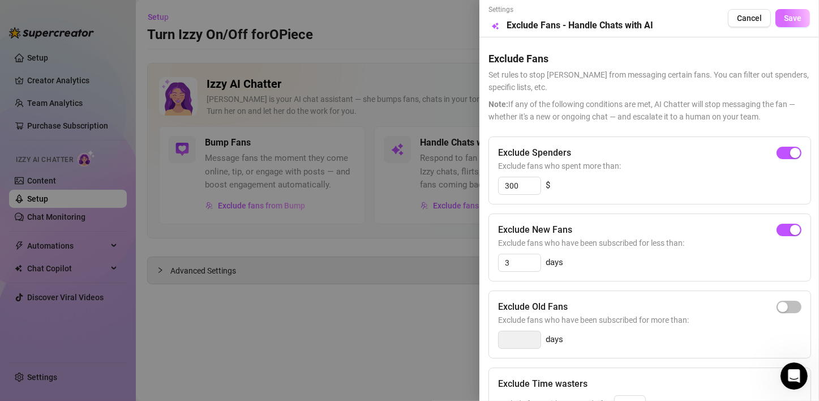
click at [680, 20] on span "Save" at bounding box center [793, 18] width 18 height 9
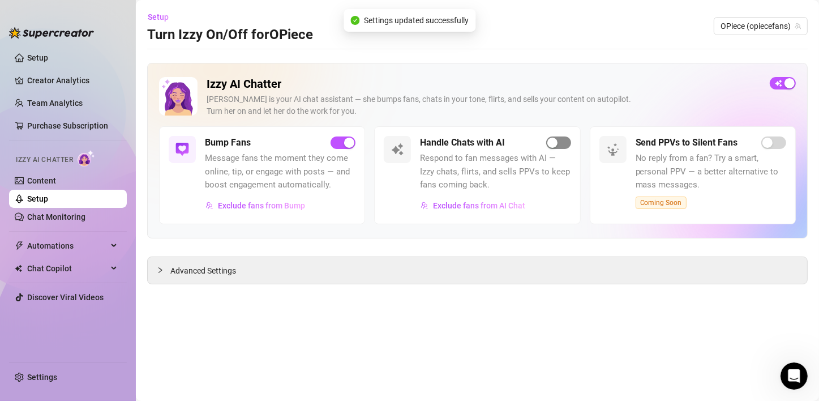
click at [556, 143] on div "button" at bounding box center [552, 143] width 10 height 10
click at [296, 207] on span "Exclude fans from Bump" at bounding box center [261, 205] width 87 height 9
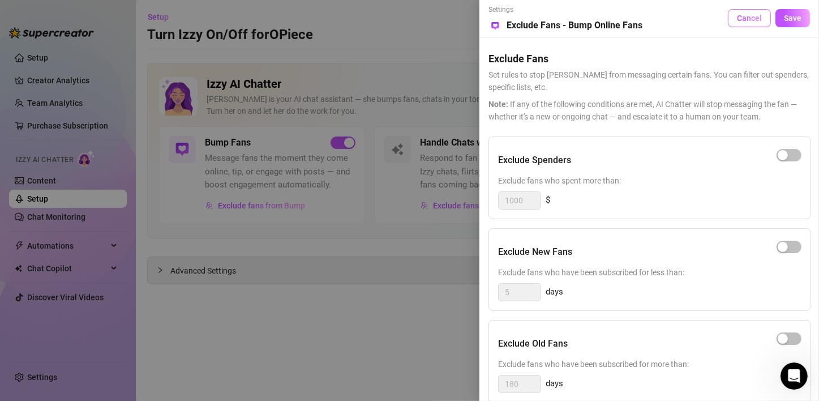
click at [680, 23] on span "Cancel" at bounding box center [749, 18] width 25 height 9
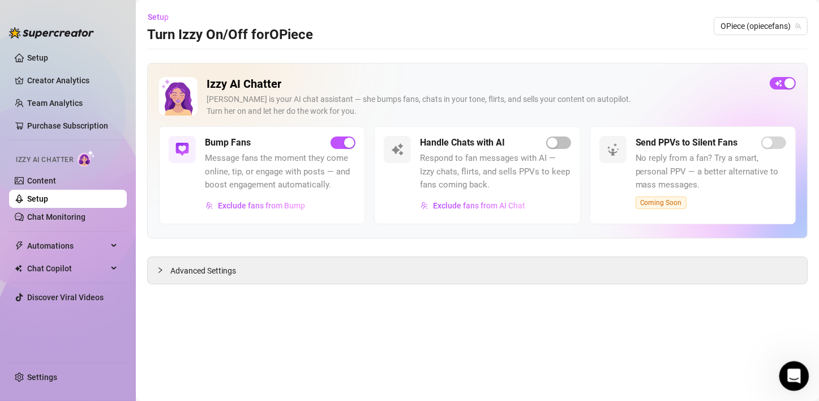
click at [680, 341] on div "Open Intercom Messenger" at bounding box center [792, 374] width 37 height 37
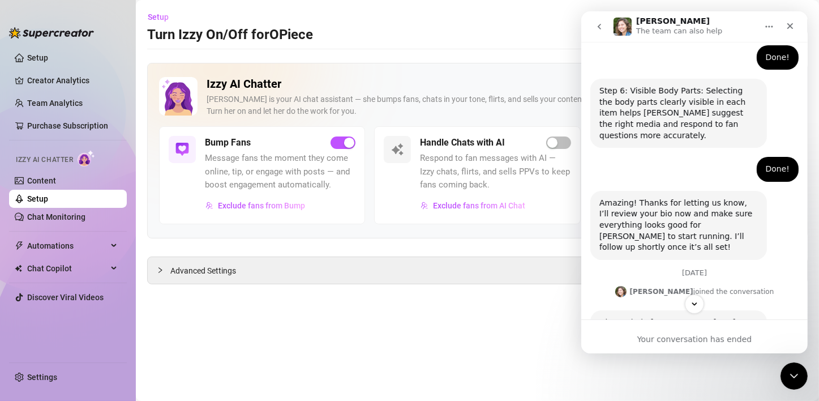
scroll to position [1046, 0]
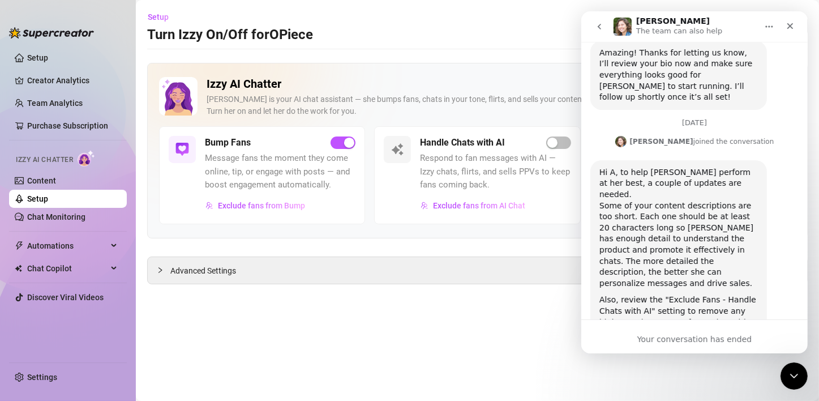
click at [680, 336] on div "Your conversation has ended" at bounding box center [694, 339] width 226 height 12
click at [680, 339] on div "Your conversation has ended" at bounding box center [694, 339] width 226 height 12
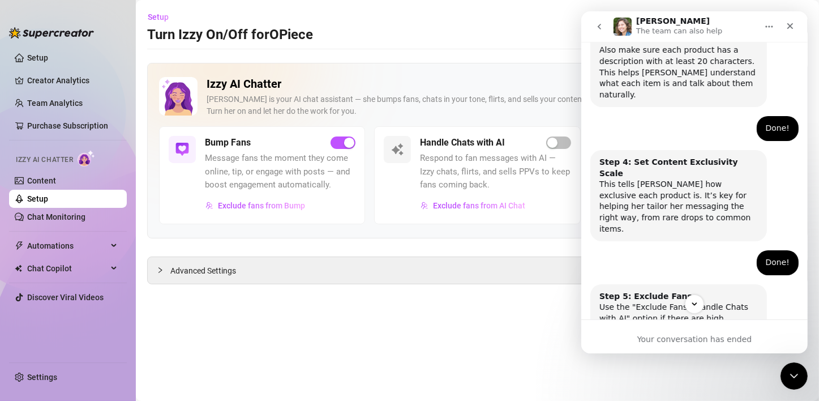
scroll to position [480, 0]
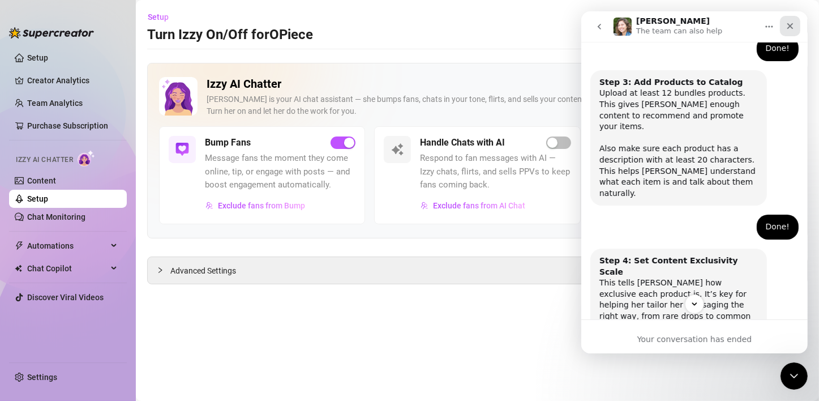
click at [680, 26] on icon "Close" at bounding box center [789, 26] width 9 height 9
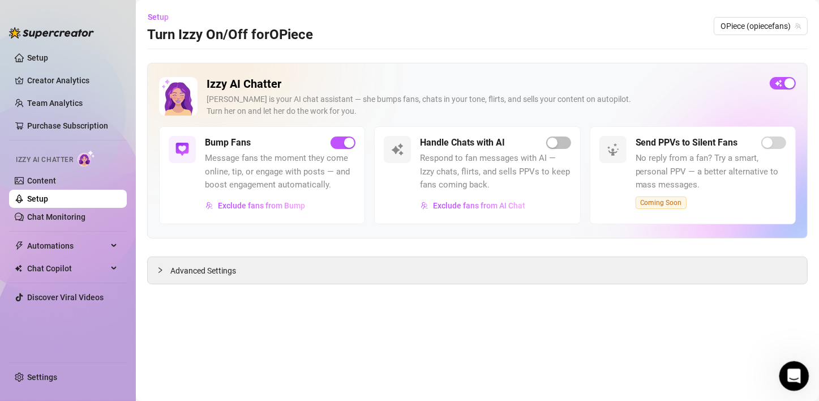
click at [680, 341] on icon "Open Intercom Messenger" at bounding box center [792, 374] width 19 height 19
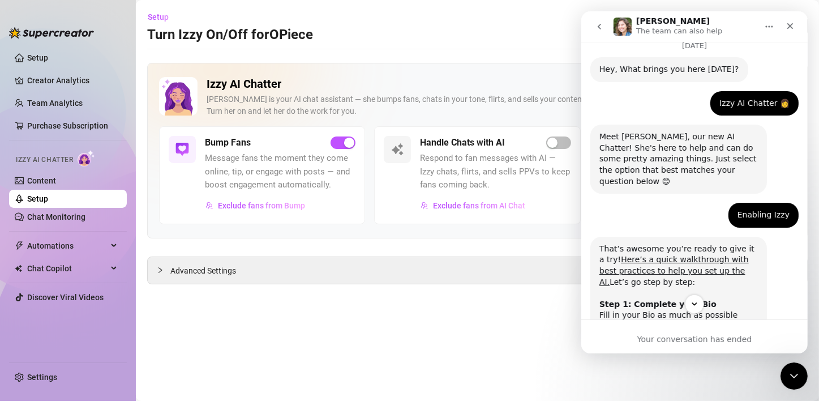
scroll to position [0, 0]
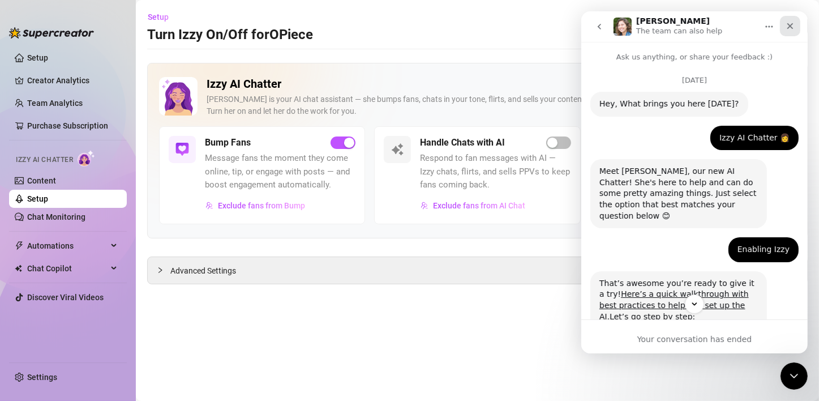
click at [680, 25] on div "Close" at bounding box center [790, 26] width 20 height 20
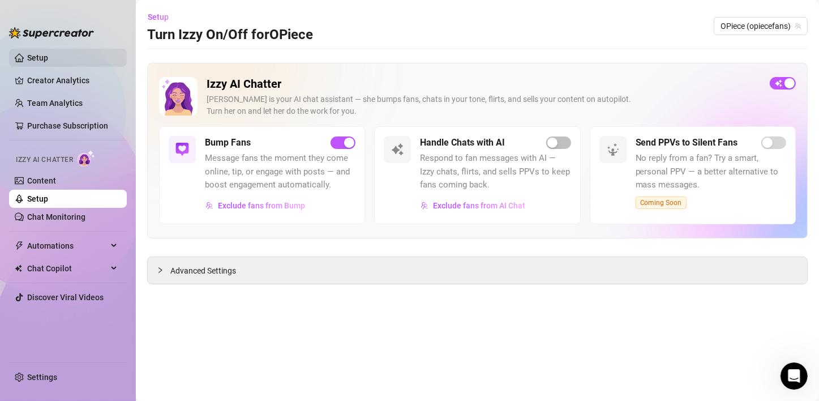
click at [48, 54] on link "Setup" at bounding box center [37, 57] width 21 height 9
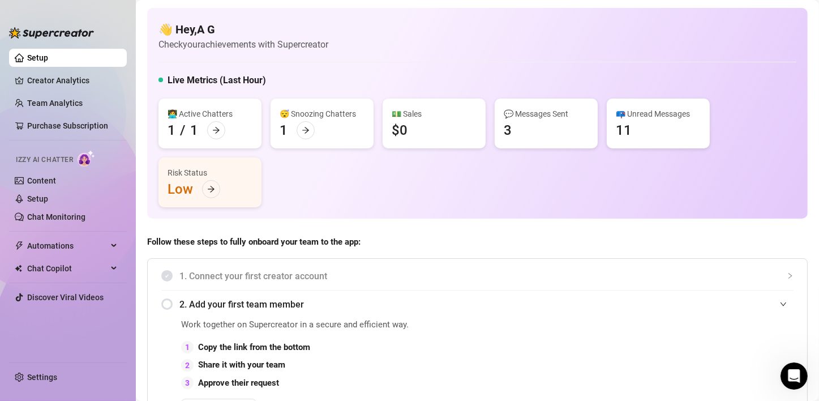
click at [523, 114] on div "💬 Messages Sent" at bounding box center [546, 114] width 85 height 12
click at [215, 187] on icon "arrow-right" at bounding box center [211, 189] width 8 height 8
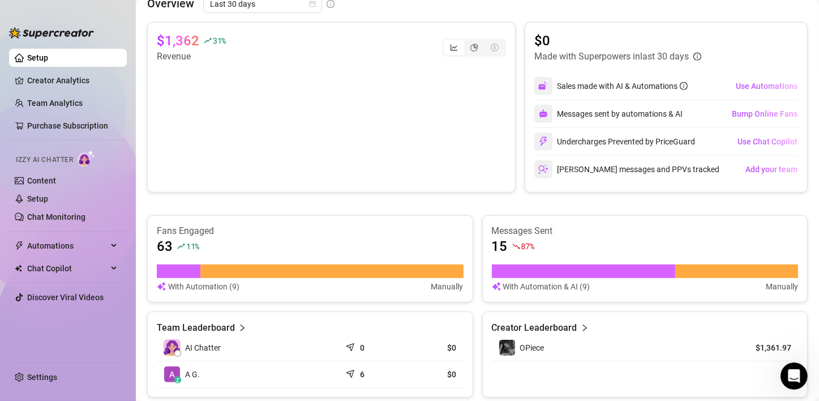
scroll to position [395, 0]
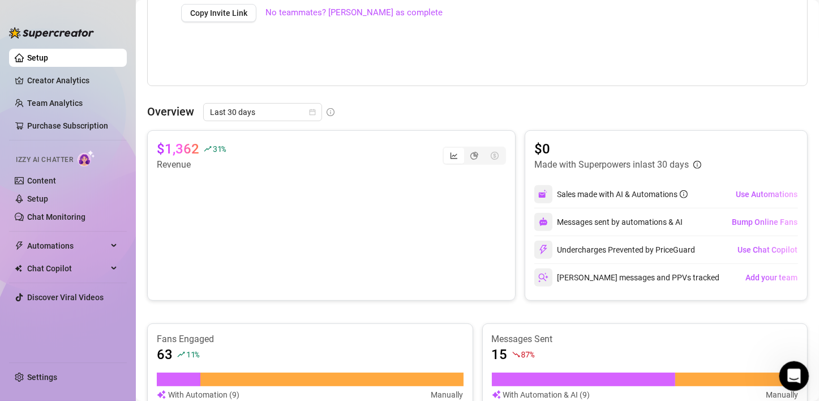
click at [680, 341] on icon "Open Intercom Messenger" at bounding box center [792, 374] width 19 height 19
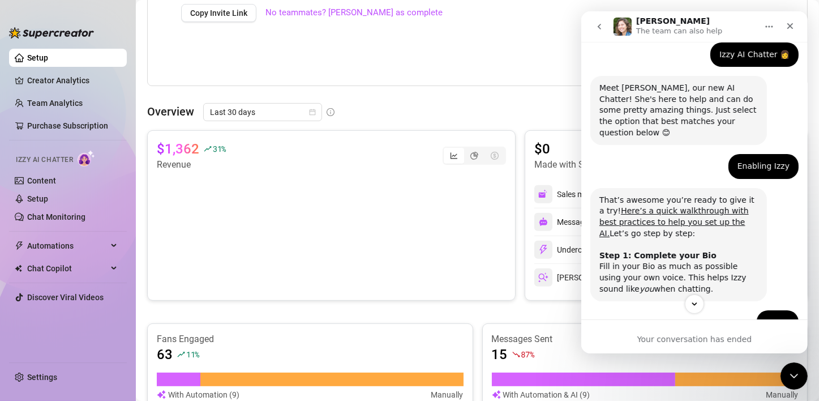
scroll to position [0, 0]
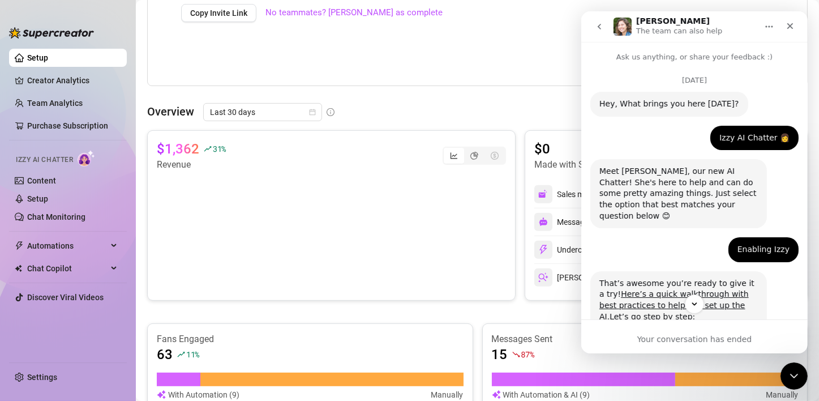
click at [680, 29] on button "Home" at bounding box center [769, 27] width 22 height 22
click at [680, 28] on icon "Close" at bounding box center [790, 26] width 6 height 6
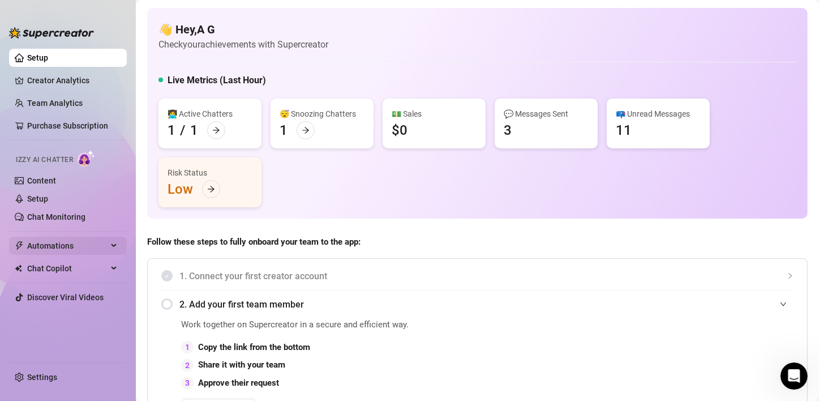
click at [103, 245] on span "Automations" at bounding box center [67, 246] width 80 height 18
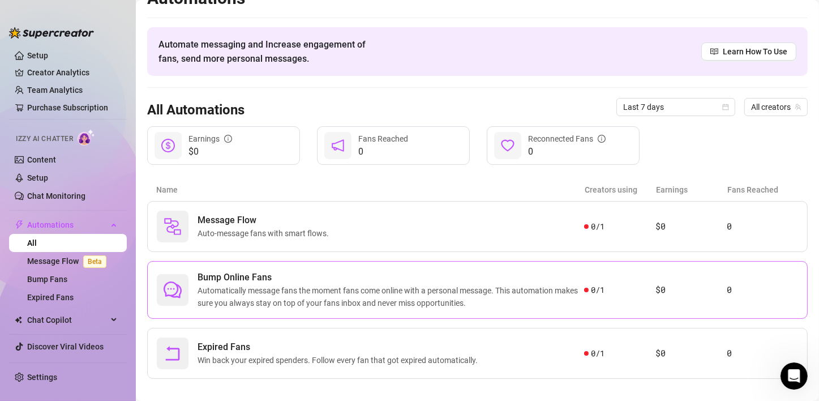
scroll to position [31, 0]
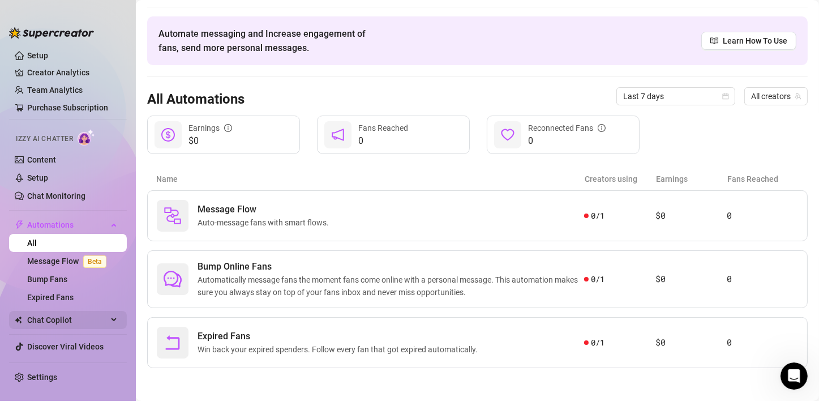
click at [74, 319] on span "Chat Copilot" at bounding box center [67, 320] width 80 height 18
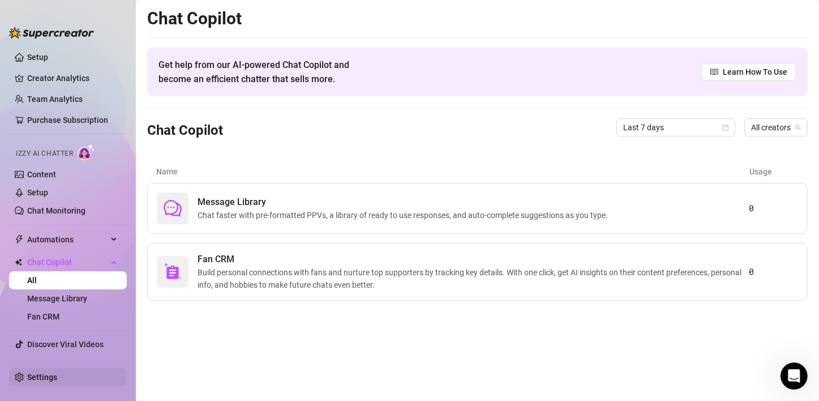
click at [57, 341] on link "Settings" at bounding box center [42, 376] width 30 height 9
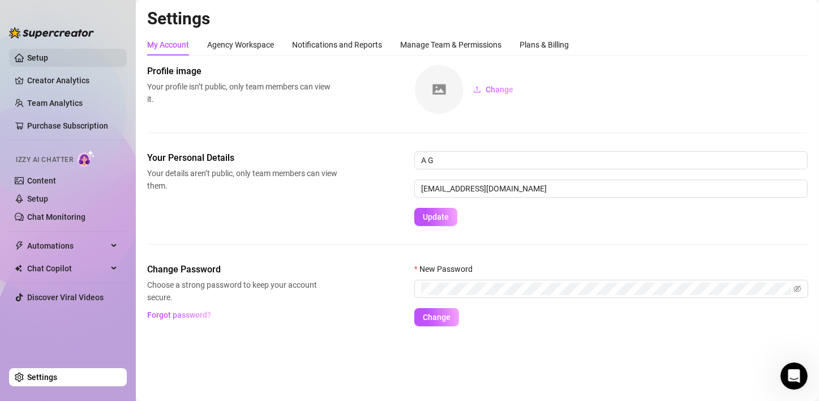
click at [48, 60] on link "Setup" at bounding box center [37, 57] width 21 height 9
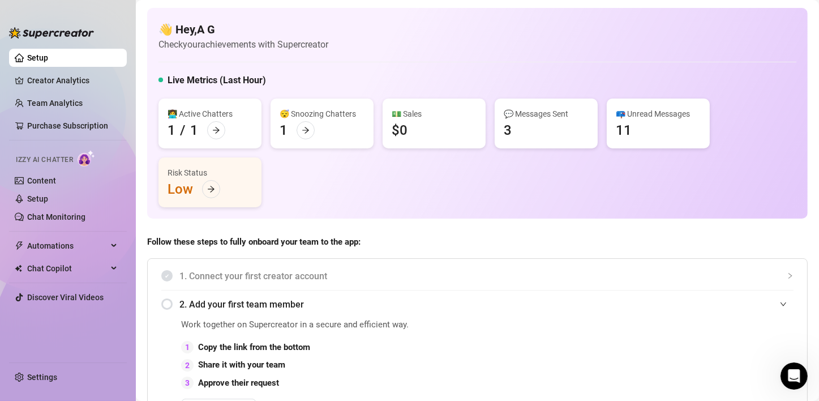
scroll to position [57, 0]
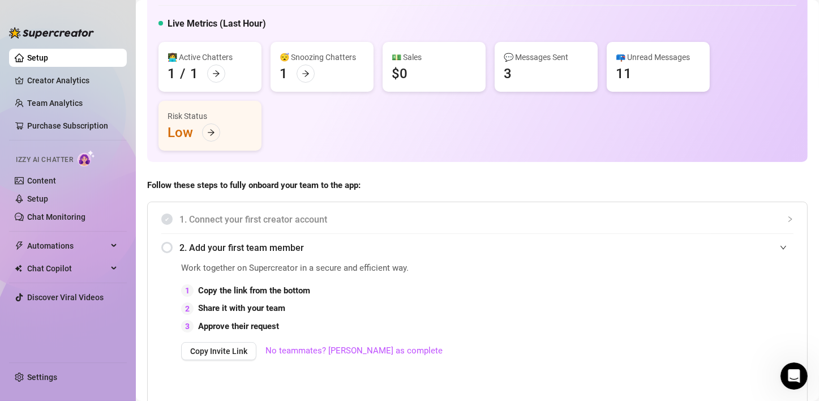
click at [512, 71] on div "💬 Messages Sent 3" at bounding box center [546, 67] width 103 height 50
click at [515, 60] on div "💬 Messages Sent" at bounding box center [546, 57] width 85 height 12
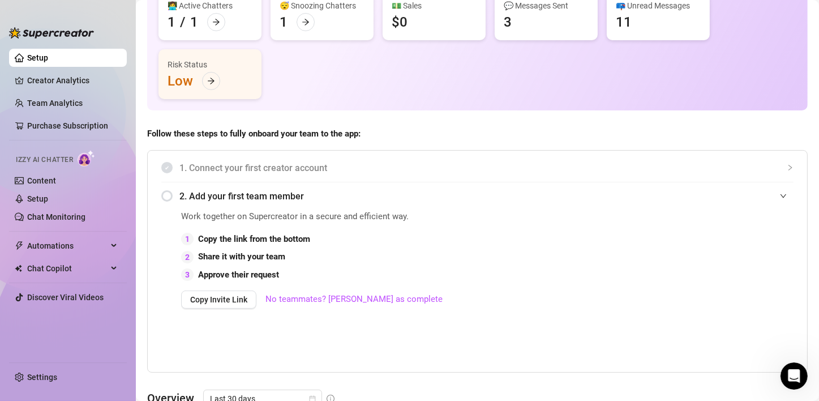
scroll to position [170, 0]
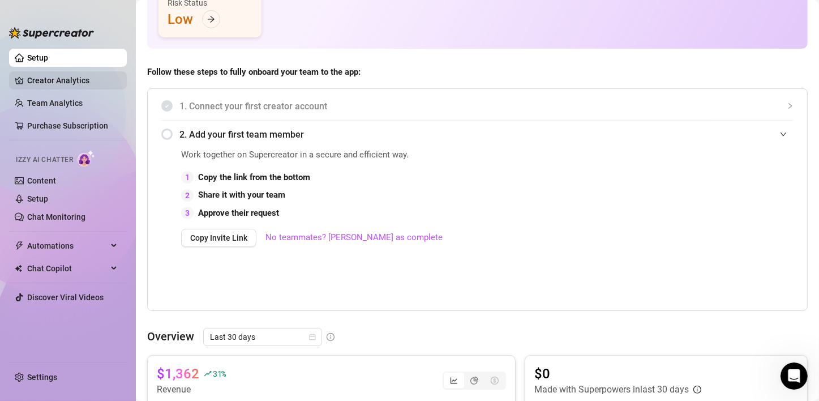
click at [58, 85] on link "Creator Analytics" at bounding box center [72, 80] width 91 height 18
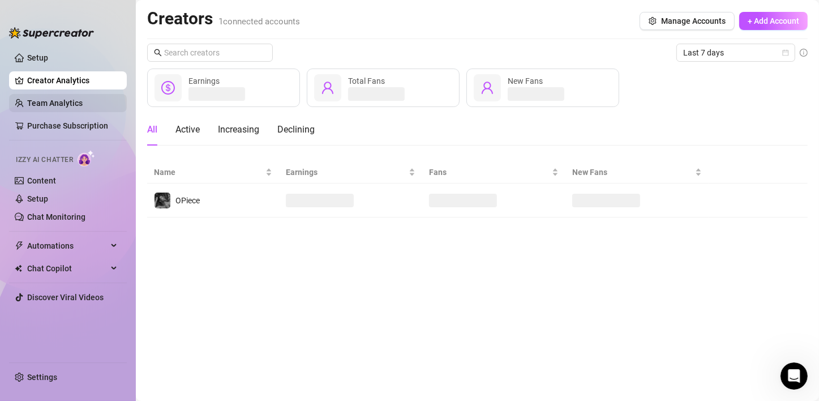
click at [63, 104] on link "Team Analytics" at bounding box center [54, 103] width 55 height 9
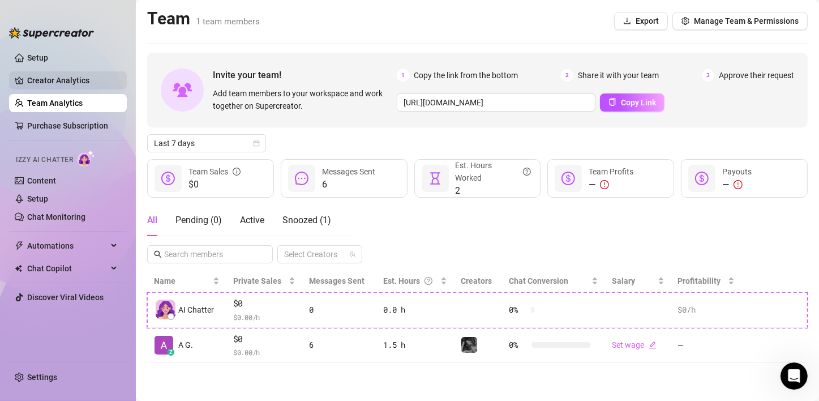
click at [70, 83] on link "Creator Analytics" at bounding box center [72, 80] width 91 height 18
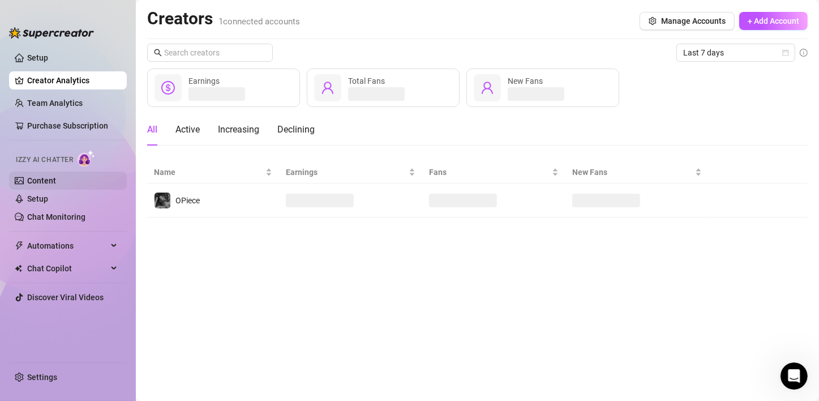
click at [38, 183] on link "Content" at bounding box center [41, 180] width 29 height 9
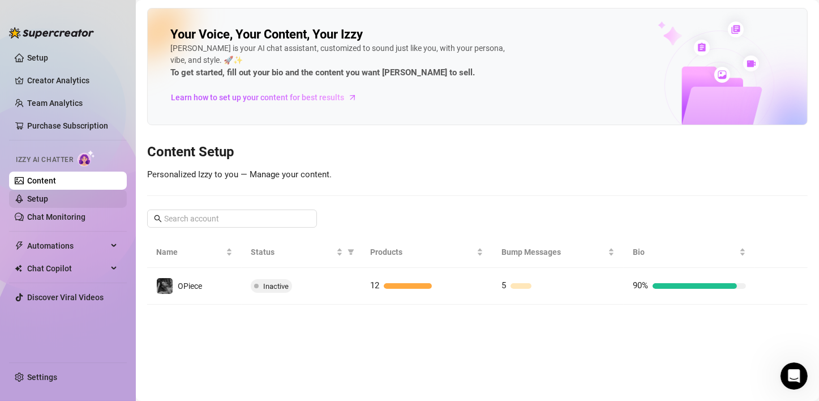
click at [36, 198] on link "Setup" at bounding box center [37, 198] width 21 height 9
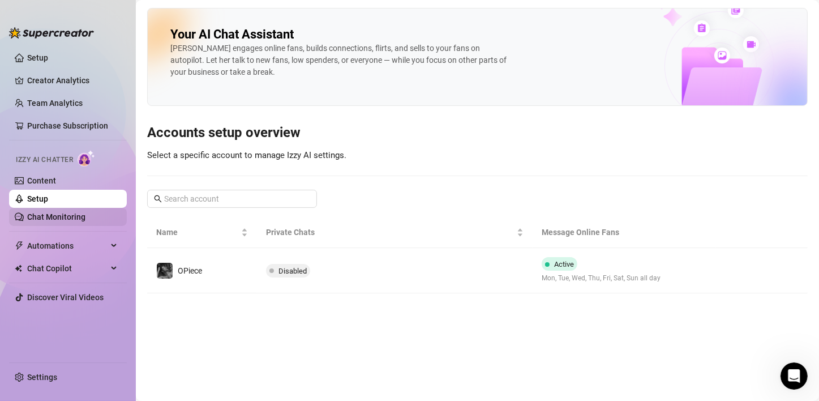
click at [54, 221] on link "Chat Monitoring" at bounding box center [56, 216] width 58 height 9
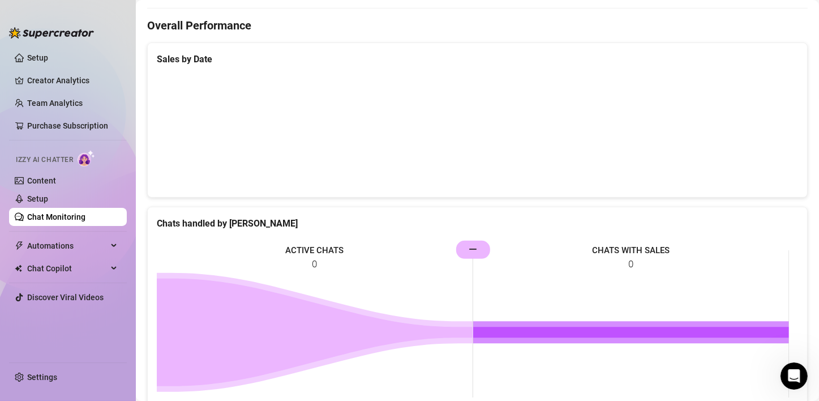
scroll to position [340, 0]
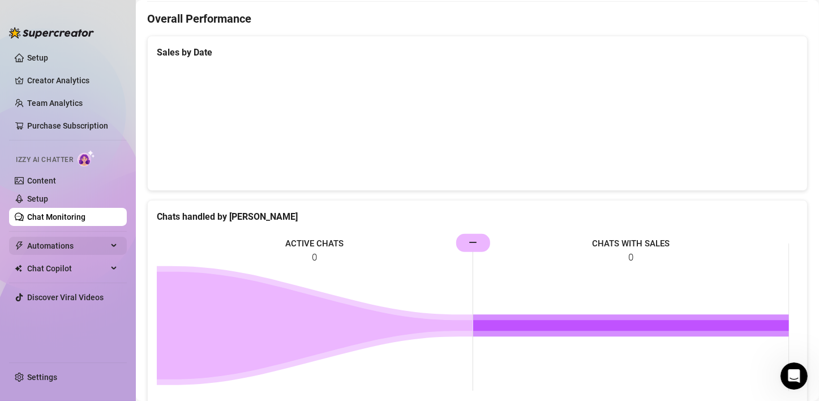
click at [113, 242] on div "Automations" at bounding box center [68, 246] width 118 height 18
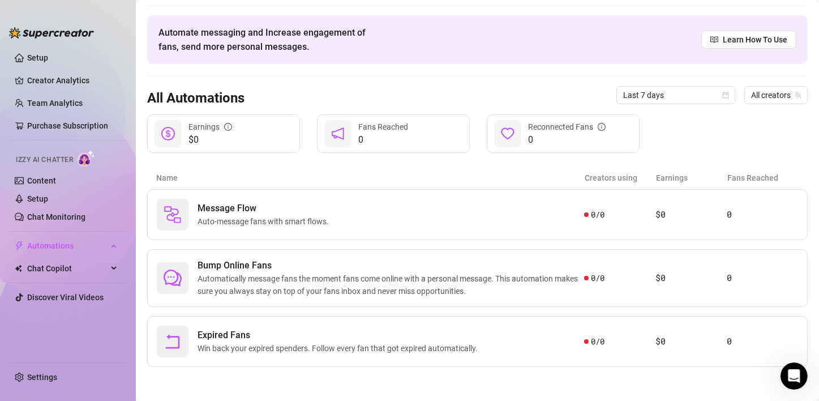
scroll to position [31, 0]
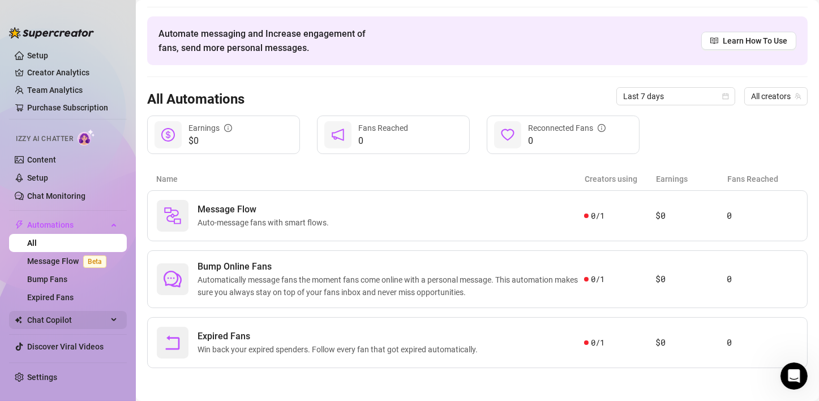
click at [116, 320] on icon at bounding box center [115, 320] width 6 height 0
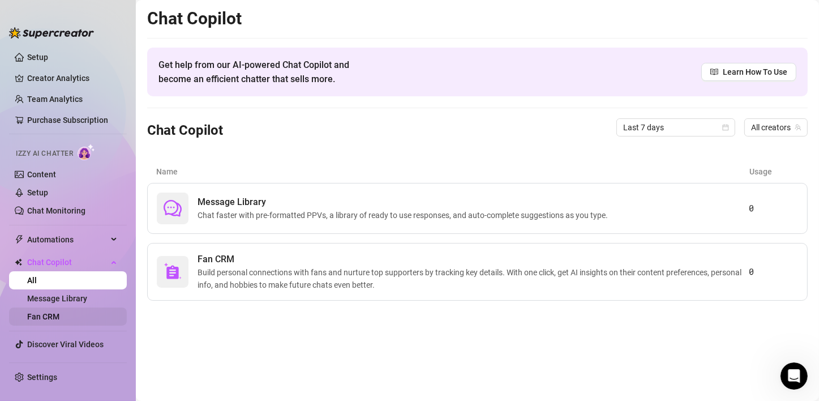
click at [59, 312] on link "Fan CRM" at bounding box center [43, 316] width 32 height 9
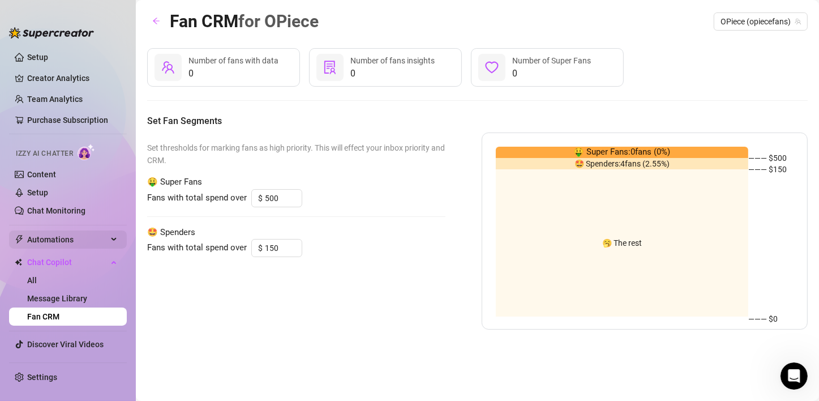
click at [113, 241] on div "Automations" at bounding box center [68, 239] width 118 height 18
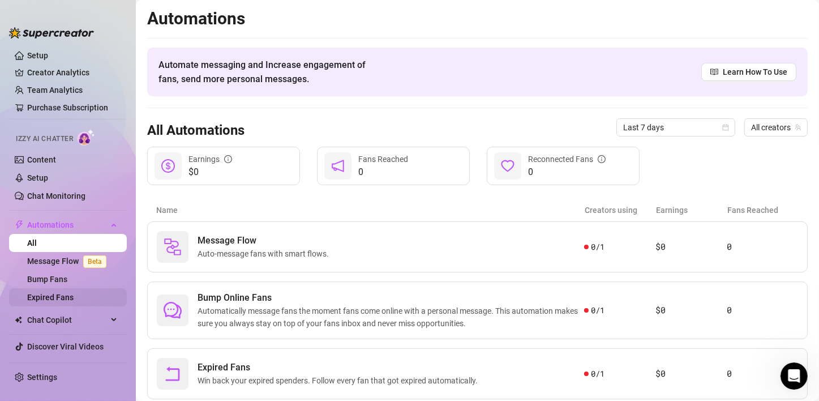
click at [52, 296] on link "Expired Fans" at bounding box center [50, 297] width 46 height 9
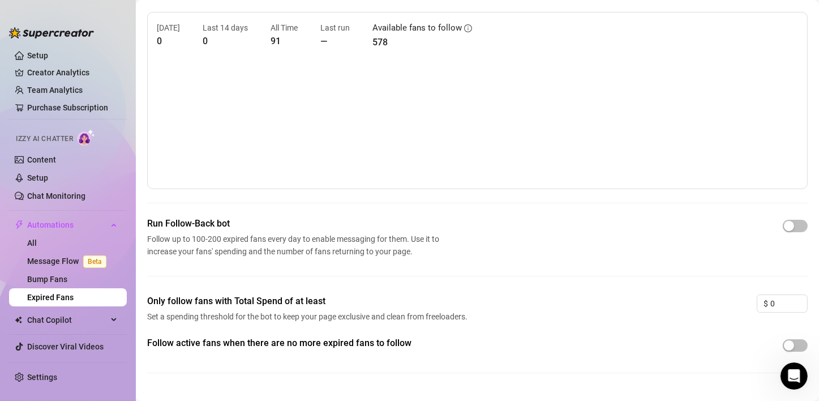
scroll to position [59, 0]
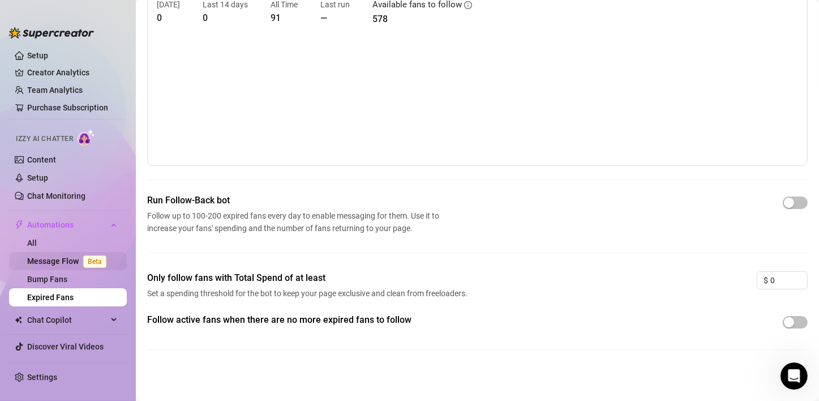
click at [49, 263] on link "Message Flow Beta" at bounding box center [69, 260] width 84 height 9
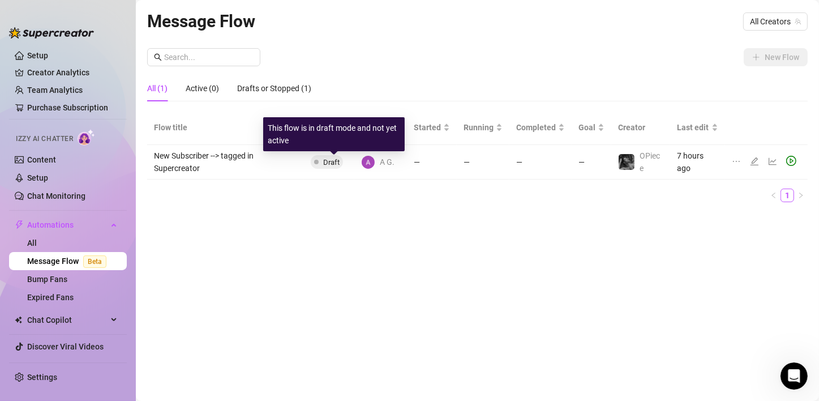
click at [332, 160] on span "Draft" at bounding box center [331, 162] width 16 height 8
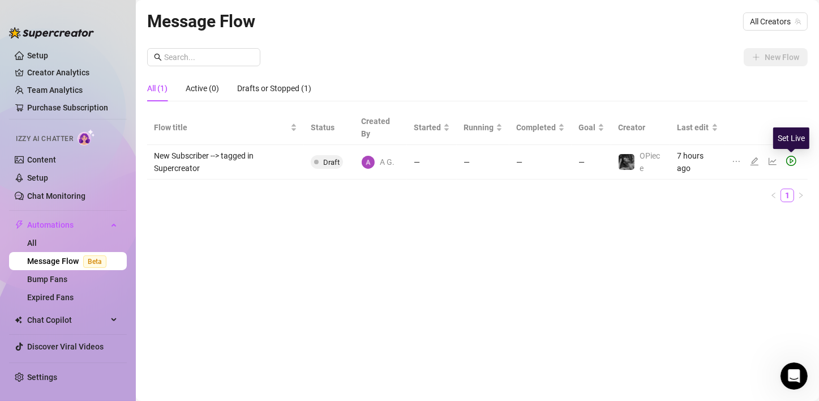
click at [680, 159] on icon "play-circle" at bounding box center [791, 161] width 10 height 10
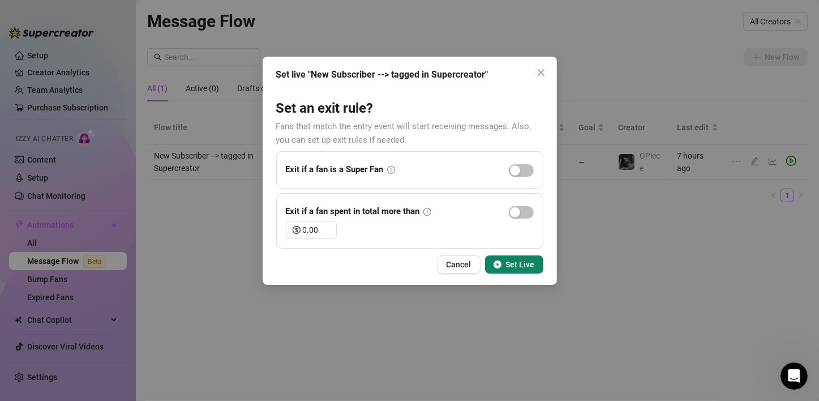
click at [518, 264] on span "Set Live" at bounding box center [520, 264] width 29 height 9
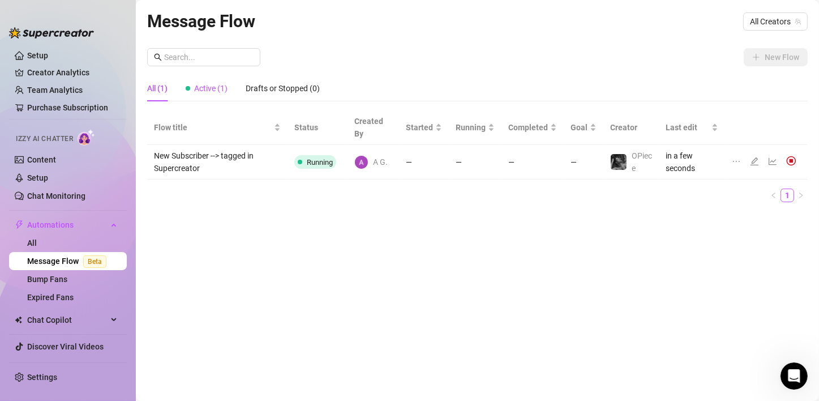
click at [226, 88] on span "Active (1)" at bounding box center [210, 88] width 33 height 9
click at [156, 87] on div "All (1)" at bounding box center [157, 88] width 20 height 12
click at [223, 216] on div "Message Flow All Creators New Flow All (1) Active (1) Drafts or Stopped (0) Flo…" at bounding box center [477, 187] width 661 height 359
click at [48, 57] on link "Setup" at bounding box center [37, 55] width 21 height 9
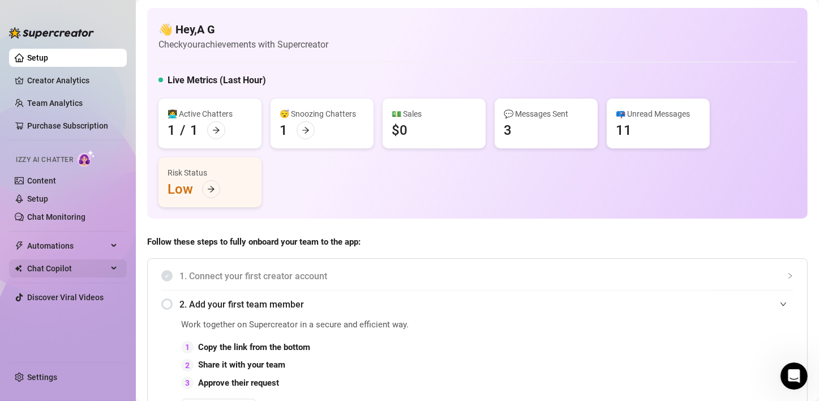
click at [113, 268] on icon at bounding box center [115, 268] width 6 height 0
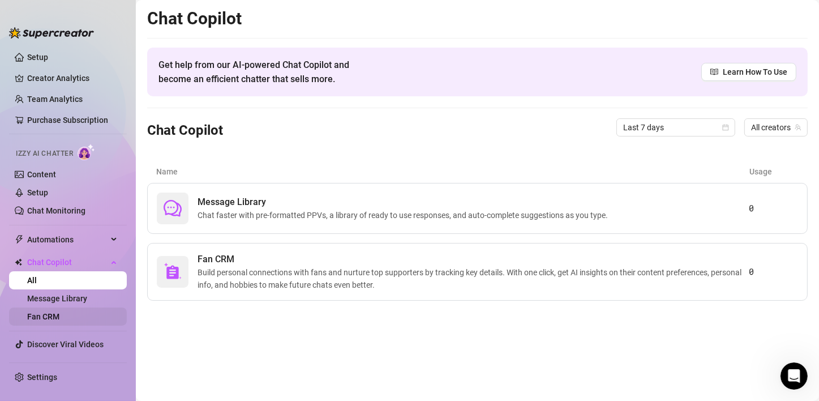
click at [55, 314] on link "Fan CRM" at bounding box center [43, 316] width 32 height 9
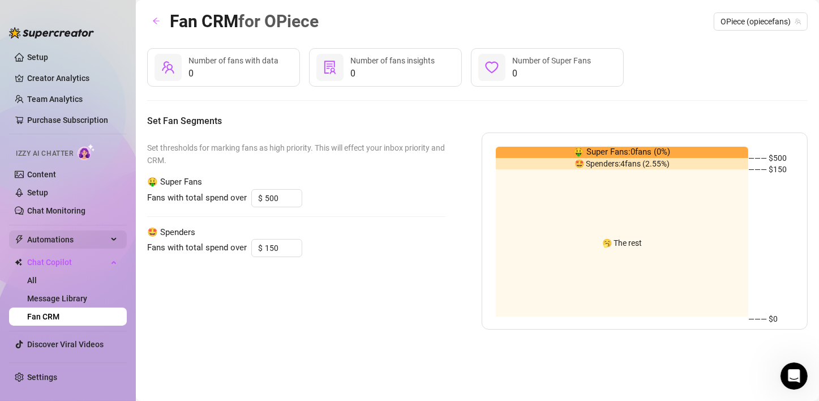
click at [110, 243] on div "Automations" at bounding box center [68, 239] width 118 height 18
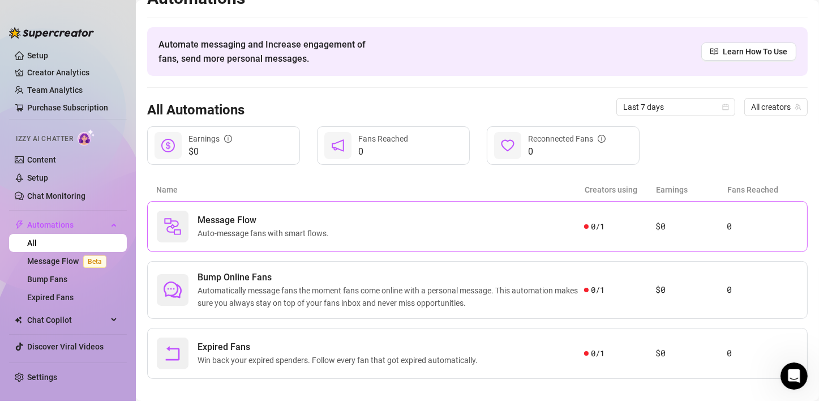
scroll to position [31, 0]
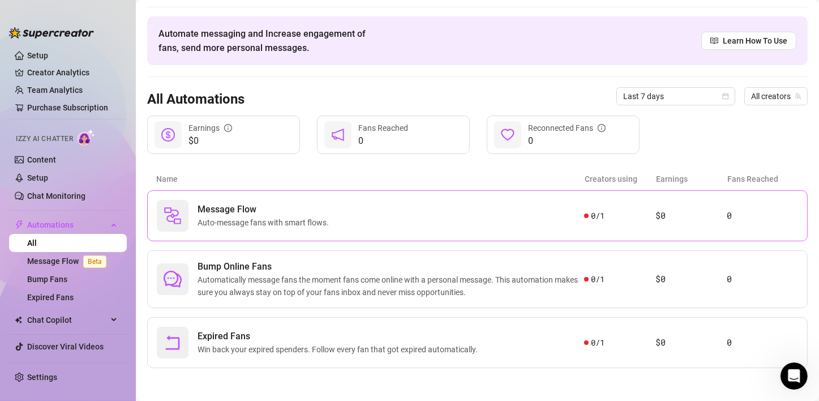
click at [283, 214] on span "Message Flow" at bounding box center [266, 210] width 136 height 14
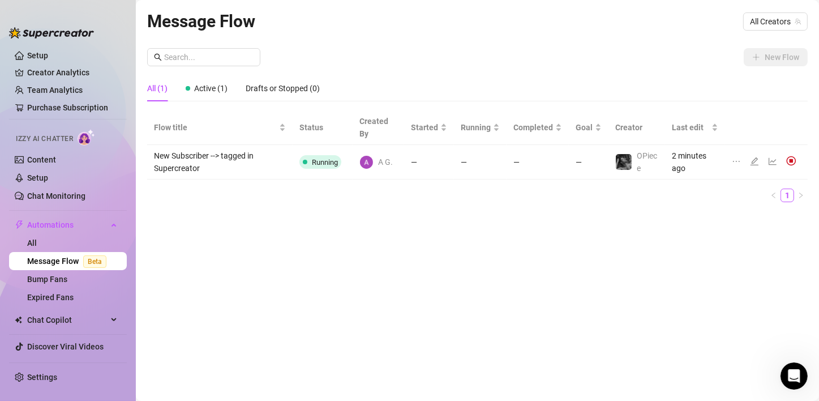
click at [230, 160] on td "New Subscriber --> tagged in Supercreator" at bounding box center [219, 162] width 145 height 35
click at [247, 178] on td "New Subscriber --> tagged in Supercreator" at bounding box center [219, 162] width 145 height 35
click at [167, 151] on td "New Subscriber --> tagged in Supercreator" at bounding box center [219, 162] width 145 height 35
click at [680, 161] on td at bounding box center [766, 162] width 83 height 35
click at [680, 161] on icon "ellipsis" at bounding box center [736, 161] width 9 height 9
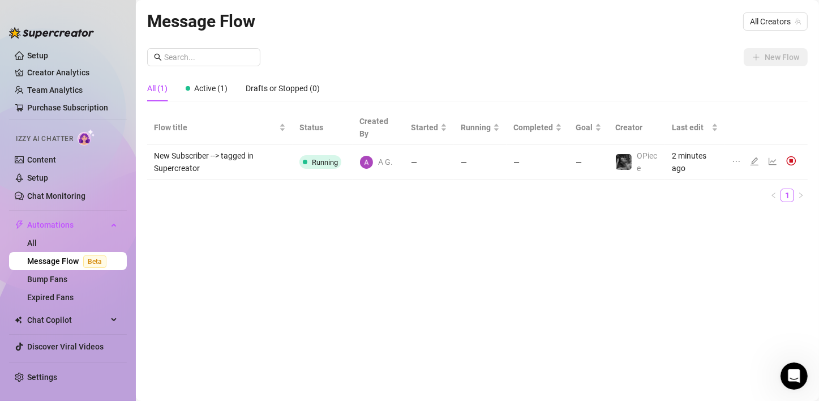
click at [680, 192] on ul "1" at bounding box center [477, 196] width 661 height 14
click at [680, 167] on div at bounding box center [757, 162] width 14 height 12
click at [680, 161] on icon "edit" at bounding box center [754, 161] width 9 height 9
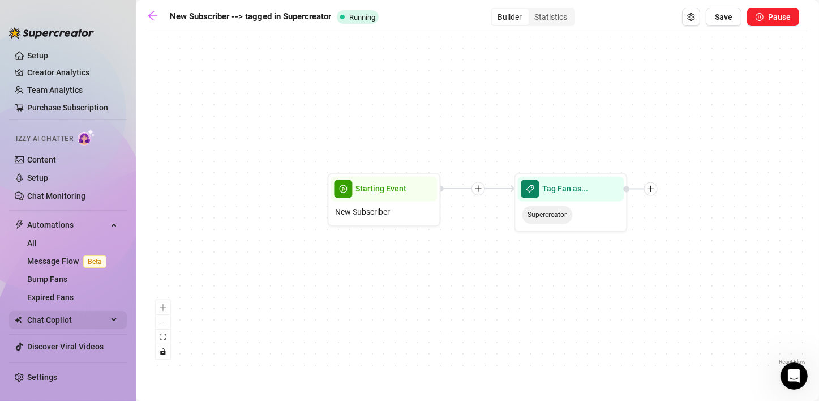
click at [58, 318] on span "Chat Copilot" at bounding box center [67, 320] width 80 height 18
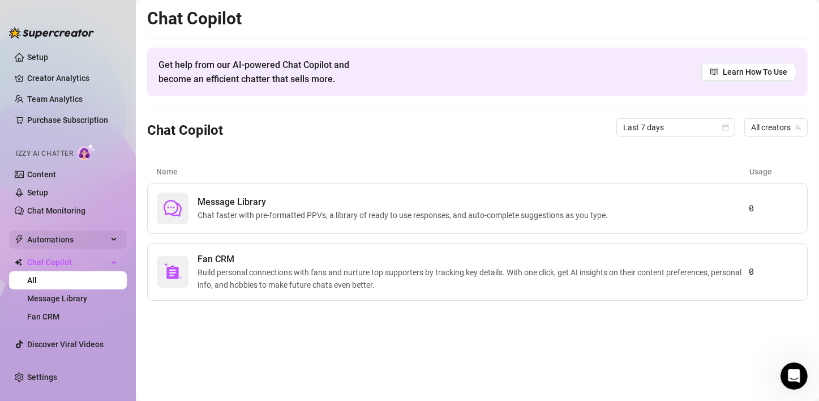
click at [75, 246] on span "Automations" at bounding box center [67, 239] width 80 height 18
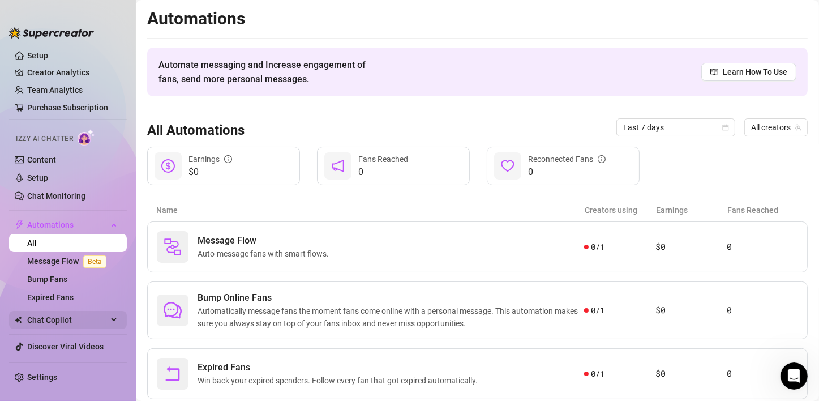
click at [58, 323] on span "Chat Copilot" at bounding box center [67, 320] width 80 height 18
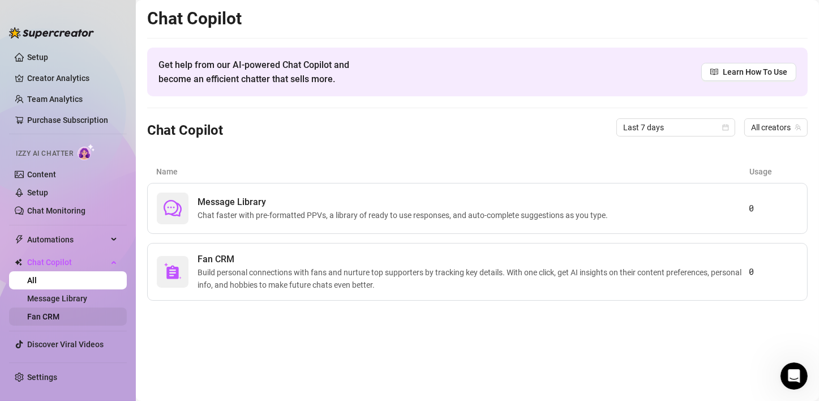
click at [59, 319] on link "Fan CRM" at bounding box center [43, 316] width 32 height 9
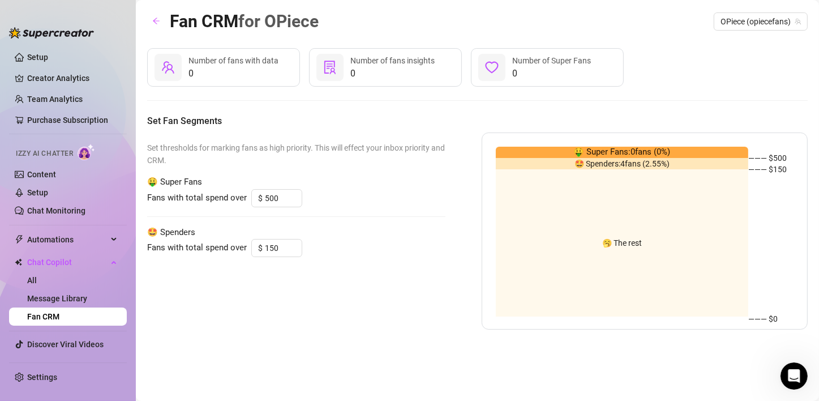
click at [222, 200] on span "Fans with total spend over" at bounding box center [197, 198] width 100 height 14
click at [193, 182] on span "🤑 Super Fans" at bounding box center [296, 182] width 298 height 14
click at [242, 60] on span "Number of fans with data" at bounding box center [234, 60] width 90 height 9
click at [360, 60] on span "Number of fans insights" at bounding box center [392, 60] width 84 height 9
click at [492, 60] on div at bounding box center [491, 67] width 27 height 27
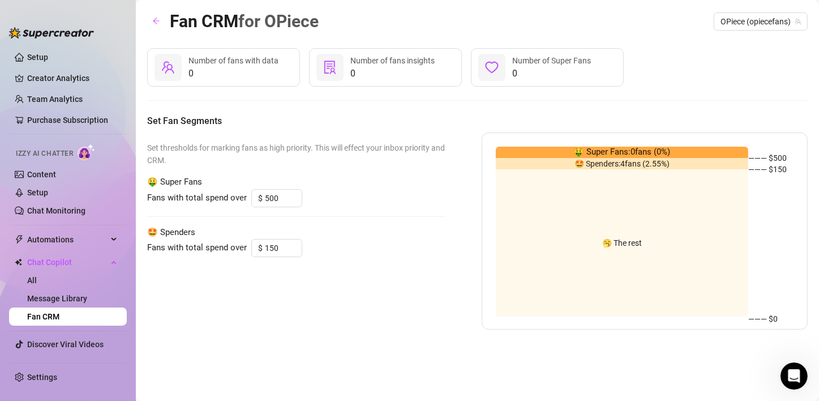
click at [487, 65] on icon "heart" at bounding box center [492, 68] width 14 height 14
click at [219, 65] on span "Number of fans with data" at bounding box center [234, 60] width 90 height 9
click at [633, 243] on span "🥱 The rest" at bounding box center [622, 243] width 40 height 0
click at [558, 61] on span "Number of Super Fans" at bounding box center [551, 60] width 79 height 9
drag, startPoint x: 558, startPoint y: 61, endPoint x: 489, endPoint y: 67, distance: 69.9
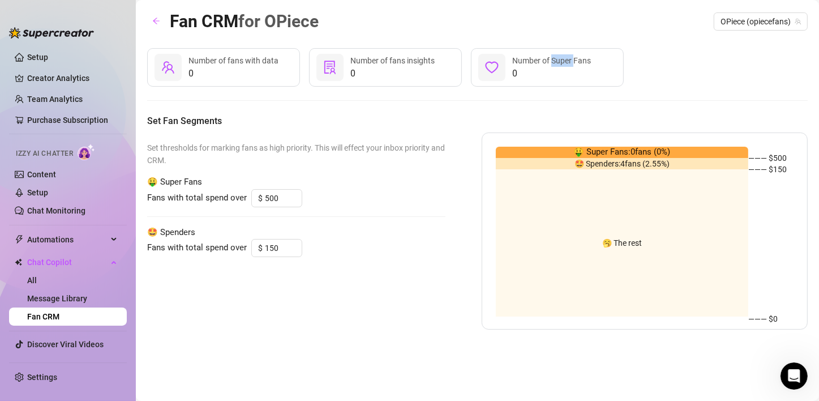
click at [554, 62] on span "Number of Super Fans" at bounding box center [551, 60] width 79 height 9
click at [482, 70] on div at bounding box center [491, 67] width 27 height 27
click at [561, 35] on div "Fan CRM for OPiece OPiece (opiecefans) 0 Number of fans with data 0 Number of f…" at bounding box center [477, 187] width 661 height 359
click at [54, 234] on span "Automations" at bounding box center [67, 239] width 80 height 18
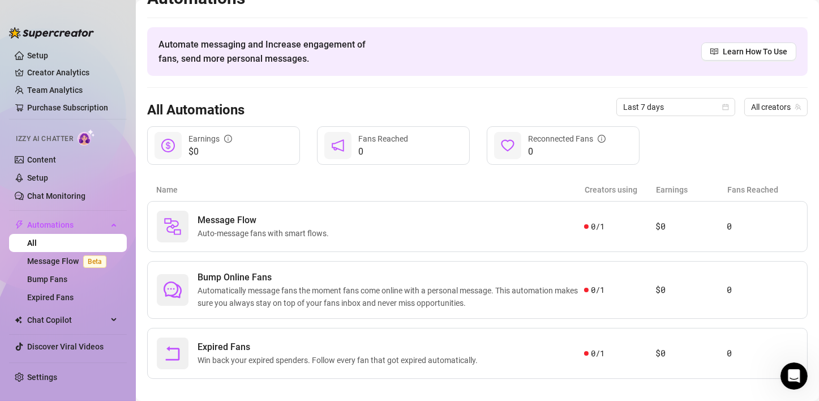
scroll to position [31, 0]
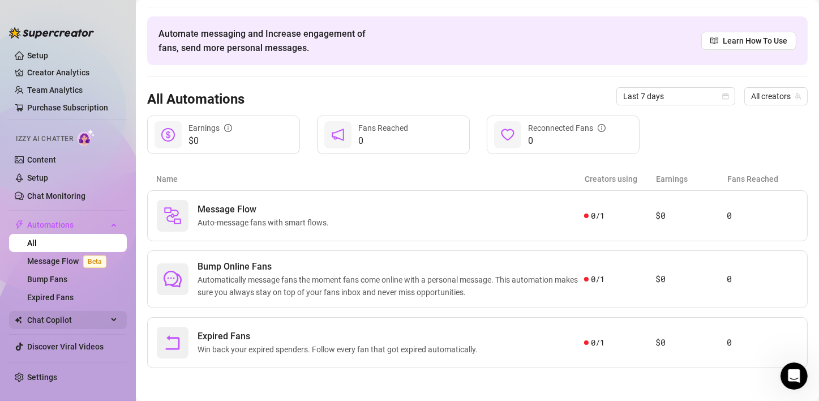
click at [58, 323] on span "Chat Copilot" at bounding box center [67, 320] width 80 height 18
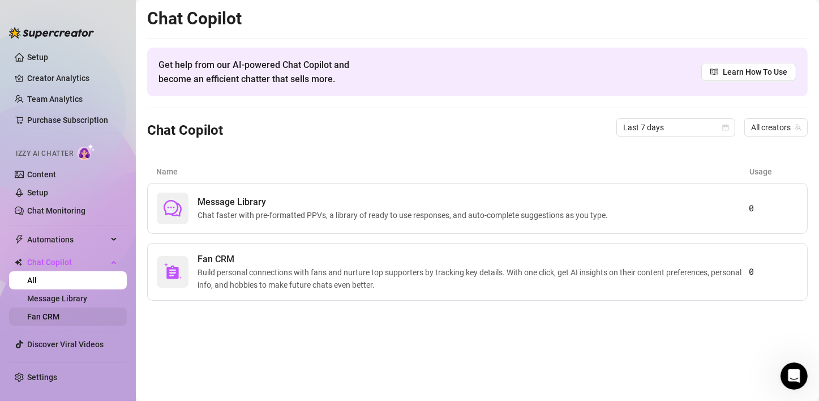
click at [58, 315] on link "Fan CRM" at bounding box center [43, 316] width 32 height 9
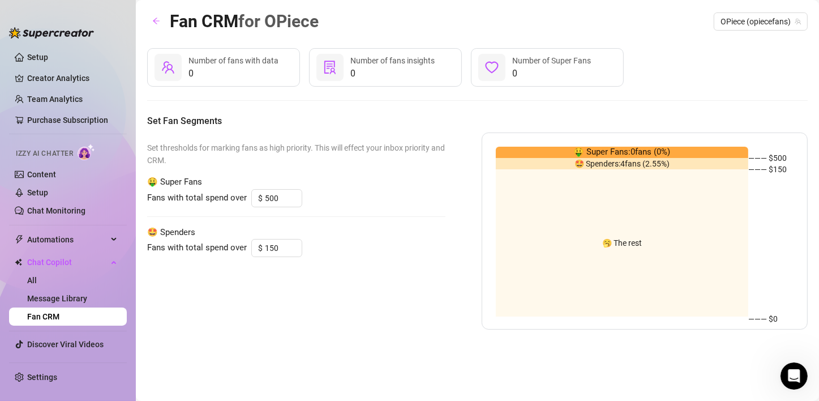
click at [549, 67] on span "0" at bounding box center [551, 74] width 79 height 14
click at [495, 71] on icon "heart" at bounding box center [492, 68] width 14 height 14
click at [125, 231] on div "Automations" at bounding box center [68, 239] width 118 height 18
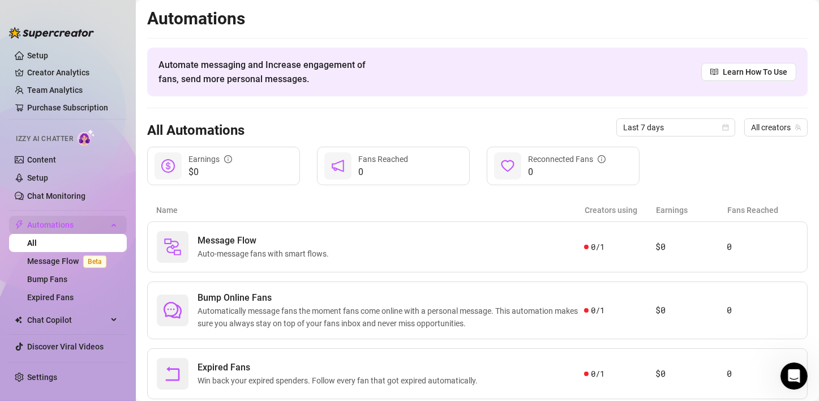
click at [114, 239] on ul "All Message Flow Beta Bump Fans Expired Fans" at bounding box center [68, 270] width 118 height 72
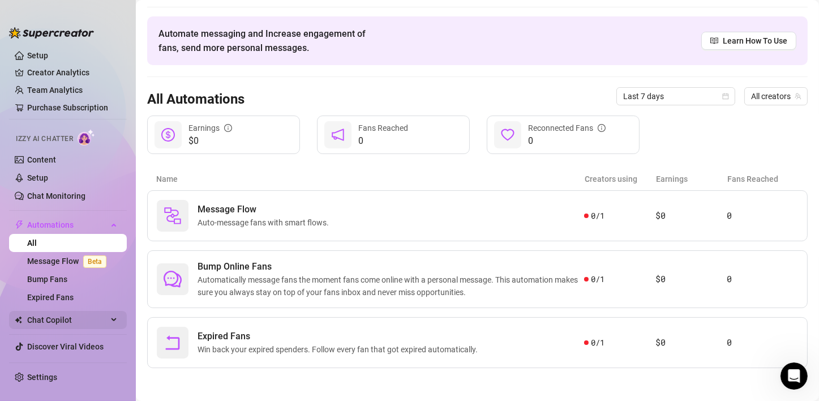
click at [79, 318] on span "Chat Copilot" at bounding box center [67, 320] width 80 height 18
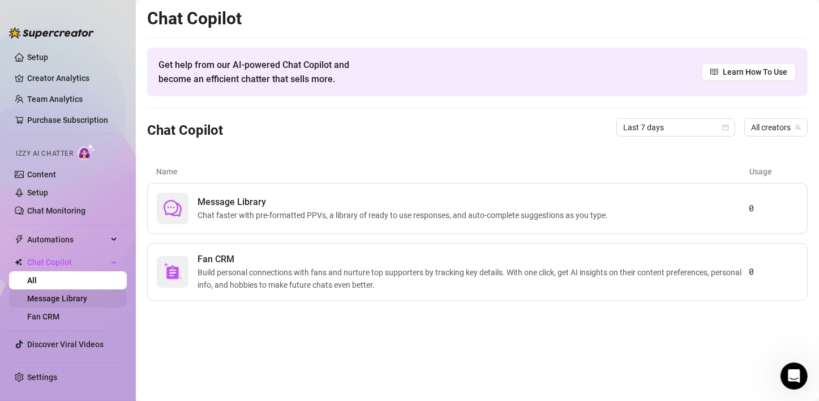
click at [74, 298] on link "Message Library" at bounding box center [57, 298] width 60 height 9
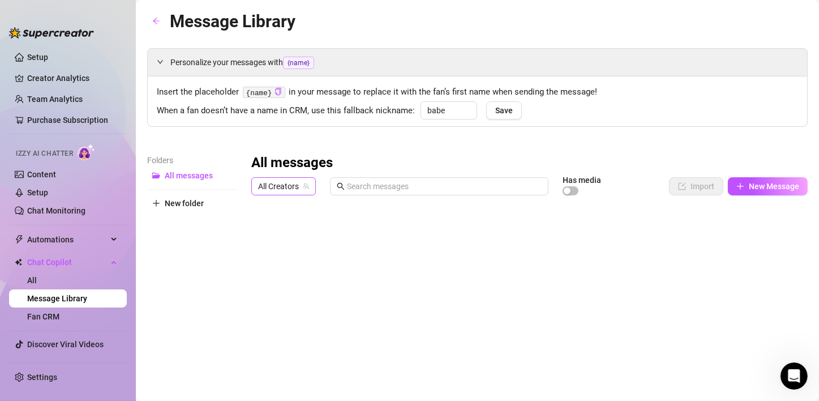
click at [288, 182] on span "All Creators" at bounding box center [283, 186] width 51 height 17
click at [296, 234] on div "OPiece ( opiecefans )" at bounding box center [306, 227] width 105 height 19
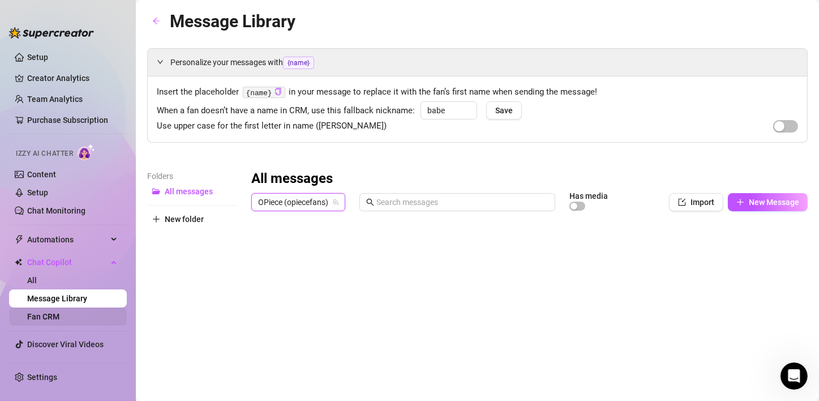
click at [46, 312] on link "Fan CRM" at bounding box center [43, 316] width 32 height 9
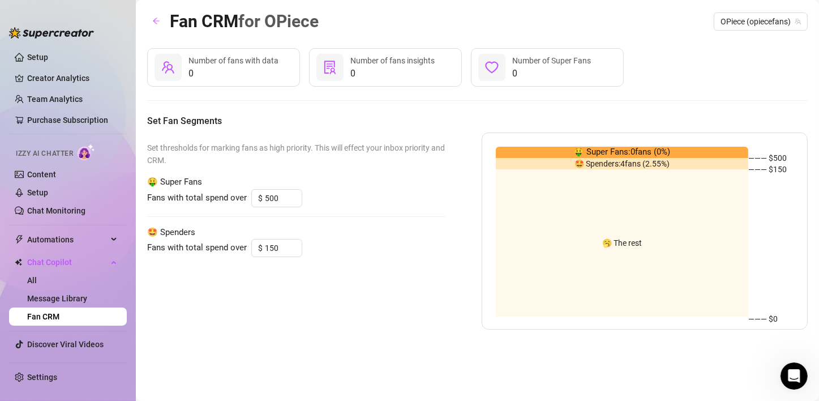
click at [190, 137] on div "Set thresholds for marking fans as high priority. This will effect your inbox p…" at bounding box center [296, 230] width 298 height 197
click at [598, 164] on span "🤩 Spenders: 4 fans ( 2.55 %)" at bounding box center [622, 164] width 95 height 0
drag, startPoint x: 598, startPoint y: 164, endPoint x: 645, endPoint y: 162, distance: 47.0
click at [600, 164] on span "🤩 Spenders: 4 fans ( 2.55 %)" at bounding box center [622, 164] width 95 height 0
click at [645, 164] on span "🤩 Spenders: 4 fans ( 2.55 %)" at bounding box center [622, 164] width 95 height 0
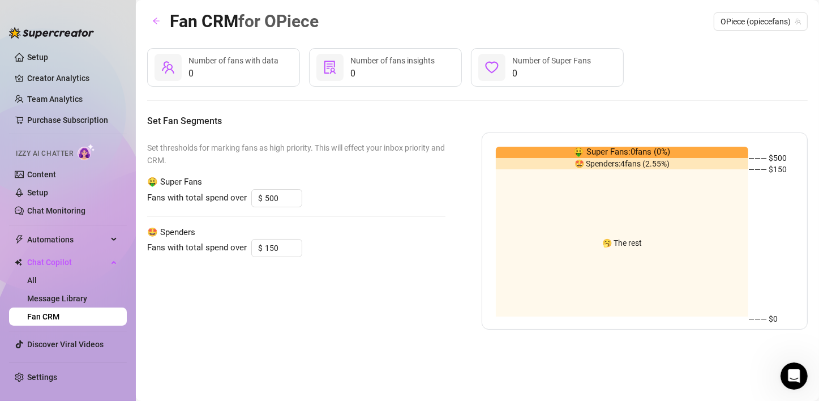
click at [652, 147] on span "🤑 Super Fans: 0 fans ( 0 %)" at bounding box center [621, 152] width 97 height 14
click at [343, 245] on div "Fans with total spend over $ 150" at bounding box center [296, 248] width 298 height 18
click at [62, 237] on span "Automations" at bounding box center [67, 239] width 80 height 18
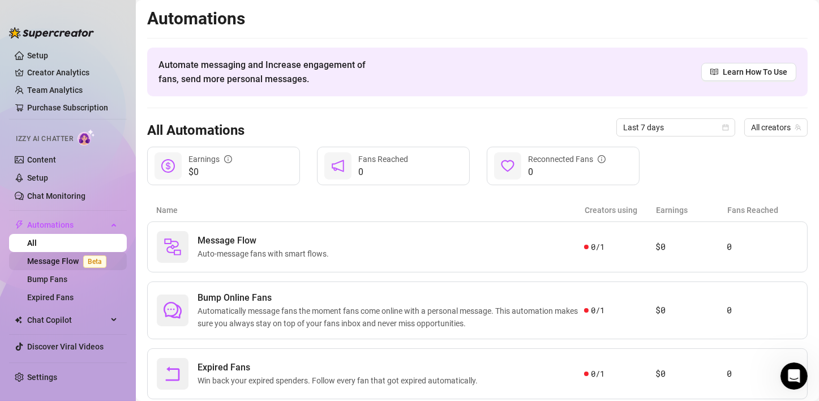
click at [59, 259] on link "Message Flow Beta" at bounding box center [69, 260] width 84 height 9
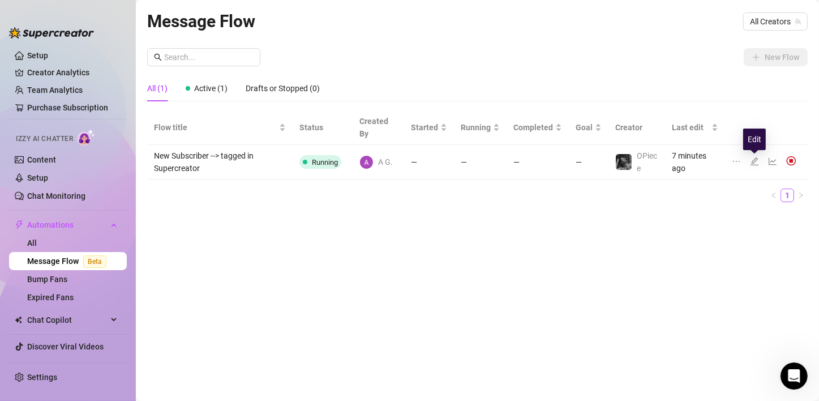
click at [680, 164] on icon "edit" at bounding box center [754, 161] width 9 height 9
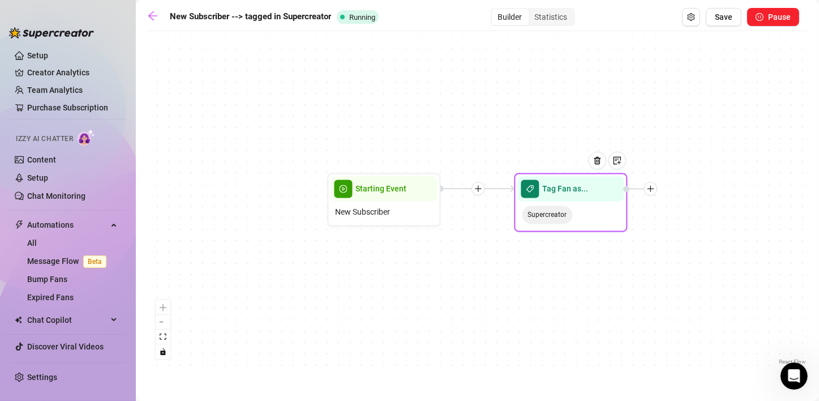
click at [572, 191] on span "Tag Fan as..." at bounding box center [566, 189] width 46 height 12
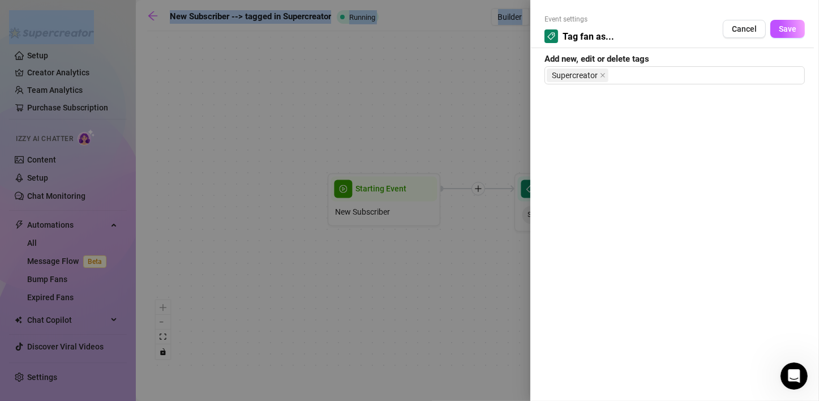
click at [572, 191] on div at bounding box center [409, 200] width 819 height 401
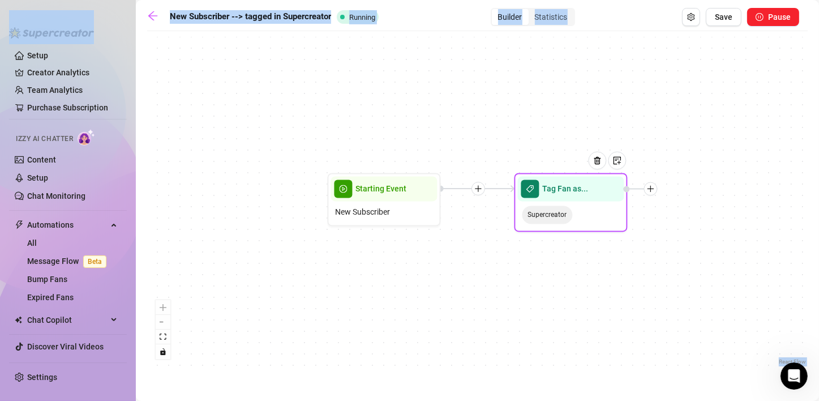
click at [572, 191] on span "Tag Fan as..." at bounding box center [566, 189] width 46 height 12
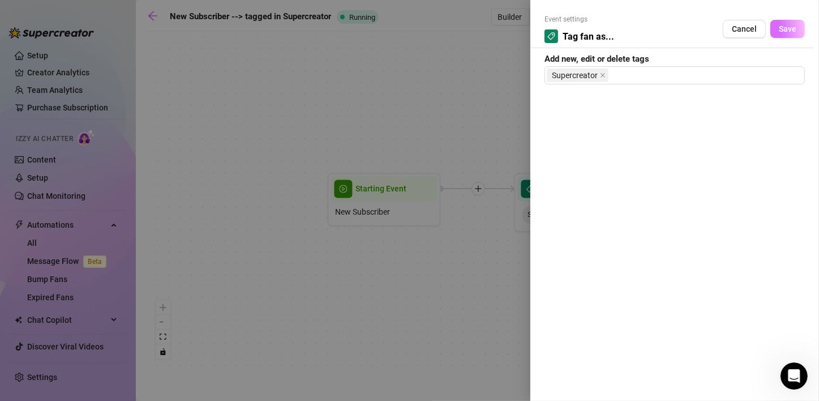
click at [680, 31] on span "Save" at bounding box center [788, 28] width 18 height 9
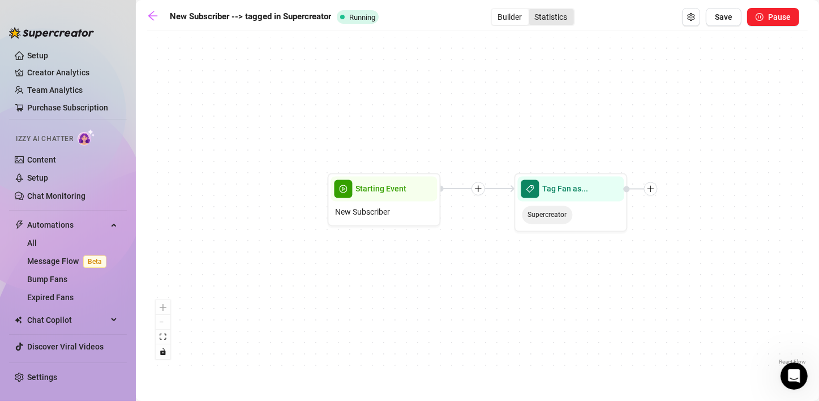
click at [556, 24] on div "Statistics" at bounding box center [551, 17] width 45 height 16
click at [532, 11] on input "Statistics" at bounding box center [532, 11] width 0 height 0
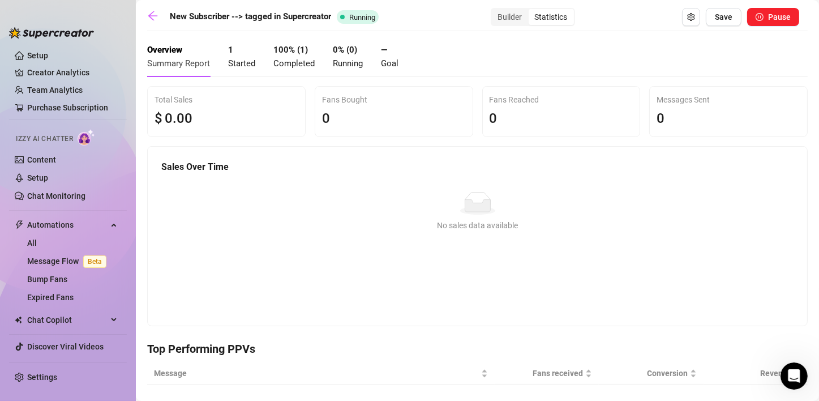
click at [228, 62] on div "Overview Summary Report 1 Started 100 % ( 1 ) Completed 0 % ( 0 ) Running — Goal" at bounding box center [272, 57] width 251 height 40
click at [236, 60] on span "Started" at bounding box center [241, 63] width 27 height 10
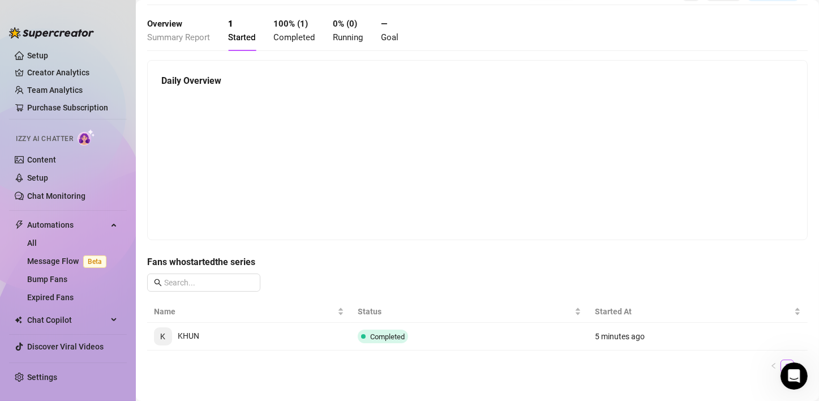
scroll to position [40, 0]
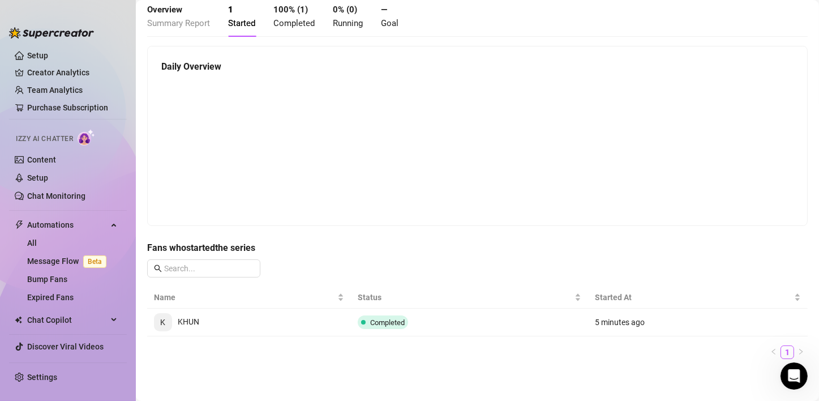
click at [358, 256] on div "Fans who started the series Name Status Started At K KHUN Completed 5 minutes a…" at bounding box center [477, 304] width 661 height 127
click at [31, 54] on link "Setup" at bounding box center [37, 55] width 21 height 9
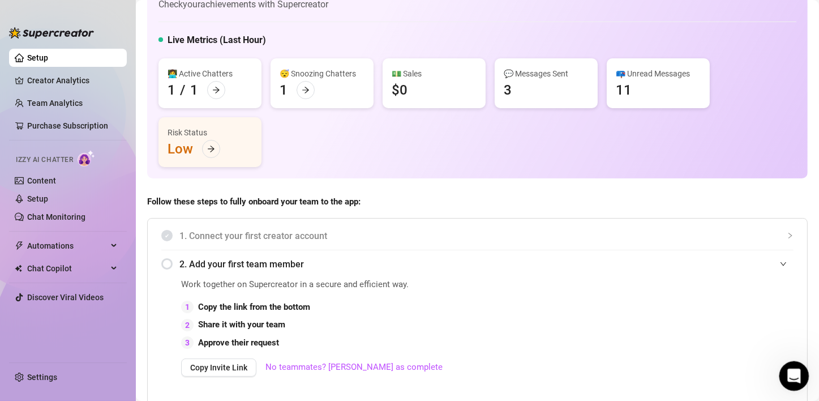
click at [680, 341] on icon "Open Intercom Messenger" at bounding box center [792, 374] width 19 height 19
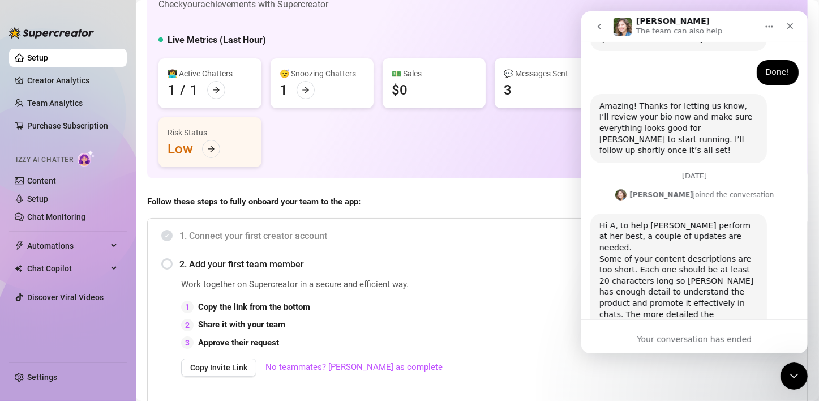
scroll to position [1046, 0]
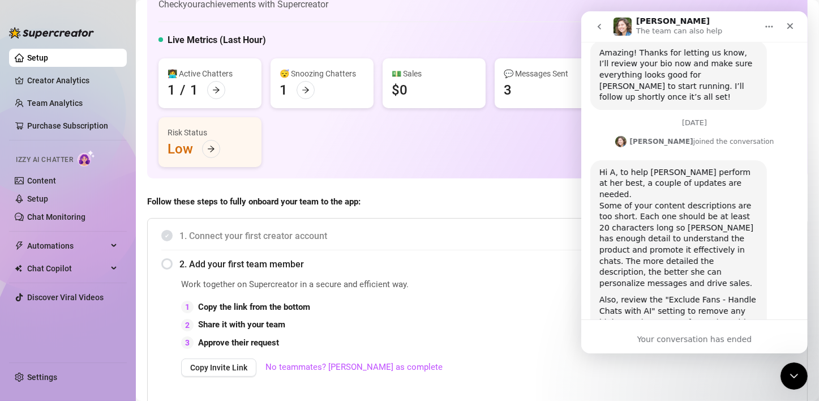
click at [680, 29] on icon "Home" at bounding box center [768, 26] width 9 height 9
click at [639, 28] on p "The team can also help" at bounding box center [679, 30] width 86 height 11
click at [623, 28] on img "Intercom messenger" at bounding box center [622, 27] width 18 height 18
click at [680, 339] on div "Your conversation has ended" at bounding box center [694, 339] width 226 height 12
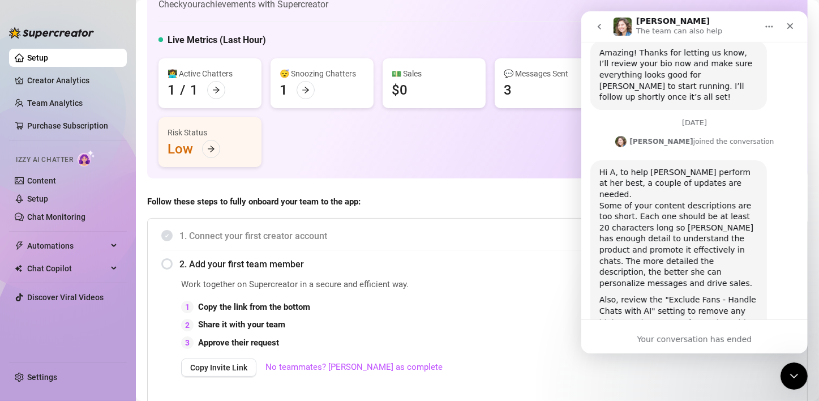
click at [519, 262] on span "2. Add your first team member" at bounding box center [486, 264] width 614 height 14
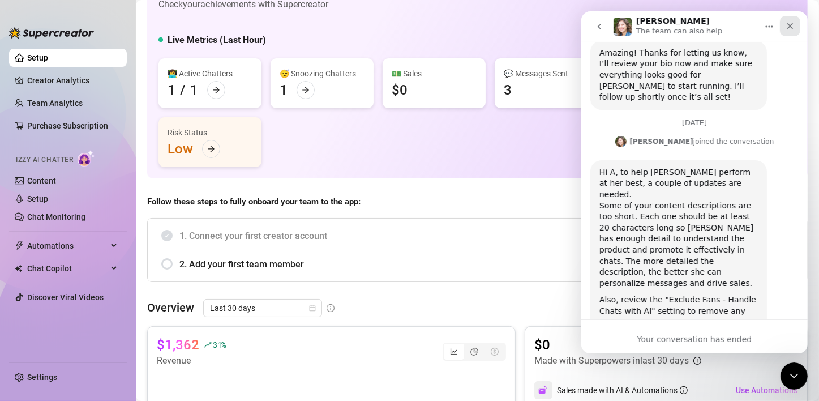
click at [680, 28] on icon "Close" at bounding box center [790, 26] width 6 height 6
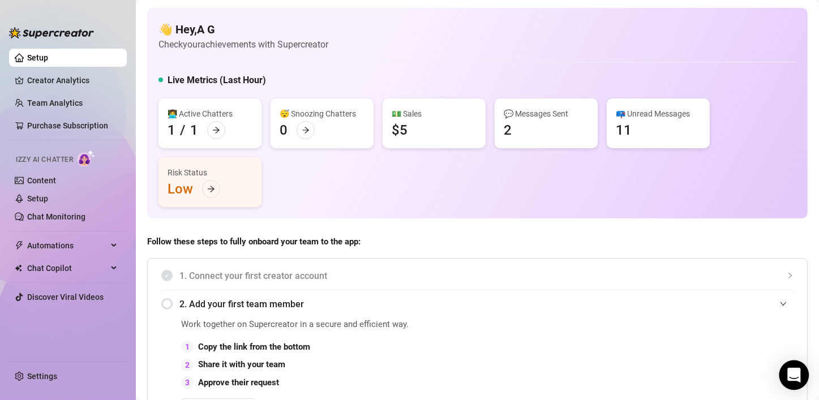
click at [680, 341] on icon "Open Intercom Messenger" at bounding box center [793, 375] width 13 height 15
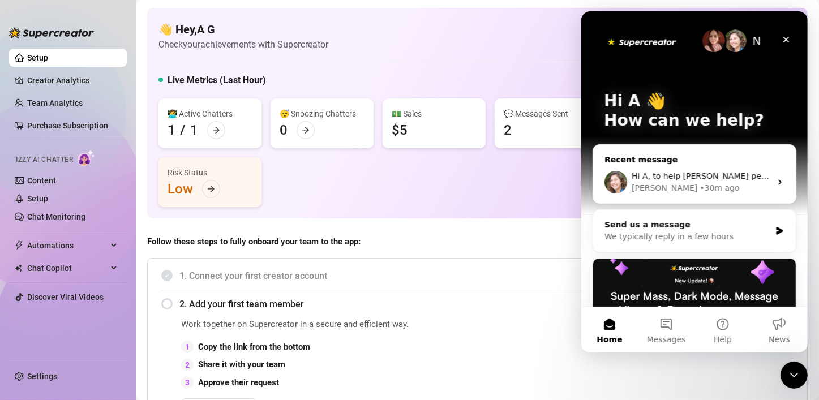
click at [680, 182] on div "Ella • 30m ago" at bounding box center [700, 188] width 139 height 12
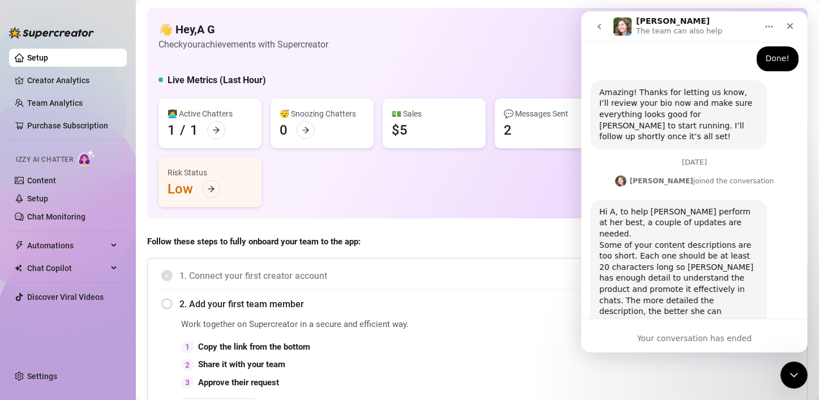
scroll to position [1046, 0]
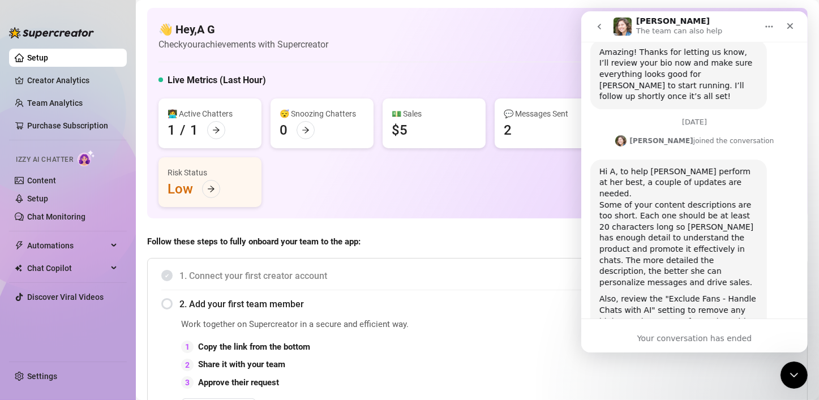
click at [601, 26] on icon "go back" at bounding box center [598, 26] width 9 height 9
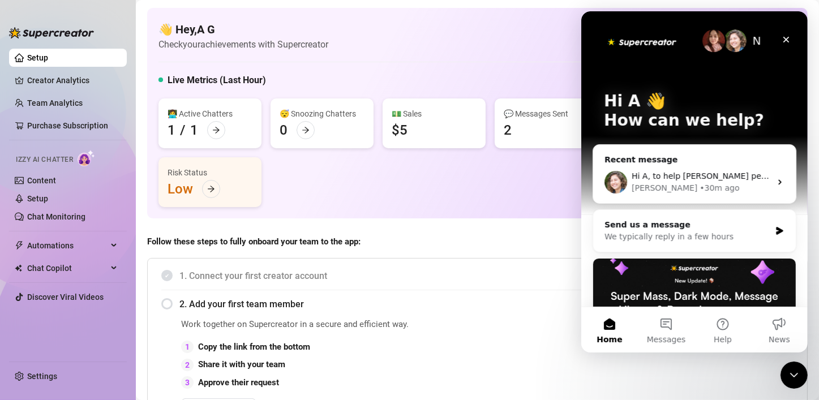
scroll to position [0, 0]
click at [680, 233] on div "We typically reply in a few hours" at bounding box center [687, 237] width 166 height 12
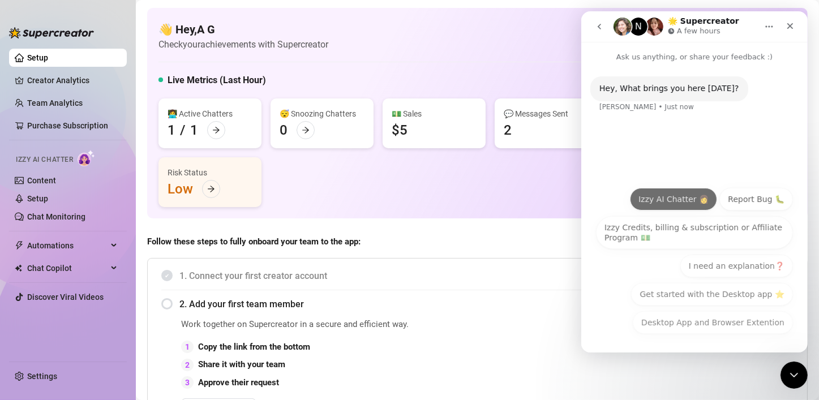
click at [666, 198] on button "Izzy AI Chatter 👩" at bounding box center [673, 199] width 87 height 23
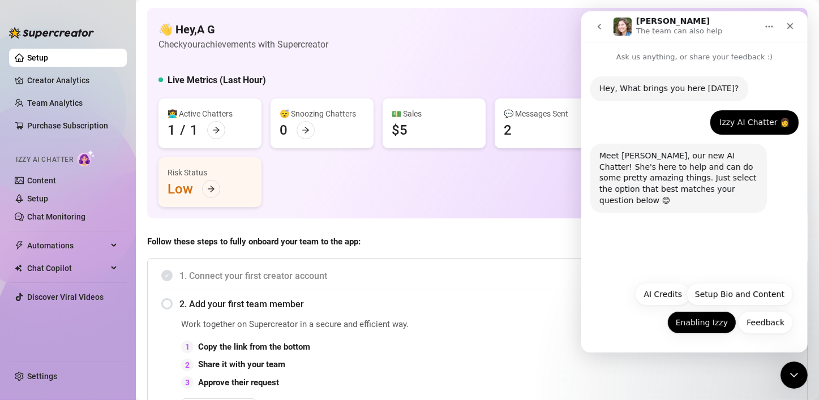
click at [680, 323] on button "Enabling Izzy" at bounding box center [701, 322] width 69 height 23
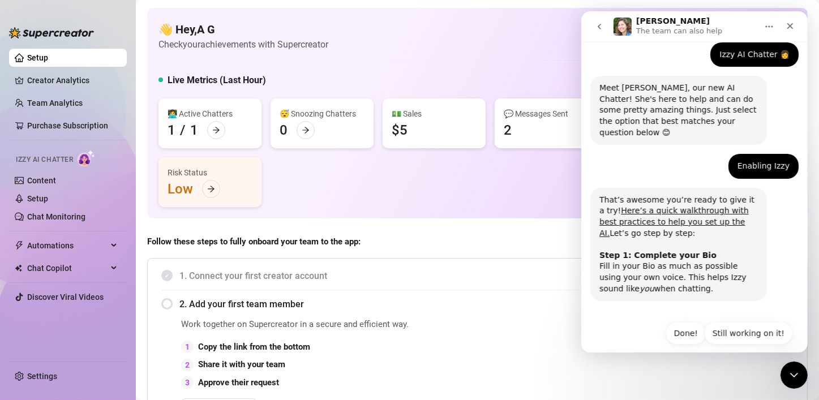
scroll to position [68, 0]
click at [680, 323] on button "Done!" at bounding box center [685, 333] width 41 height 23
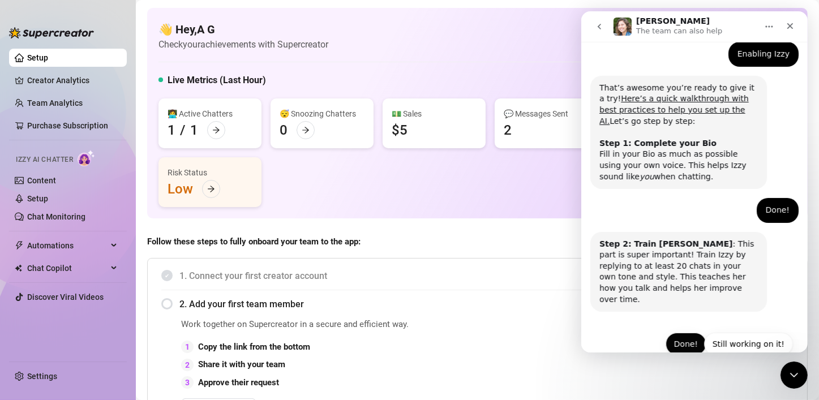
click at [678, 333] on button "Done!" at bounding box center [685, 344] width 41 height 23
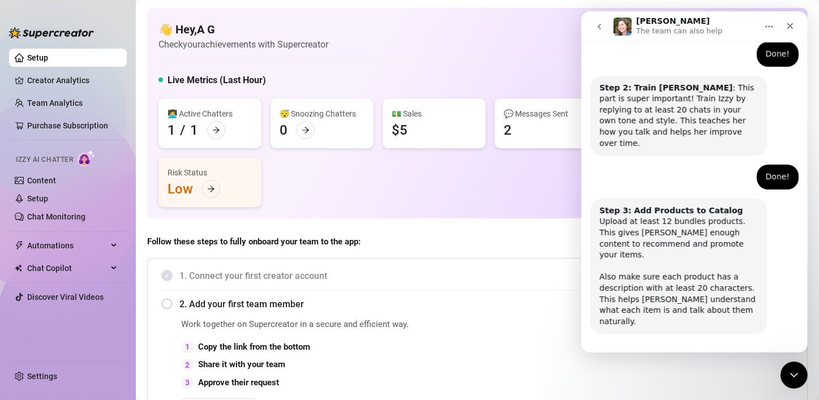
click at [680, 341] on button "Done!" at bounding box center [685, 366] width 41 height 23
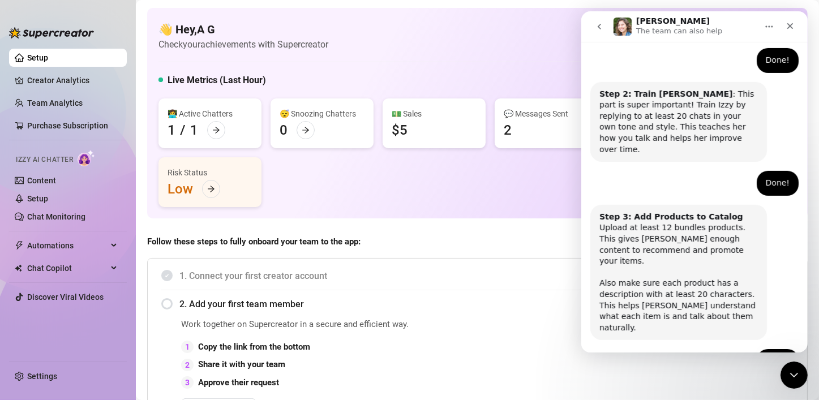
scroll to position [367, 0]
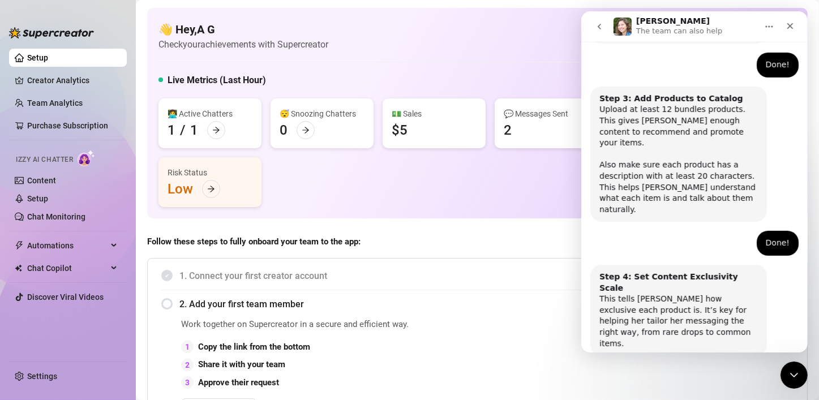
click at [675, 341] on button "Done!" at bounding box center [685, 388] width 41 height 23
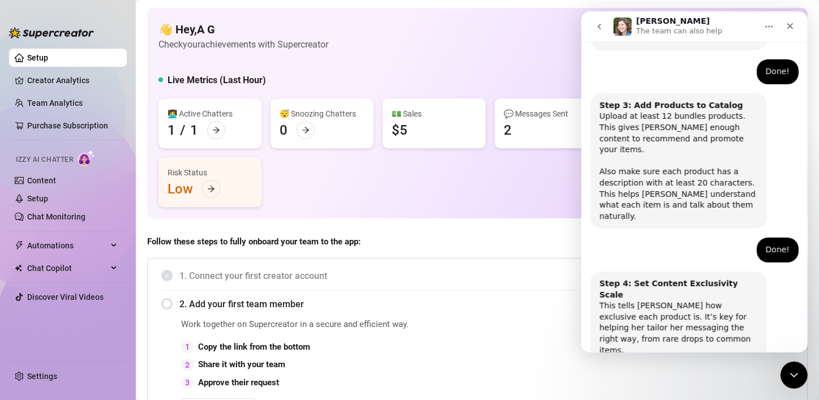
scroll to position [478, 0]
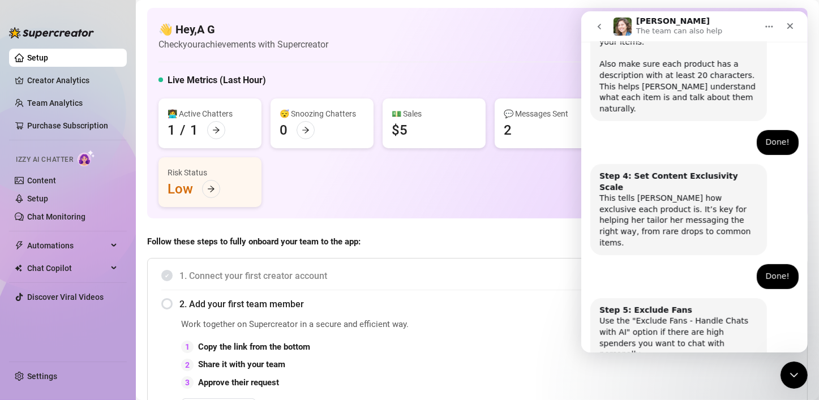
click at [677, 341] on button "Done!" at bounding box center [685, 399] width 41 height 23
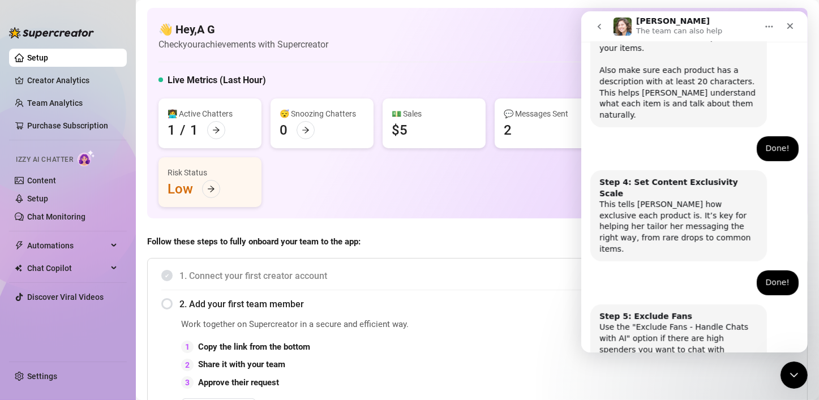
scroll to position [580, 0]
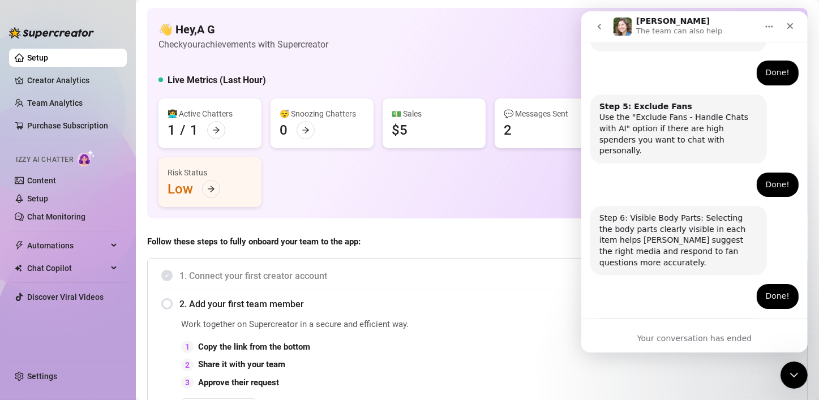
scroll to position [756, 0]
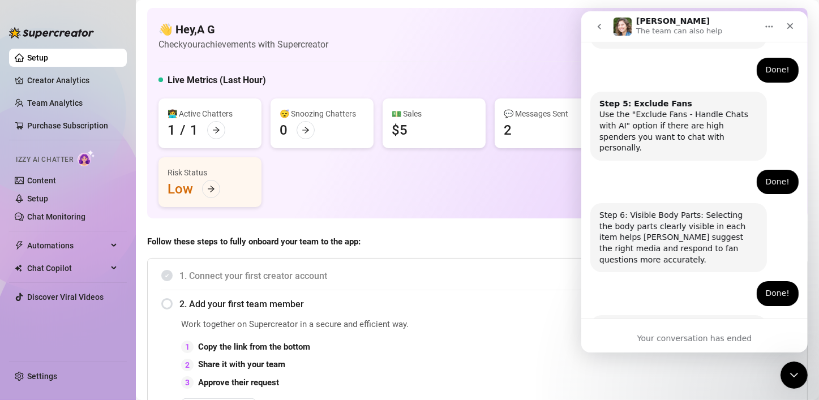
click at [474, 50] on div "👋 Hey, A G Check your achievements with Supercreator" at bounding box center [478, 37] width 638 height 30
click at [680, 28] on icon "Close" at bounding box center [790, 26] width 6 height 6
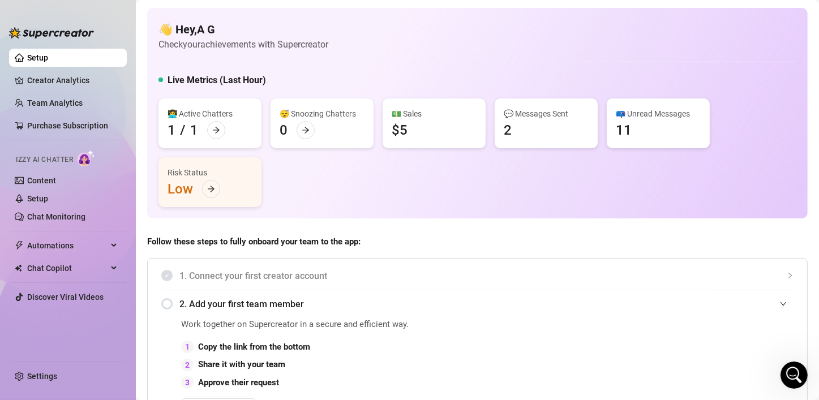
drag, startPoint x: 446, startPoint y: 122, endPoint x: 389, endPoint y: 124, distance: 56.6
click at [443, 124] on div "💵 Sales $5" at bounding box center [434, 124] width 103 height 50
click at [409, 128] on div "💵 Sales $5" at bounding box center [434, 124] width 103 height 50
click at [412, 115] on div "💵 Sales" at bounding box center [434, 114] width 85 height 12
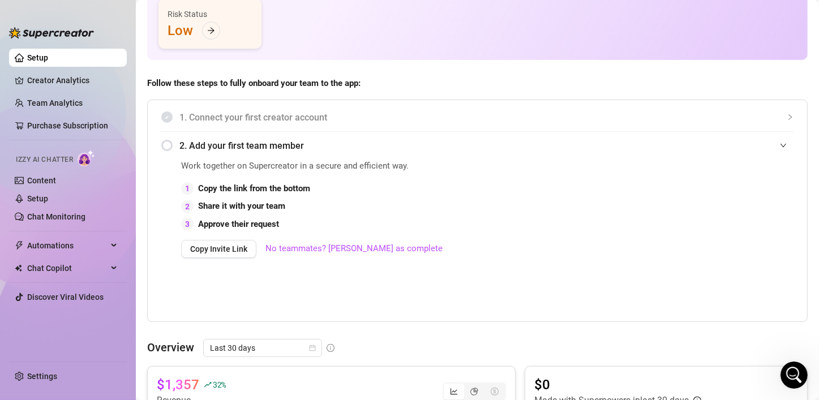
scroll to position [55, 0]
